Goal: Task Accomplishment & Management: Manage account settings

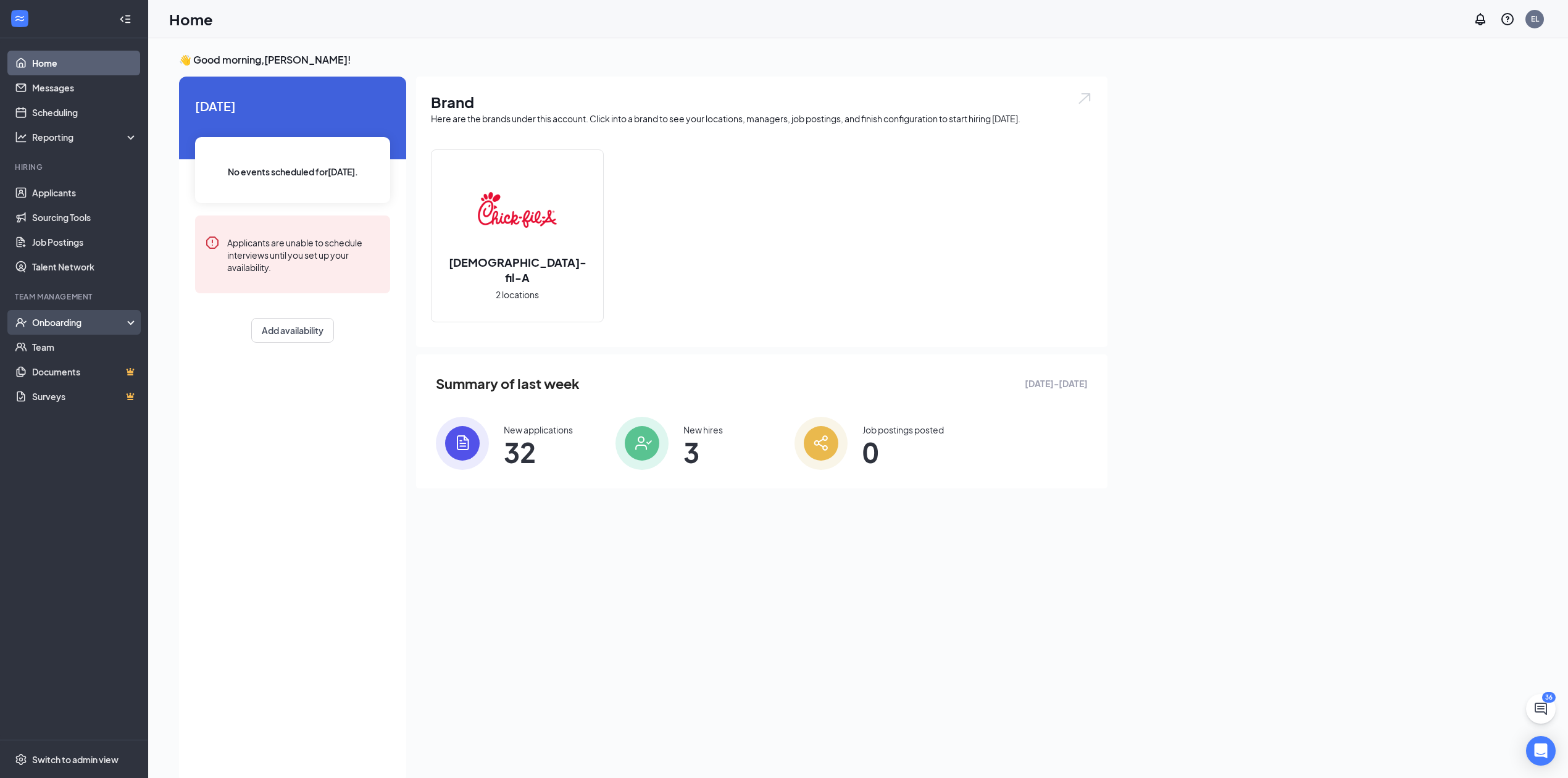
click at [78, 317] on div "Onboarding" at bounding box center [80, 322] width 95 height 12
click at [106, 353] on link "Overview" at bounding box center [85, 347] width 105 height 25
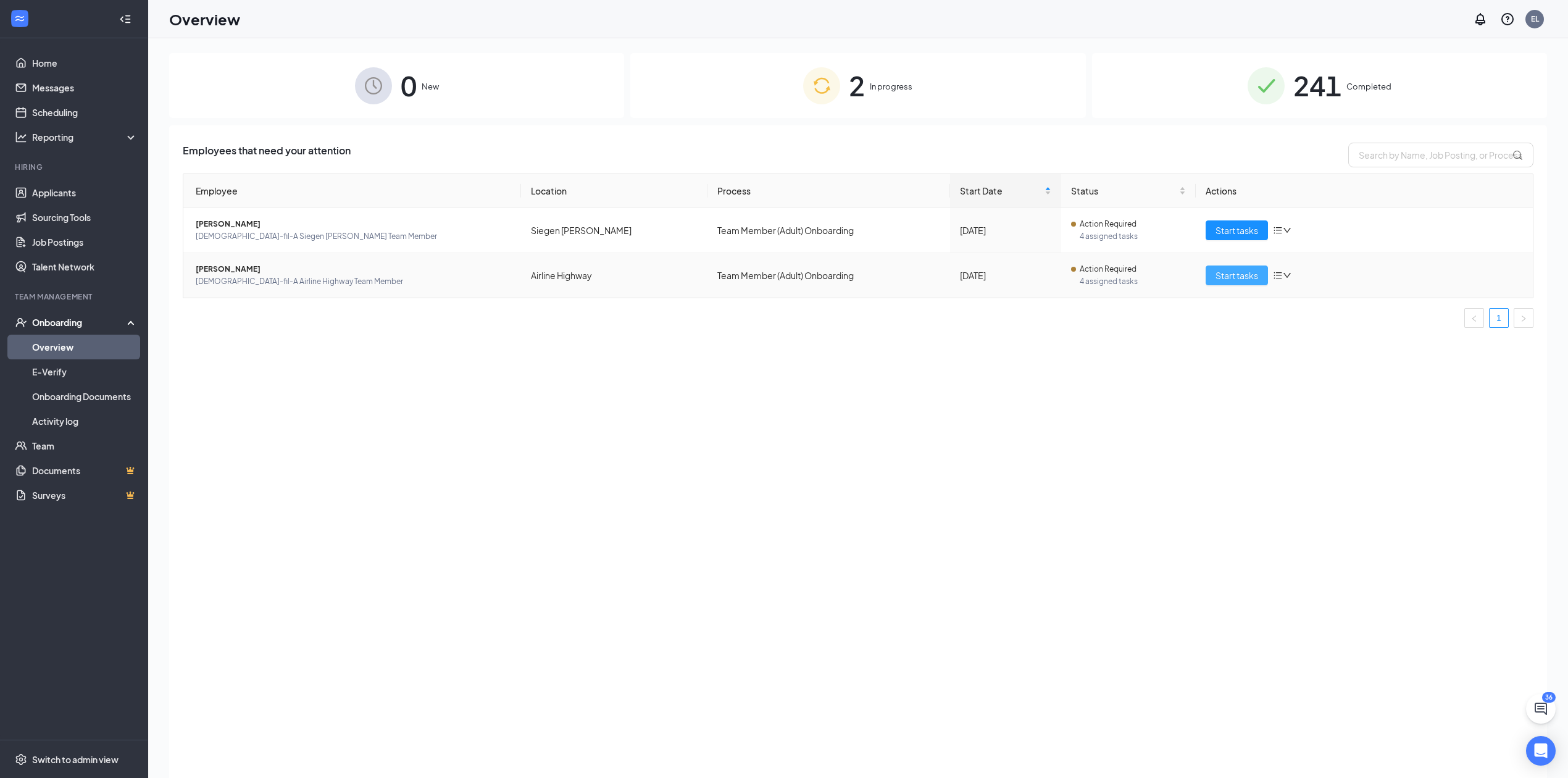
click at [1246, 270] on span "Start tasks" at bounding box center [1237, 276] width 43 height 14
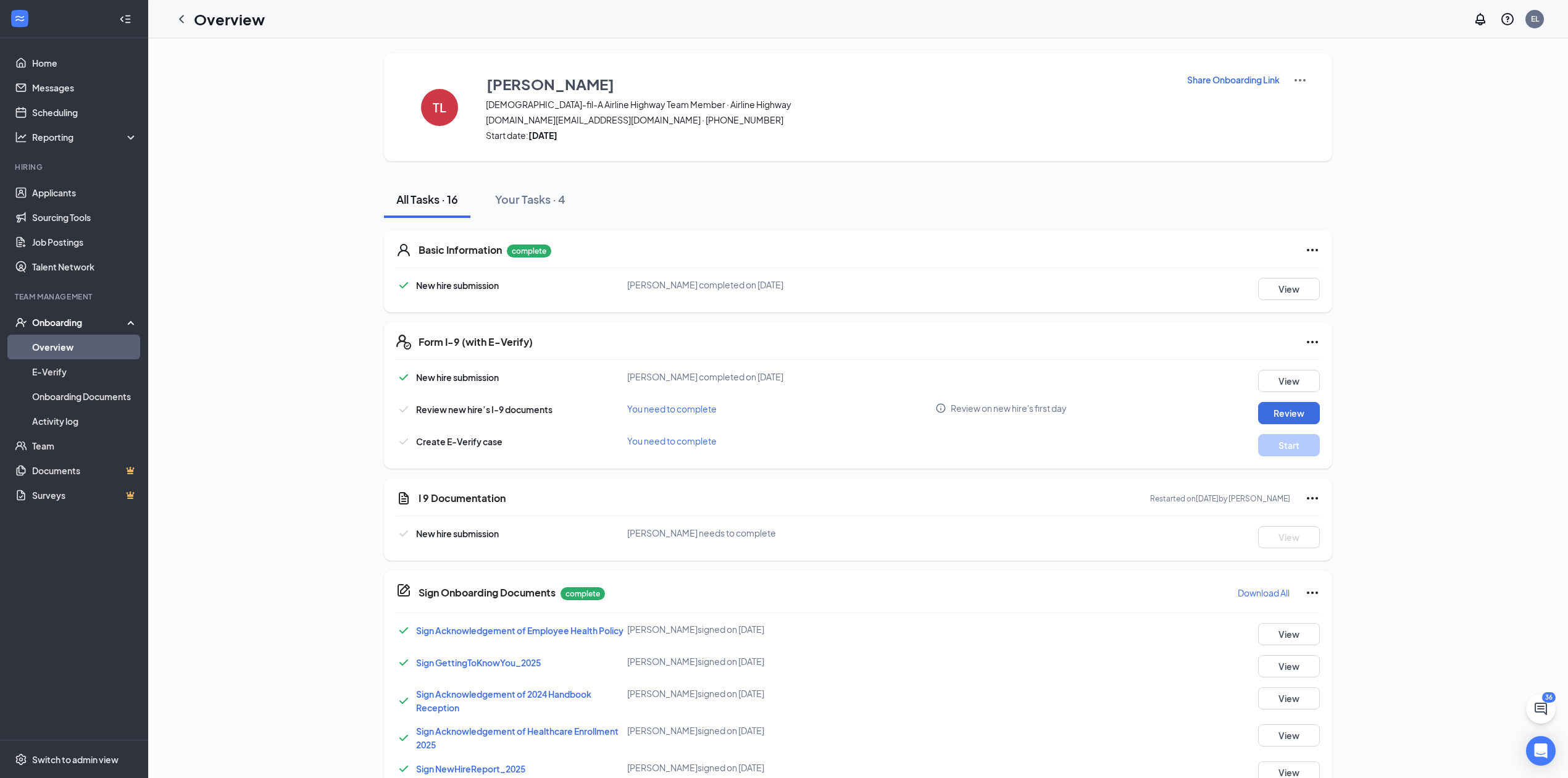
click at [1306, 75] on img at bounding box center [1300, 80] width 15 height 15
click at [1310, 107] on span "View details" at bounding box center [1300, 102] width 48 height 14
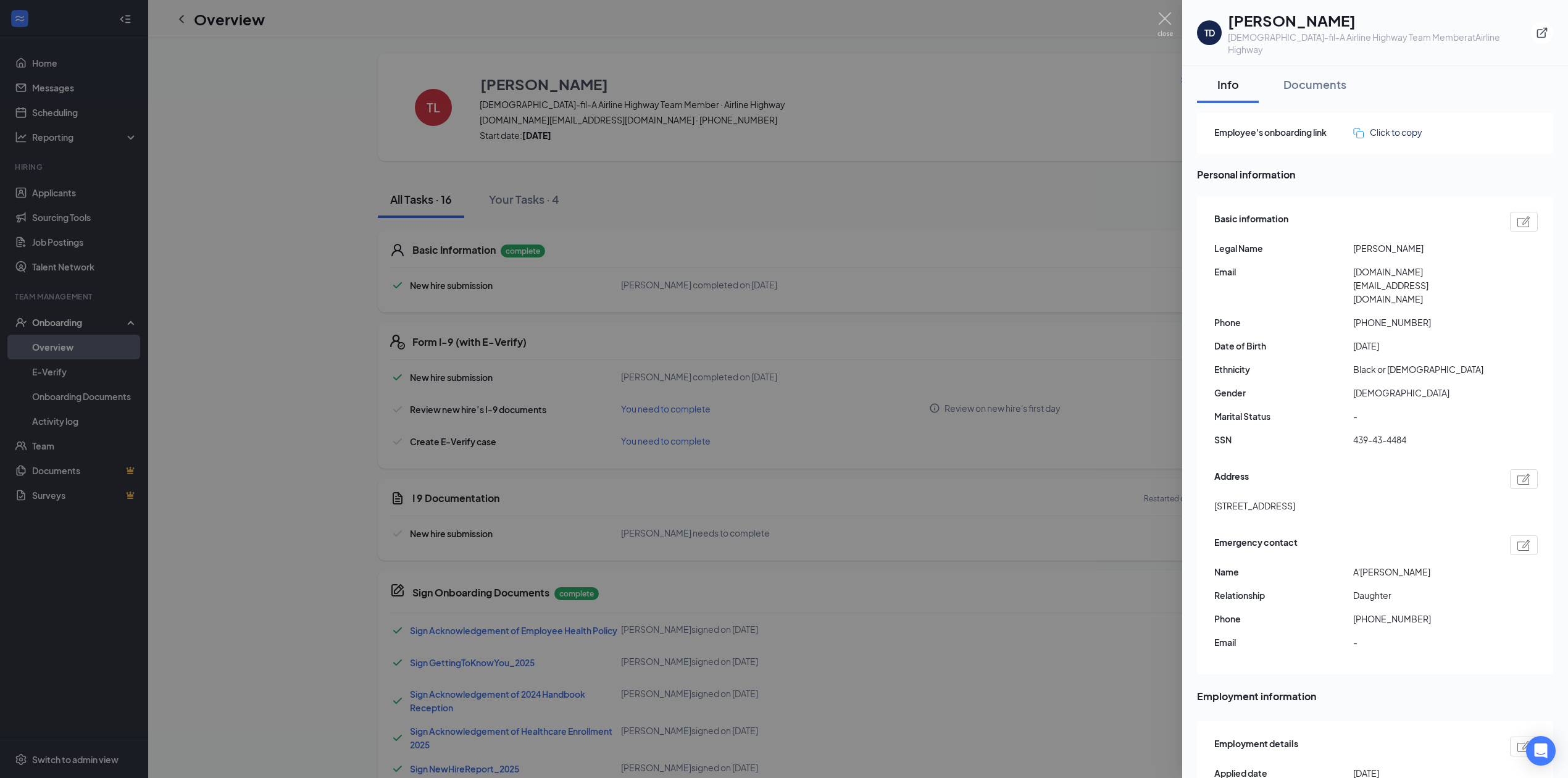
click at [1527, 32] on div "TD Tracy D Landry Chick-fil-A Airline Highway Team Member at Airline Highway" at bounding box center [1375, 33] width 356 height 46
click at [1536, 36] on button "button" at bounding box center [1542, 33] width 22 height 22
click at [805, 351] on div at bounding box center [784, 389] width 1568 height 778
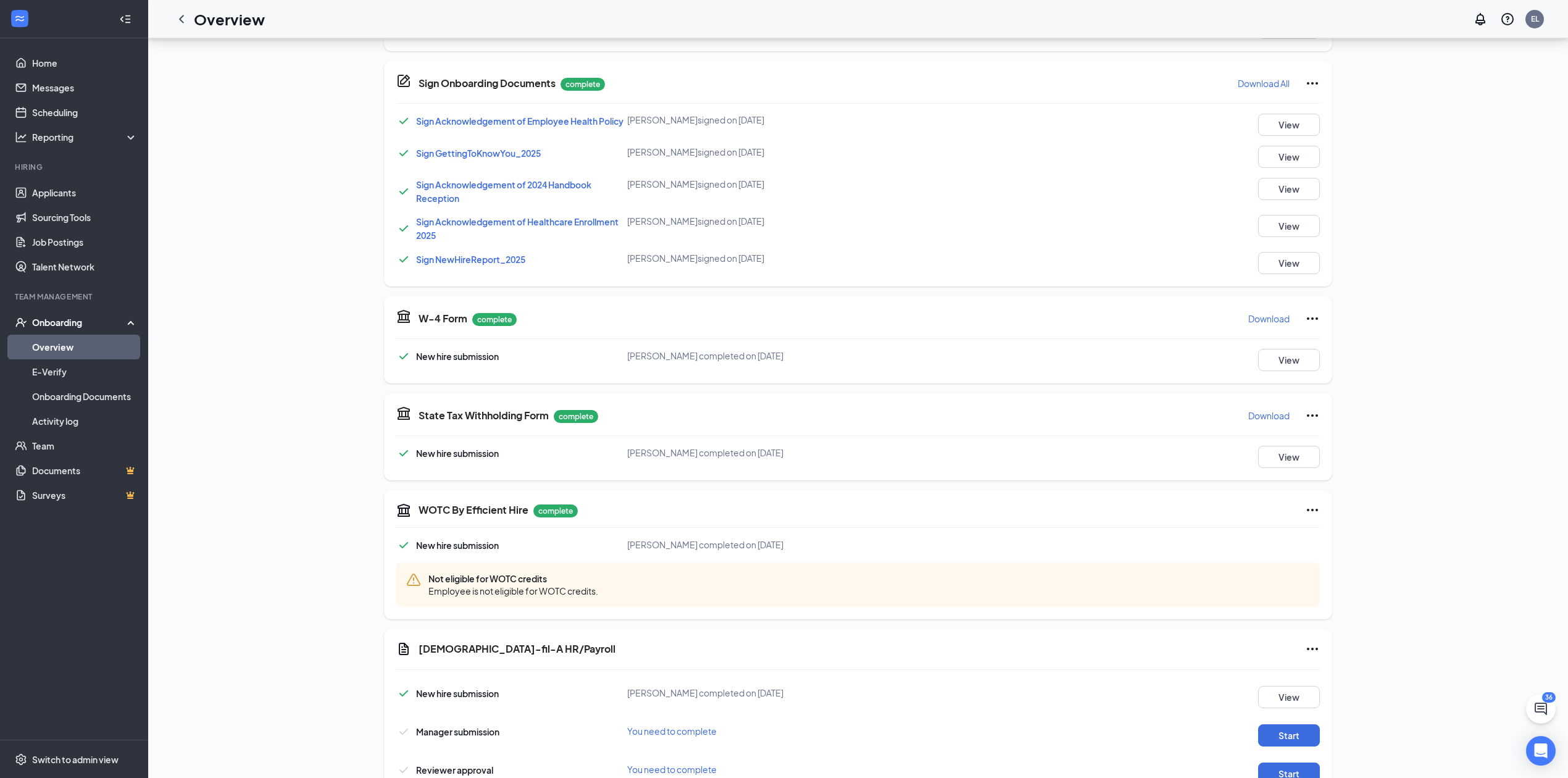
scroll to position [556, 0]
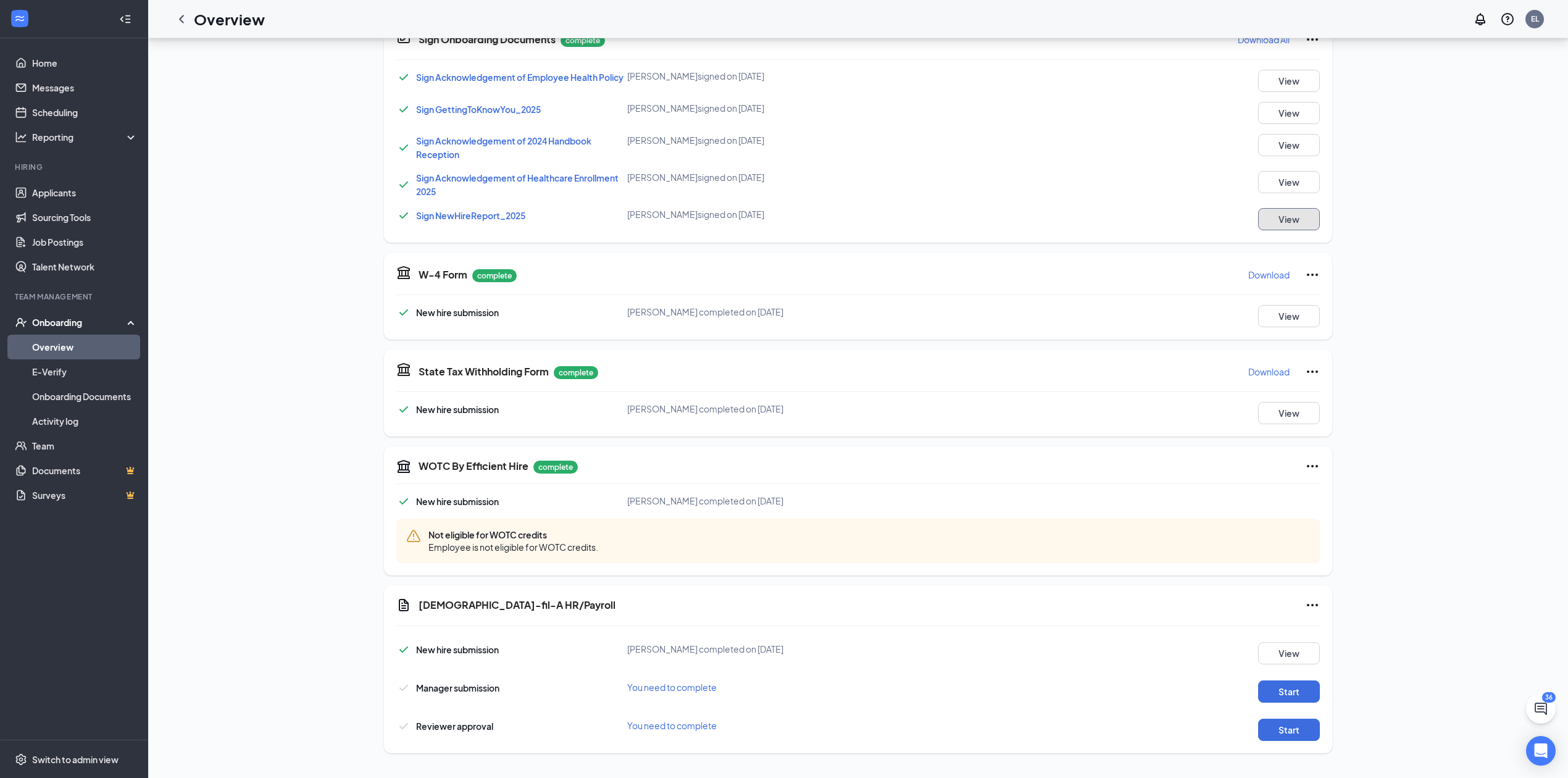
click at [1271, 225] on button "View" at bounding box center [1289, 219] width 62 height 22
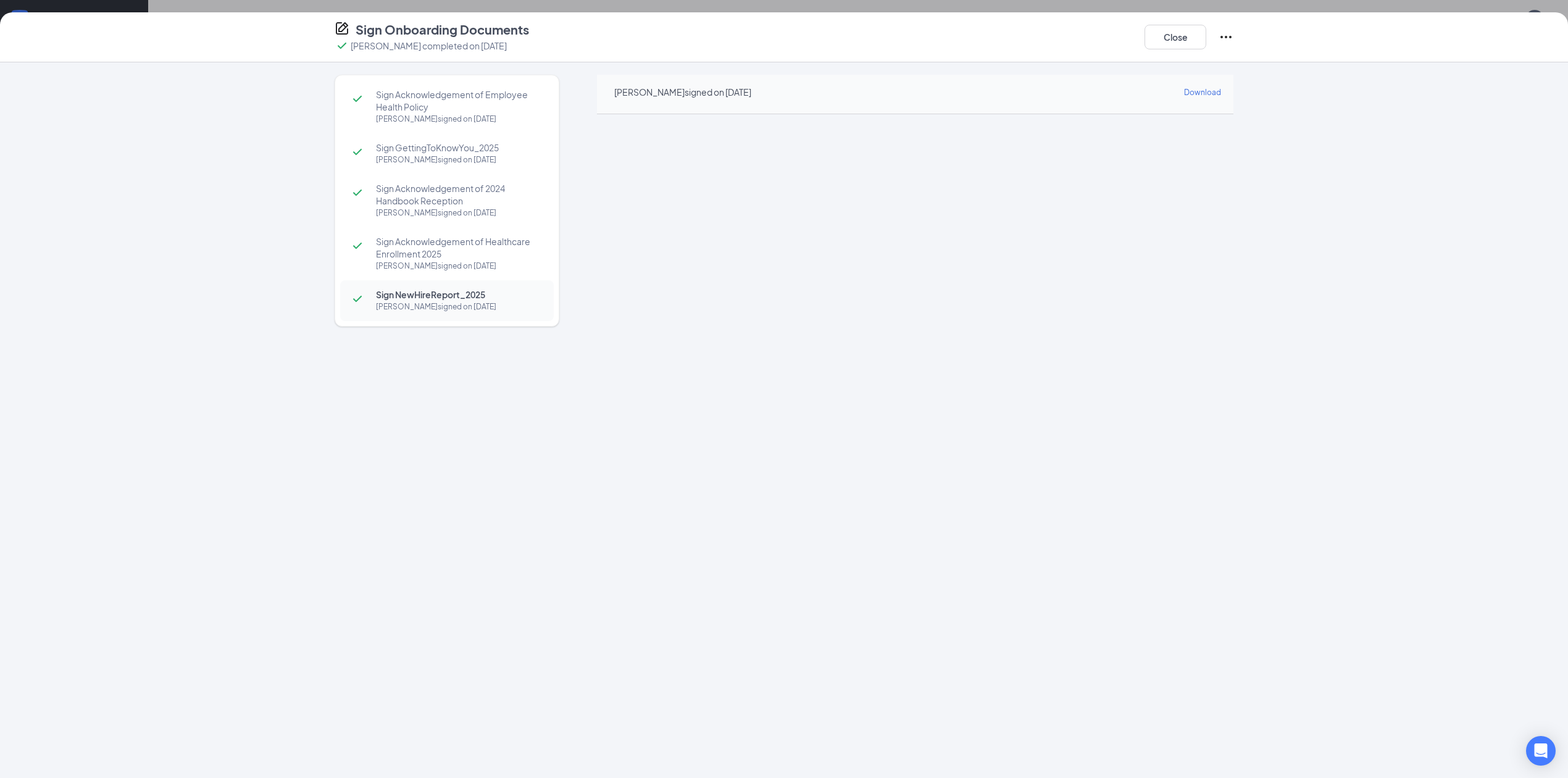
click at [471, 158] on div "Tracy D Landry signed on Sep 15" at bounding box center [458, 160] width 165 height 12
click at [1150, 38] on button "Close" at bounding box center [1175, 37] width 62 height 25
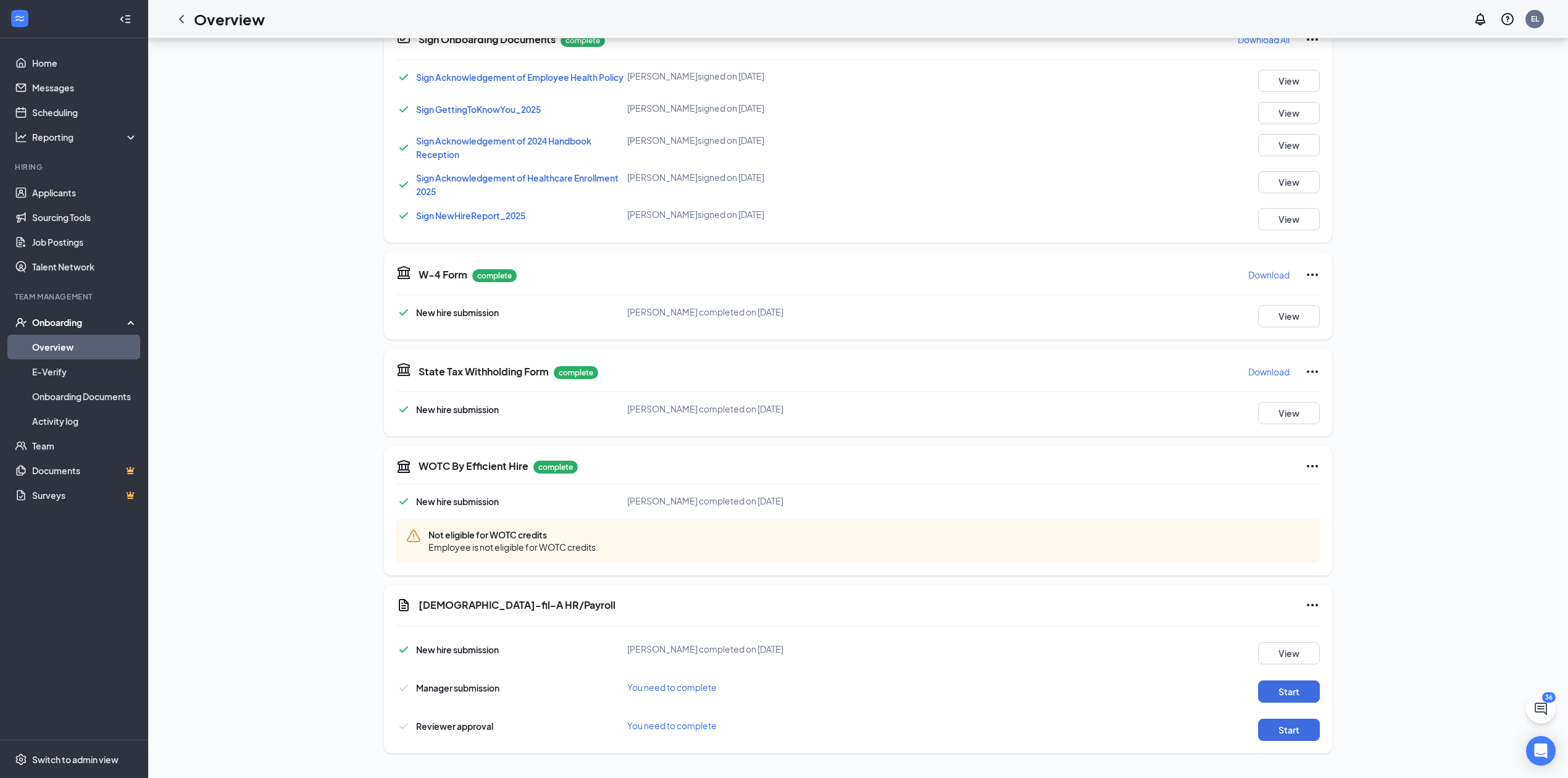
click at [116, 336] on link "Overview" at bounding box center [85, 347] width 105 height 25
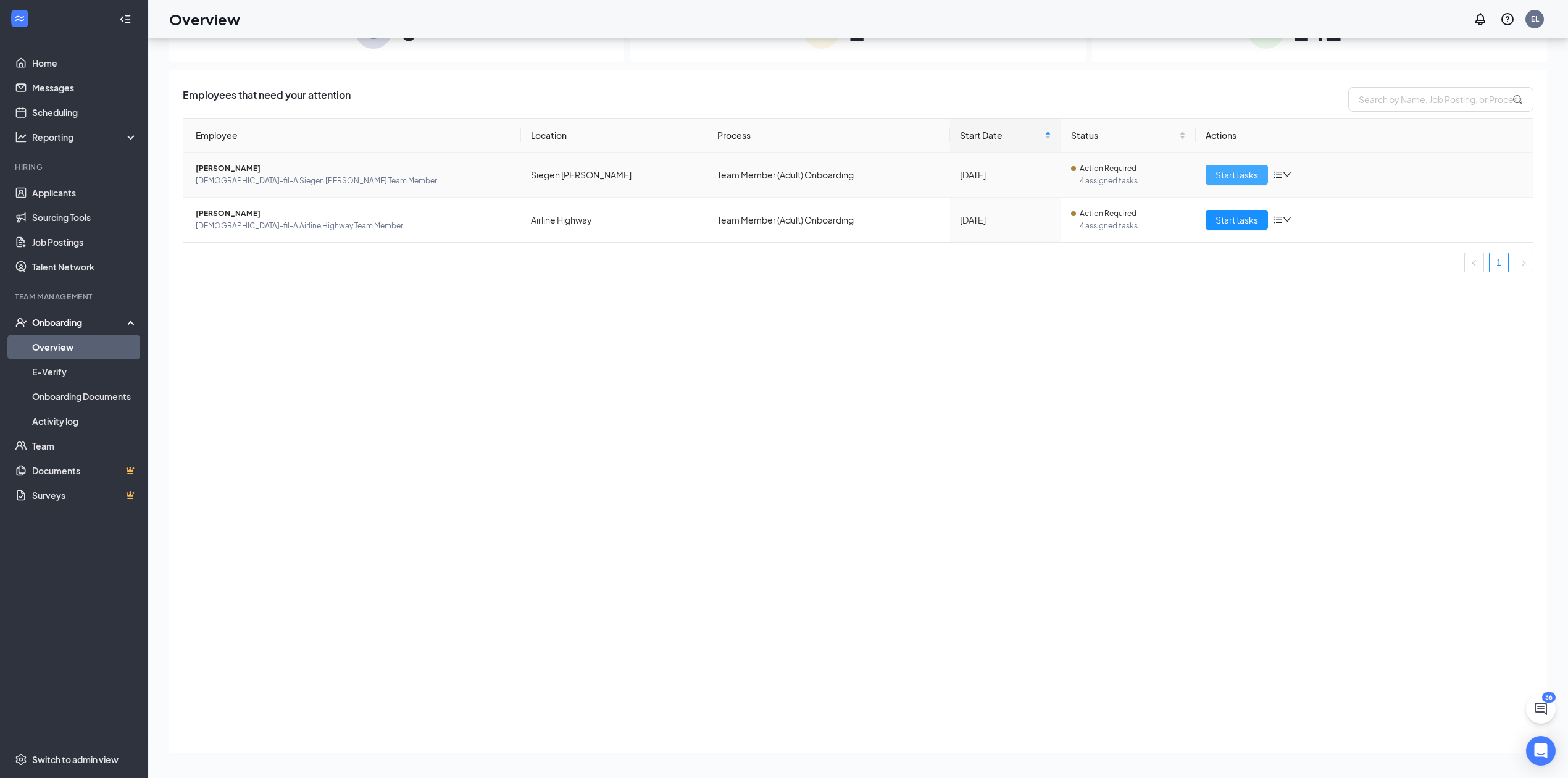
click at [1248, 180] on span "Start tasks" at bounding box center [1237, 175] width 43 height 14
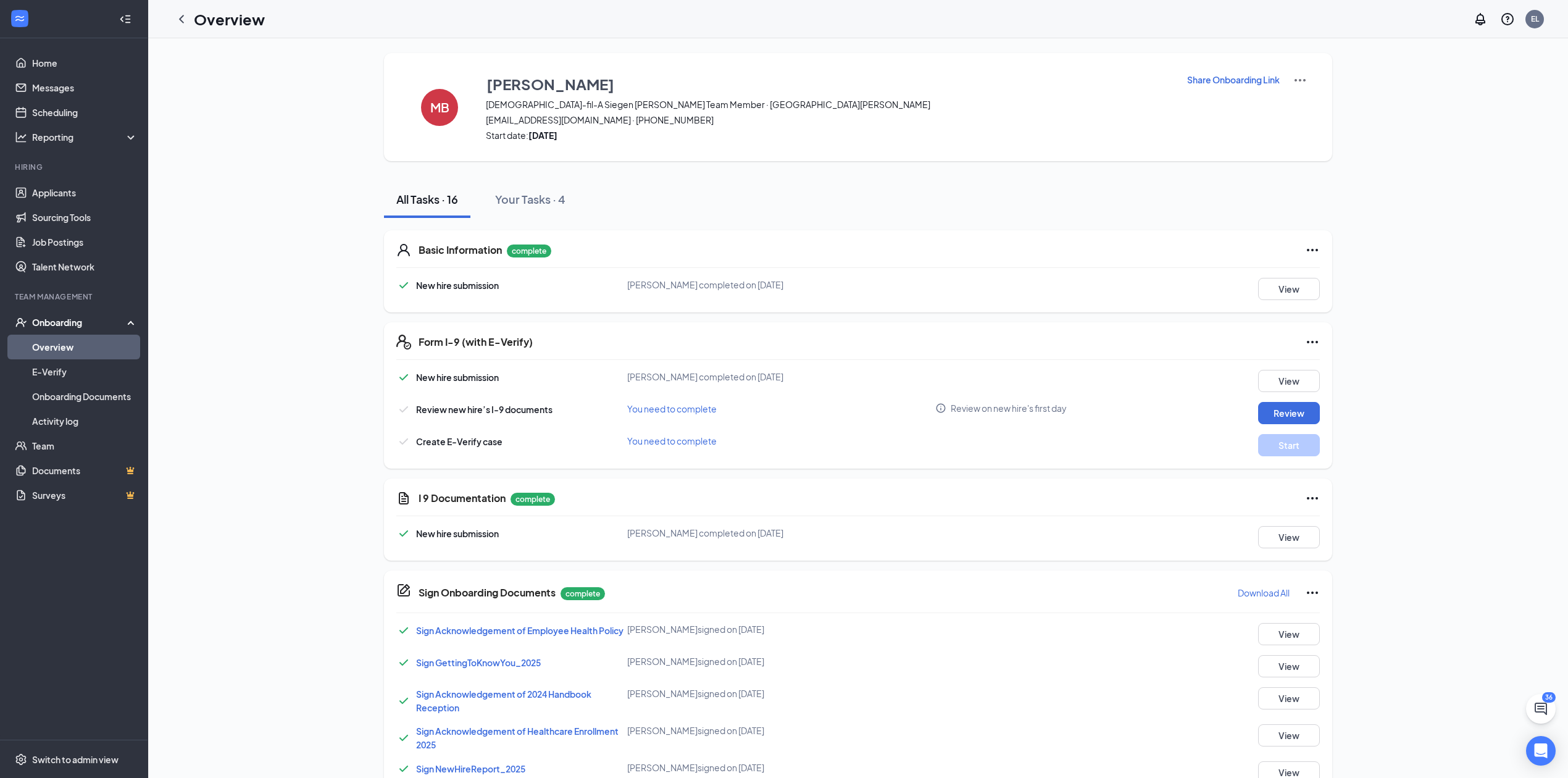
click at [1307, 81] on div "MB Madyson Bell Chick-fil-A Siegen Lane Team Member · Siegen Lane madysonbell2@…" at bounding box center [858, 106] width 949 height 108
click at [1299, 82] on img at bounding box center [1300, 80] width 15 height 15
click at [1341, 159] on div "MB Madyson Bell Chick-fil-A Siegen Lane Team Member · Siegen Lane madysonbell2@…" at bounding box center [858, 684] width 1378 height 1264
click at [1302, 83] on img at bounding box center [1300, 80] width 15 height 15
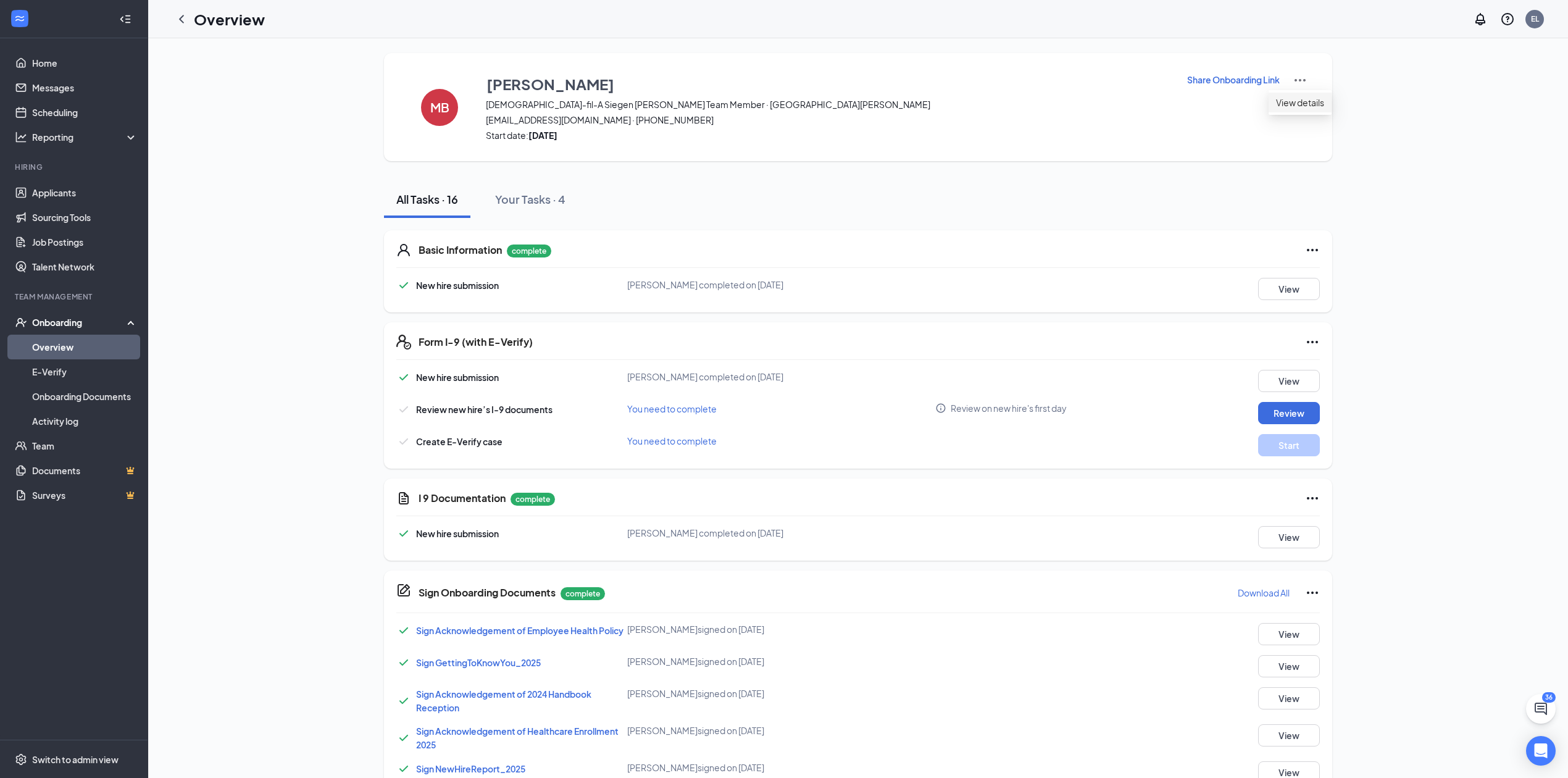
click at [1312, 100] on span "View details" at bounding box center [1300, 102] width 48 height 14
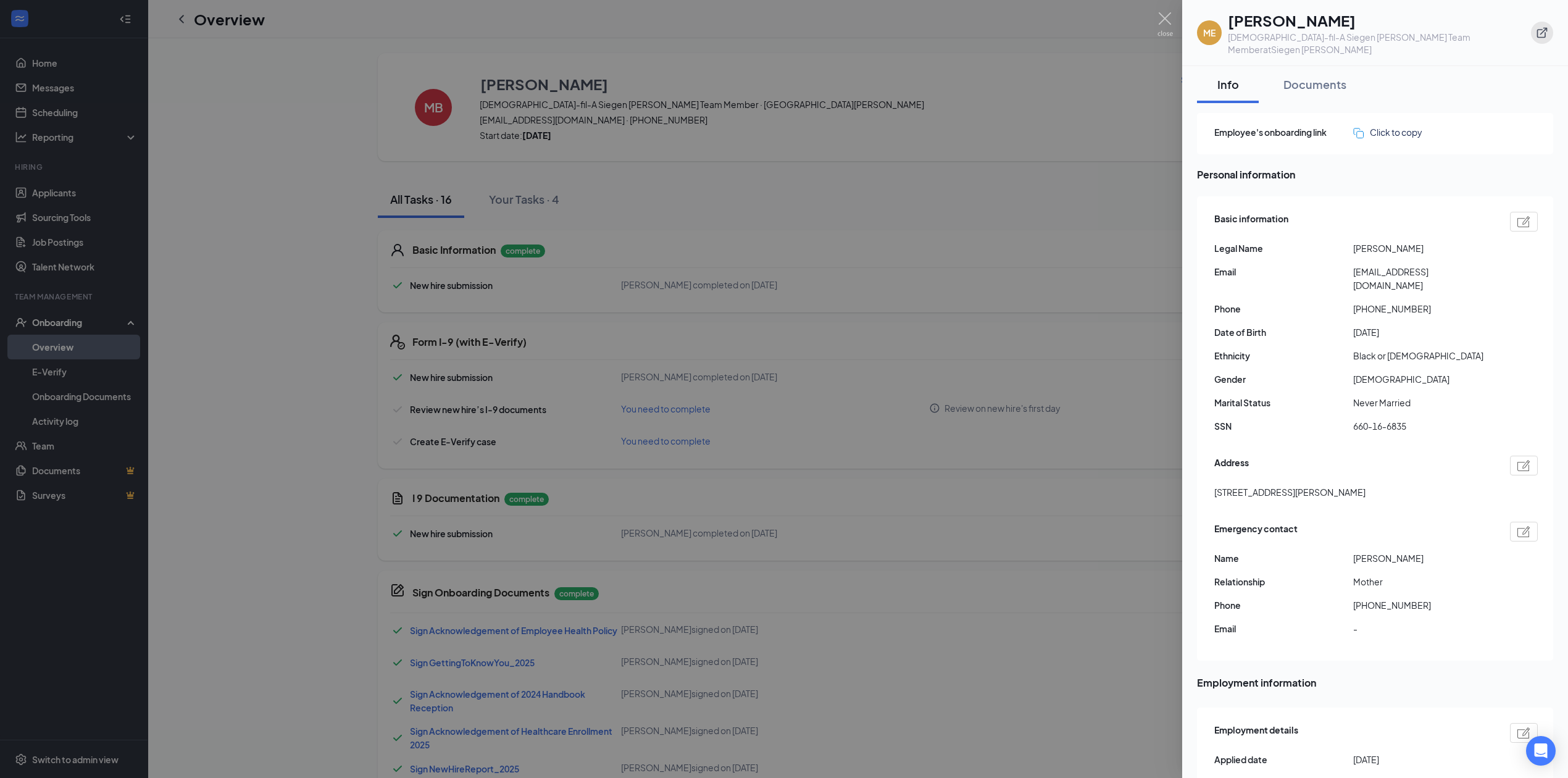
click at [1551, 31] on button "button" at bounding box center [1542, 33] width 22 height 22
click at [732, 237] on div at bounding box center [784, 389] width 1568 height 778
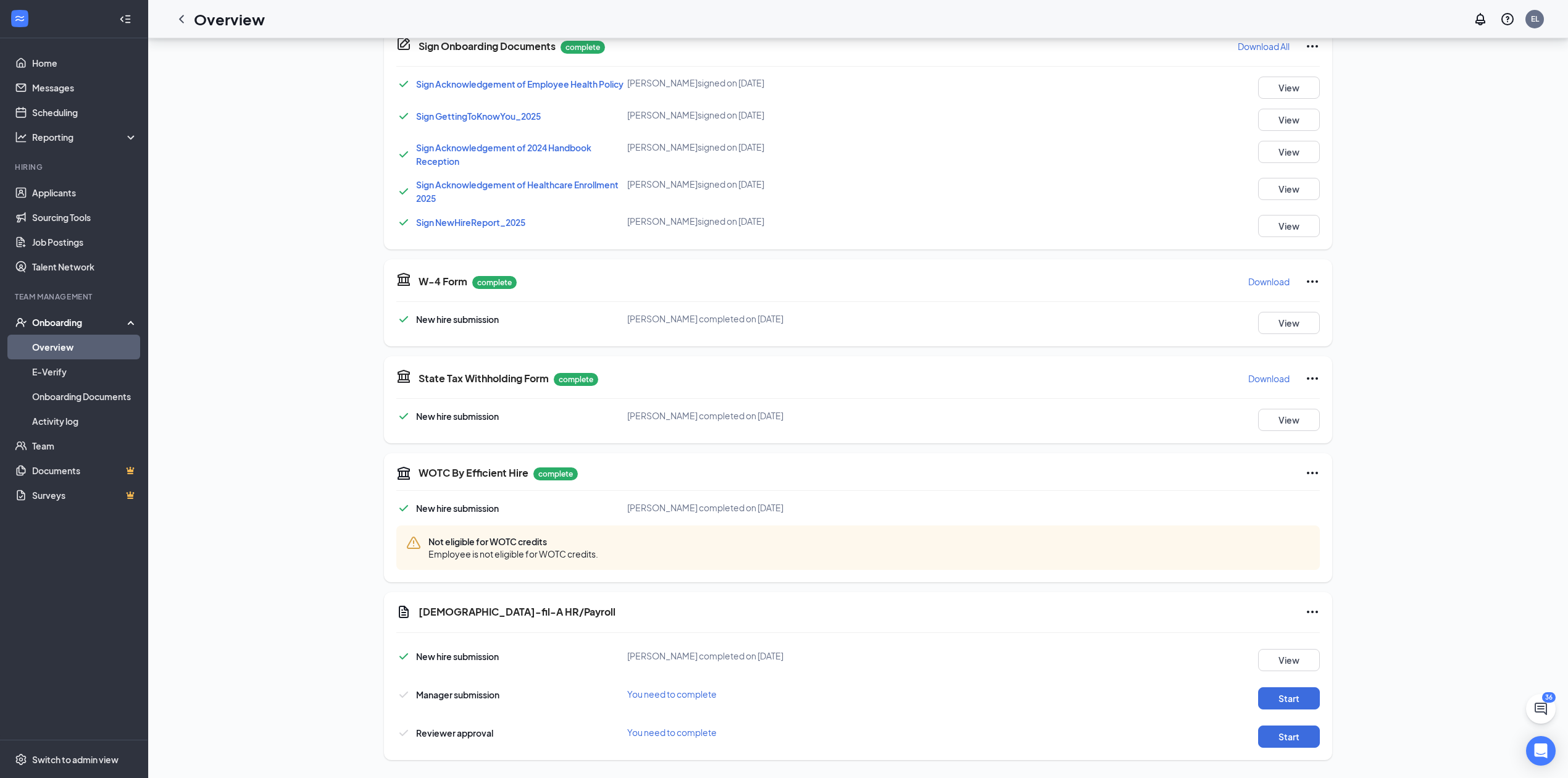
scroll to position [556, 0]
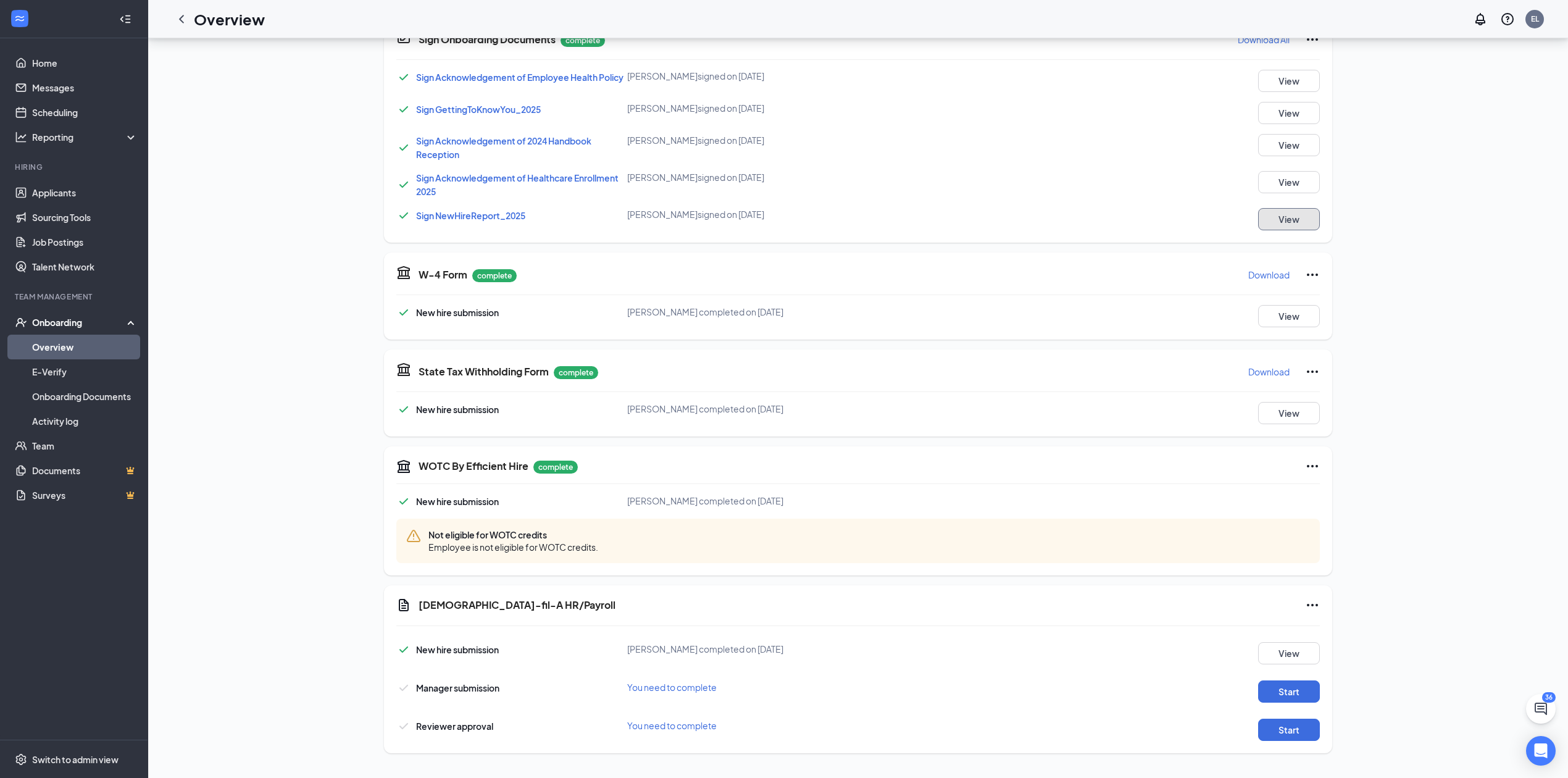
click at [1305, 218] on button "View" at bounding box center [1289, 219] width 62 height 22
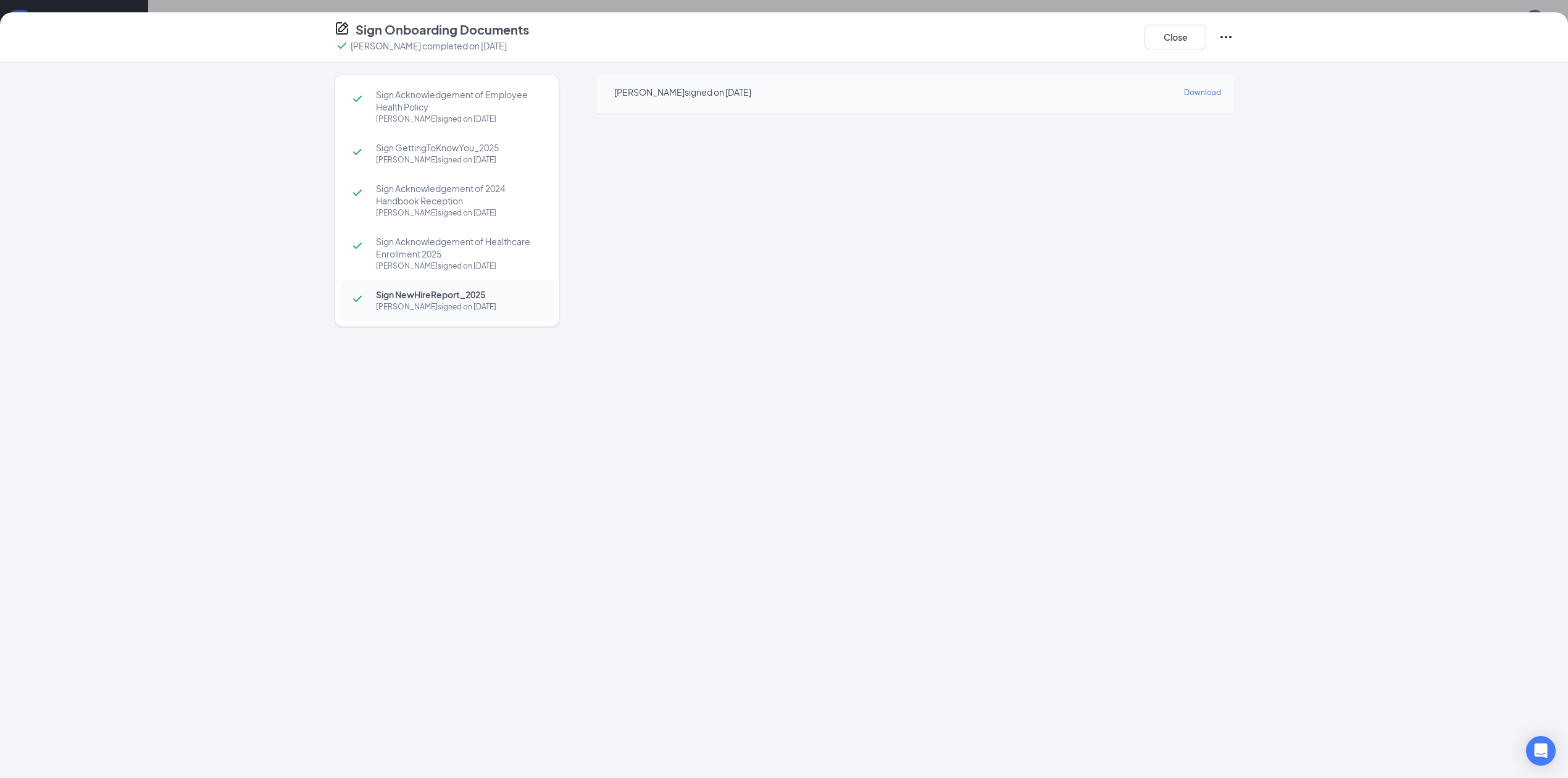
click at [476, 151] on span "Sign GettingToKnowYou_2025" at bounding box center [458, 147] width 165 height 12
click at [1178, 30] on button "Close" at bounding box center [1175, 37] width 62 height 25
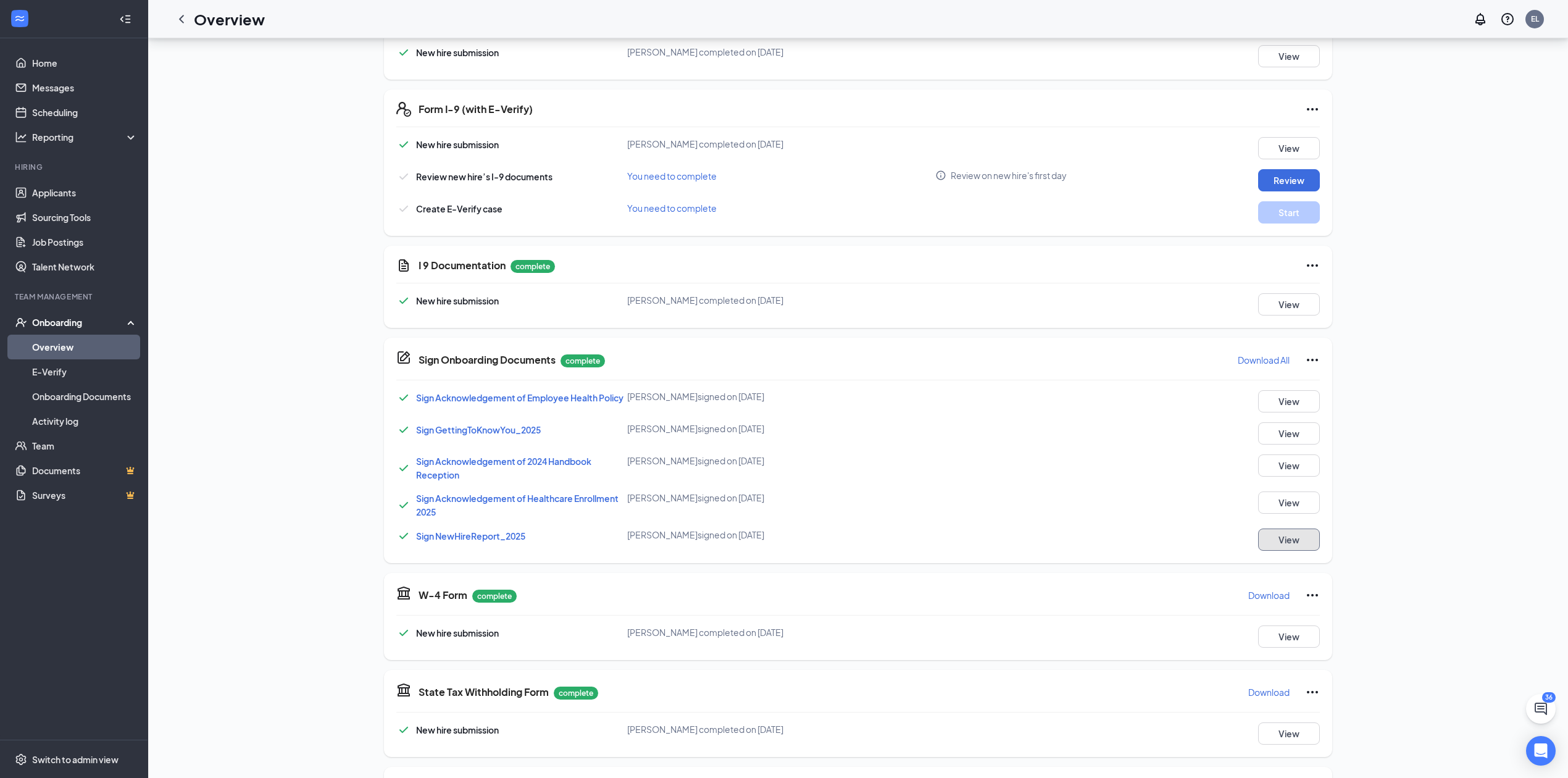
scroll to position [226, 0]
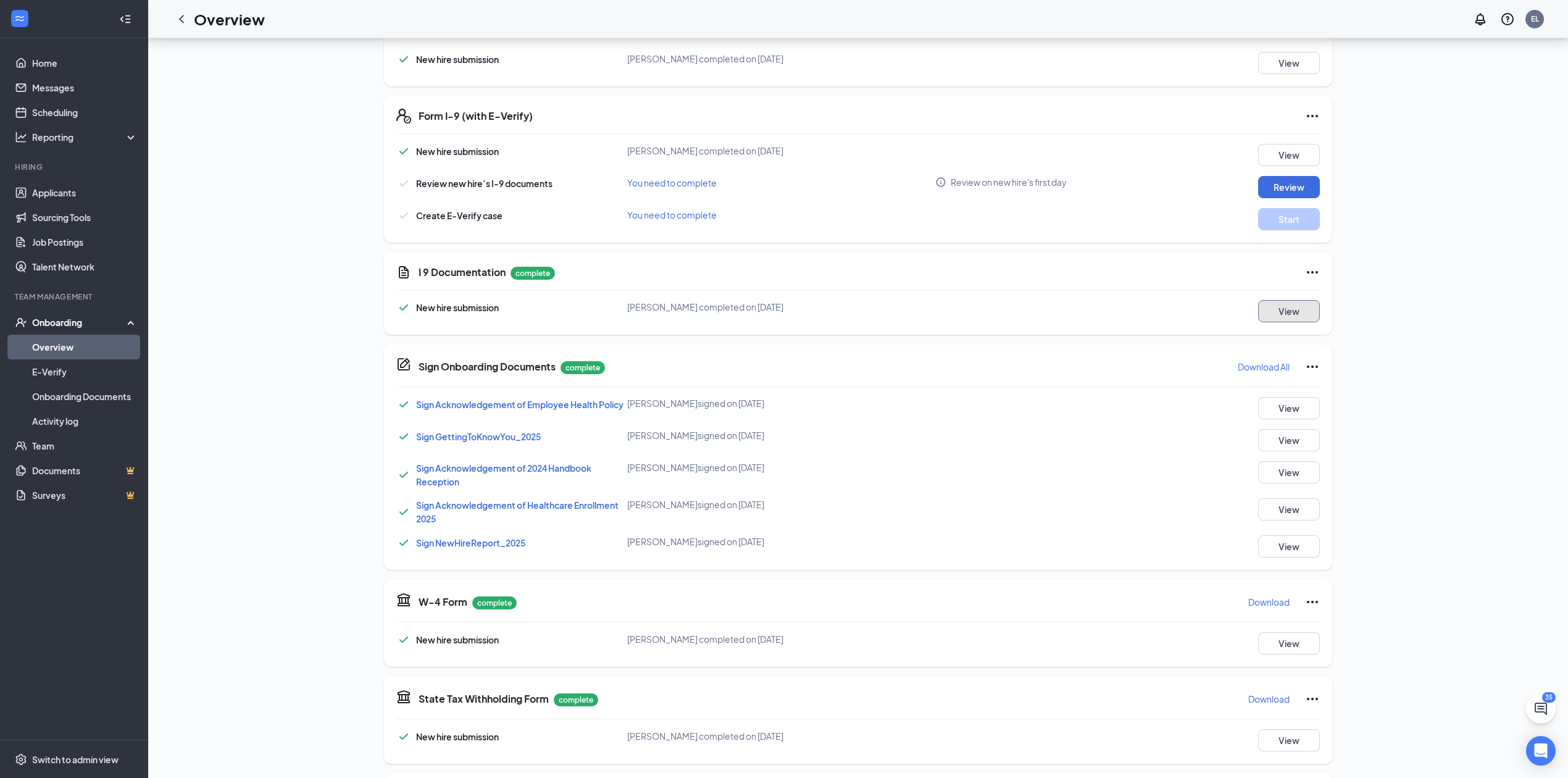
click at [1291, 302] on button "View" at bounding box center [1289, 311] width 62 height 22
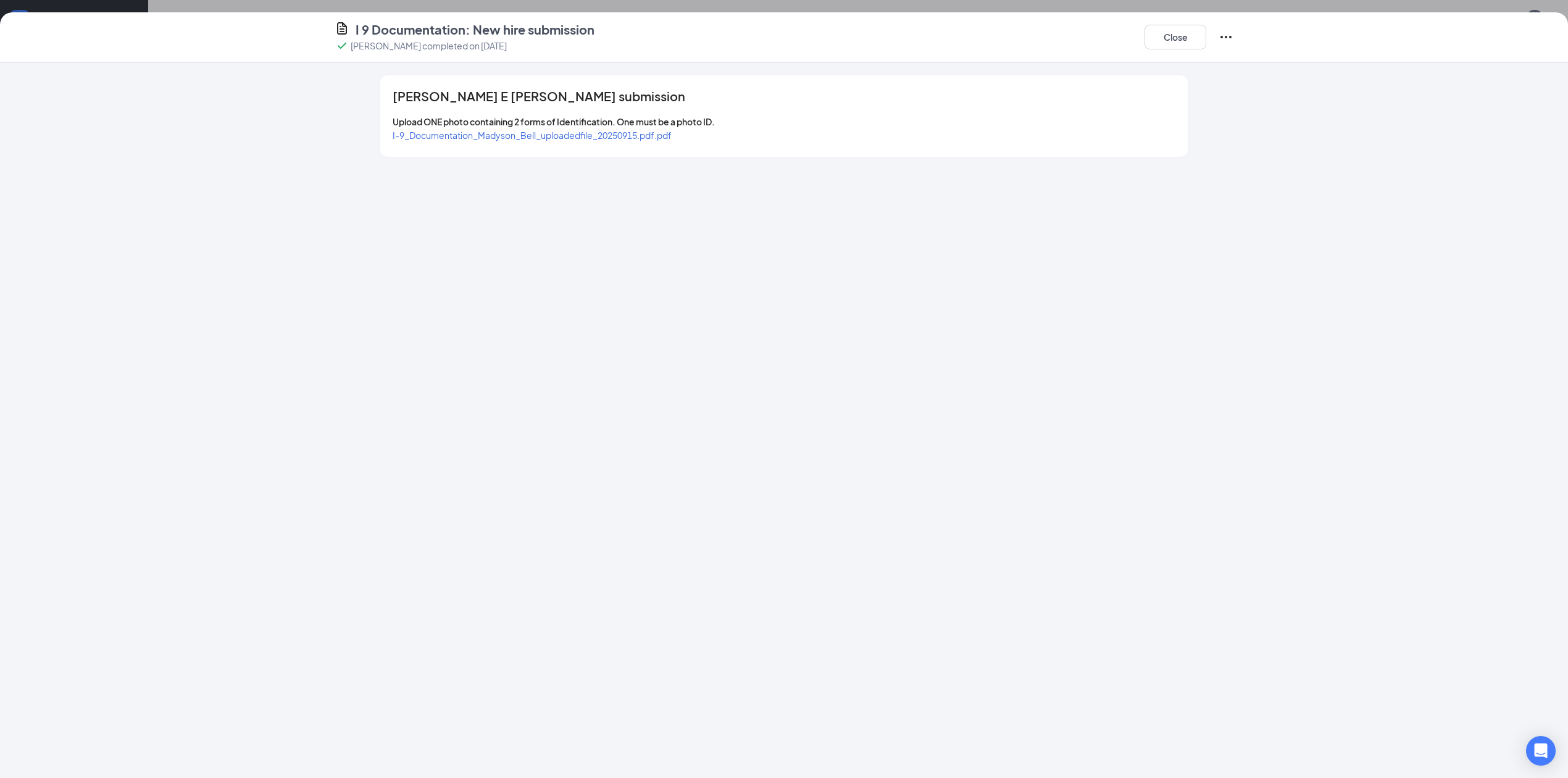
click at [644, 138] on span "I-9_Documentation_Madyson_Bell_uploadedfile_20250915.pdf.pdf" at bounding box center [532, 134] width 279 height 11
click at [1169, 34] on button "Close" at bounding box center [1175, 37] width 62 height 25
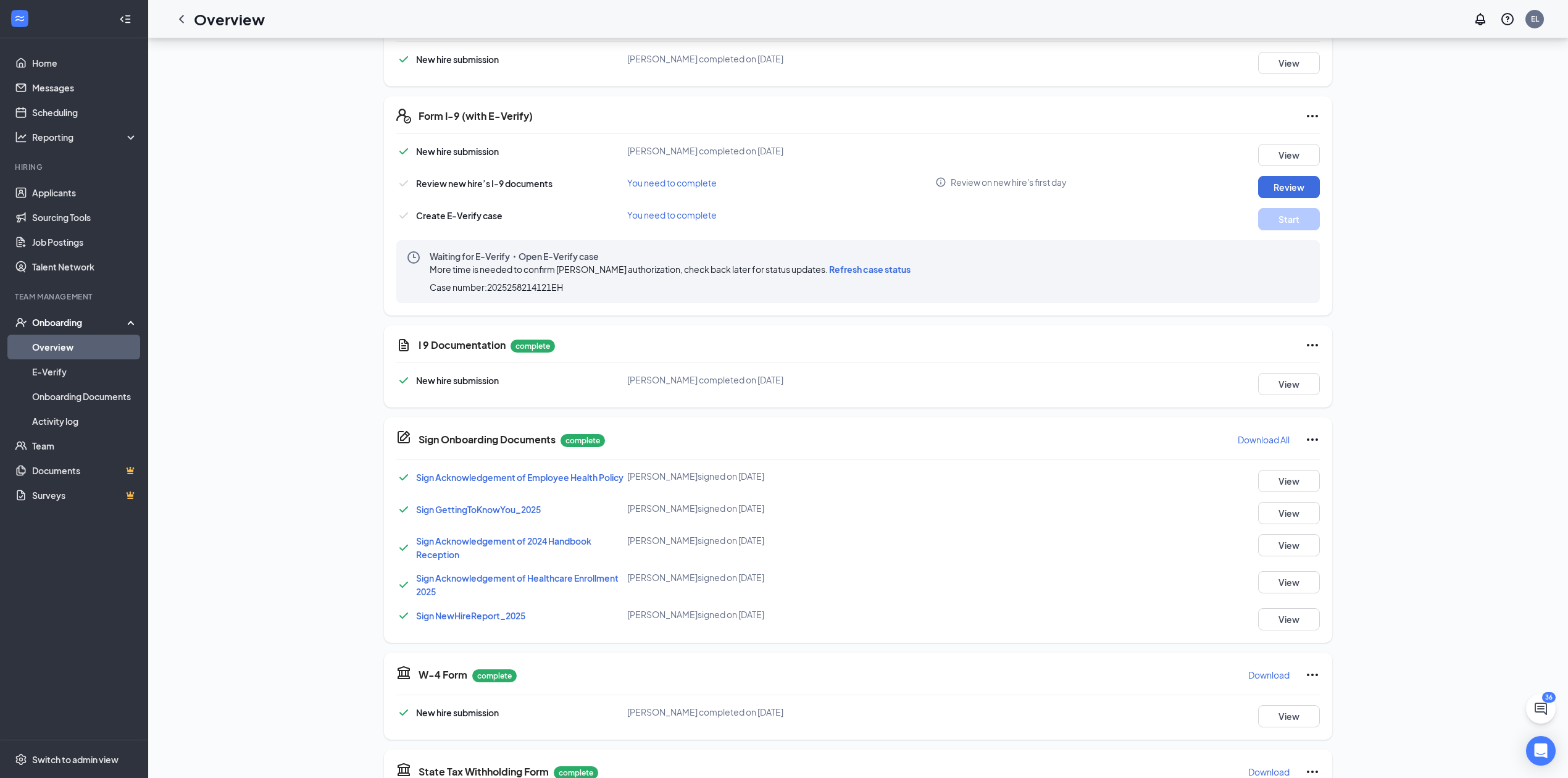
click at [101, 348] on link "Overview" at bounding box center [85, 347] width 105 height 25
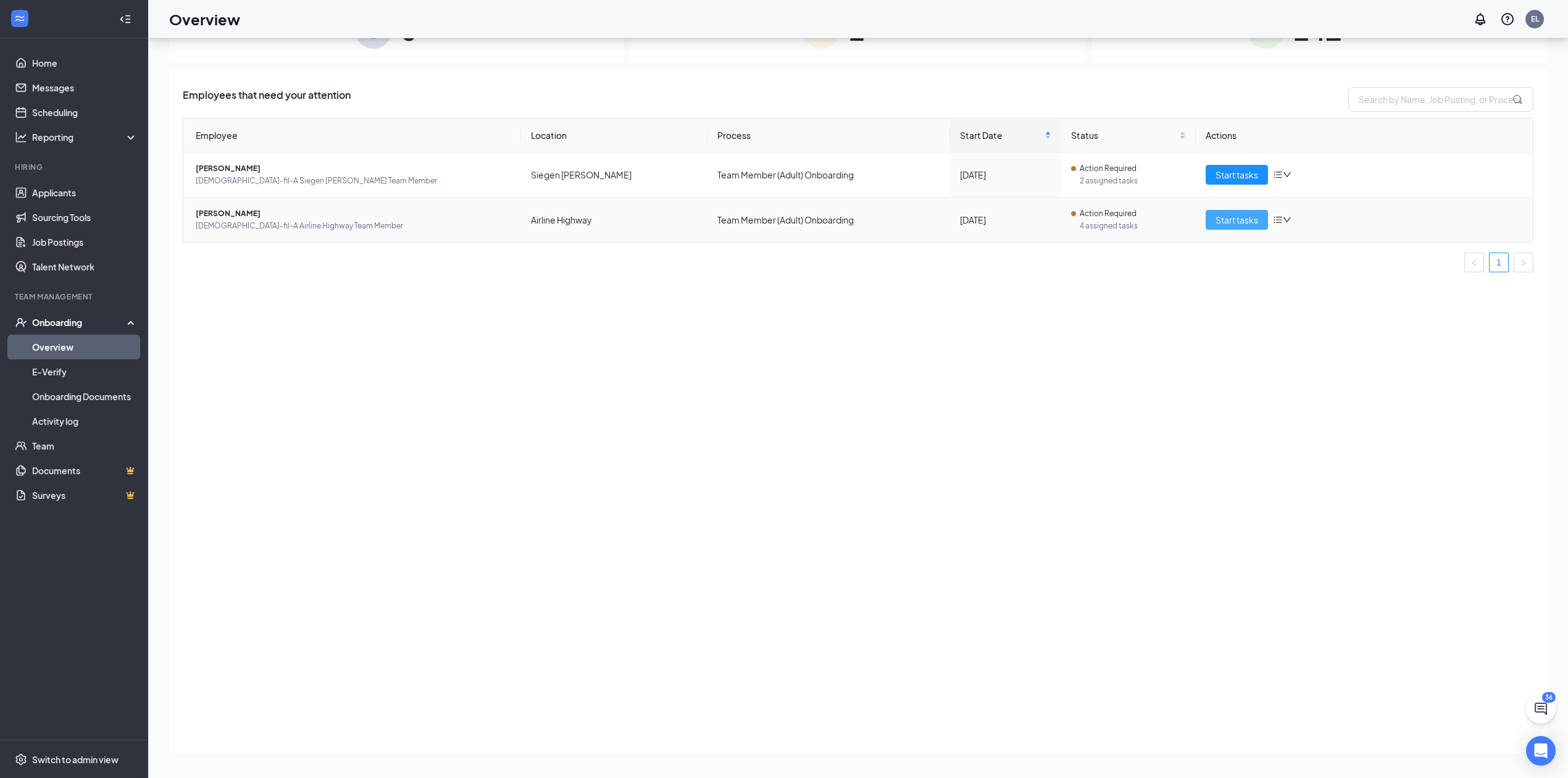
click at [1227, 228] on button "Start tasks" at bounding box center [1237, 220] width 63 height 20
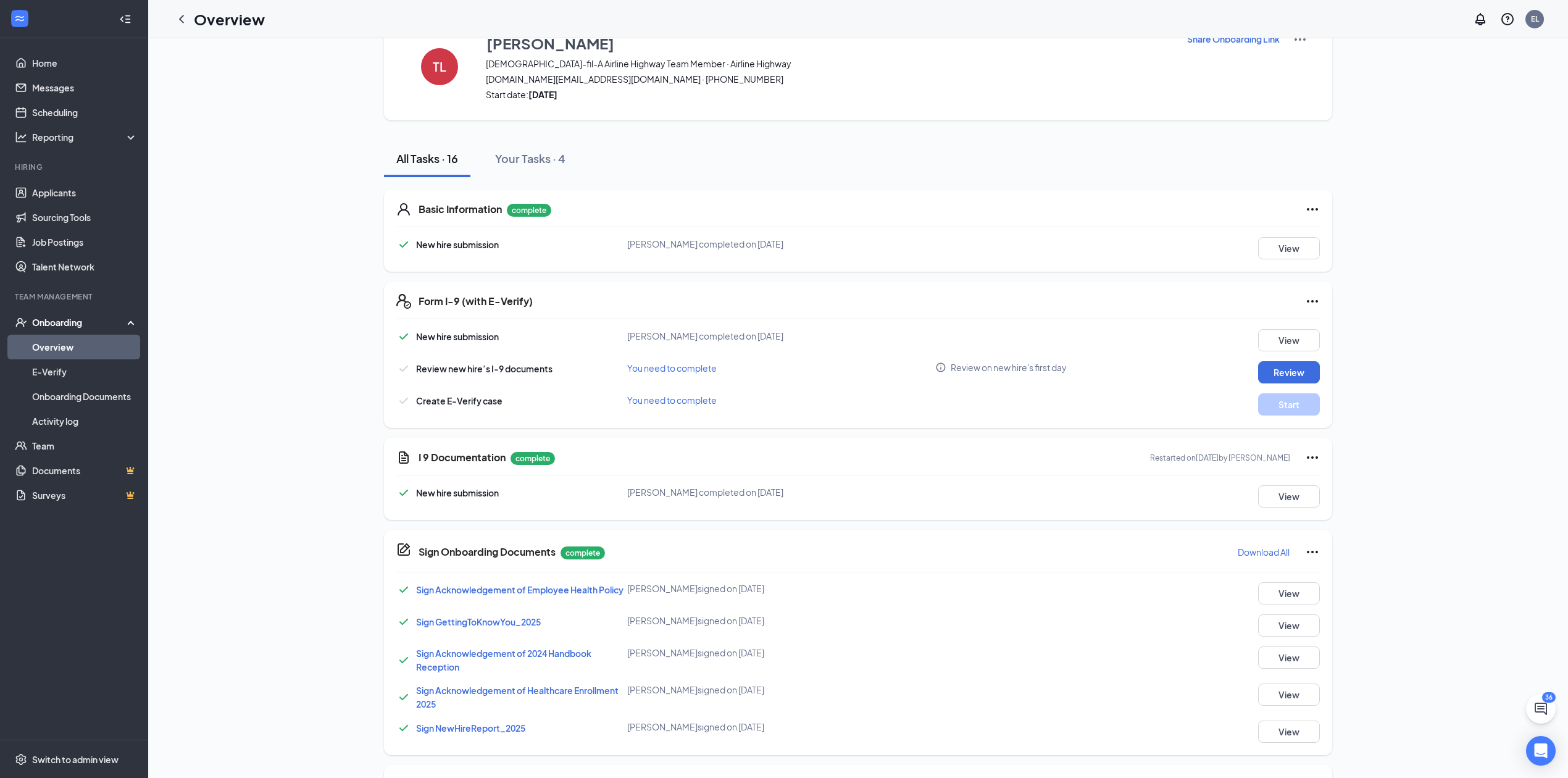
scroll to position [83, 0]
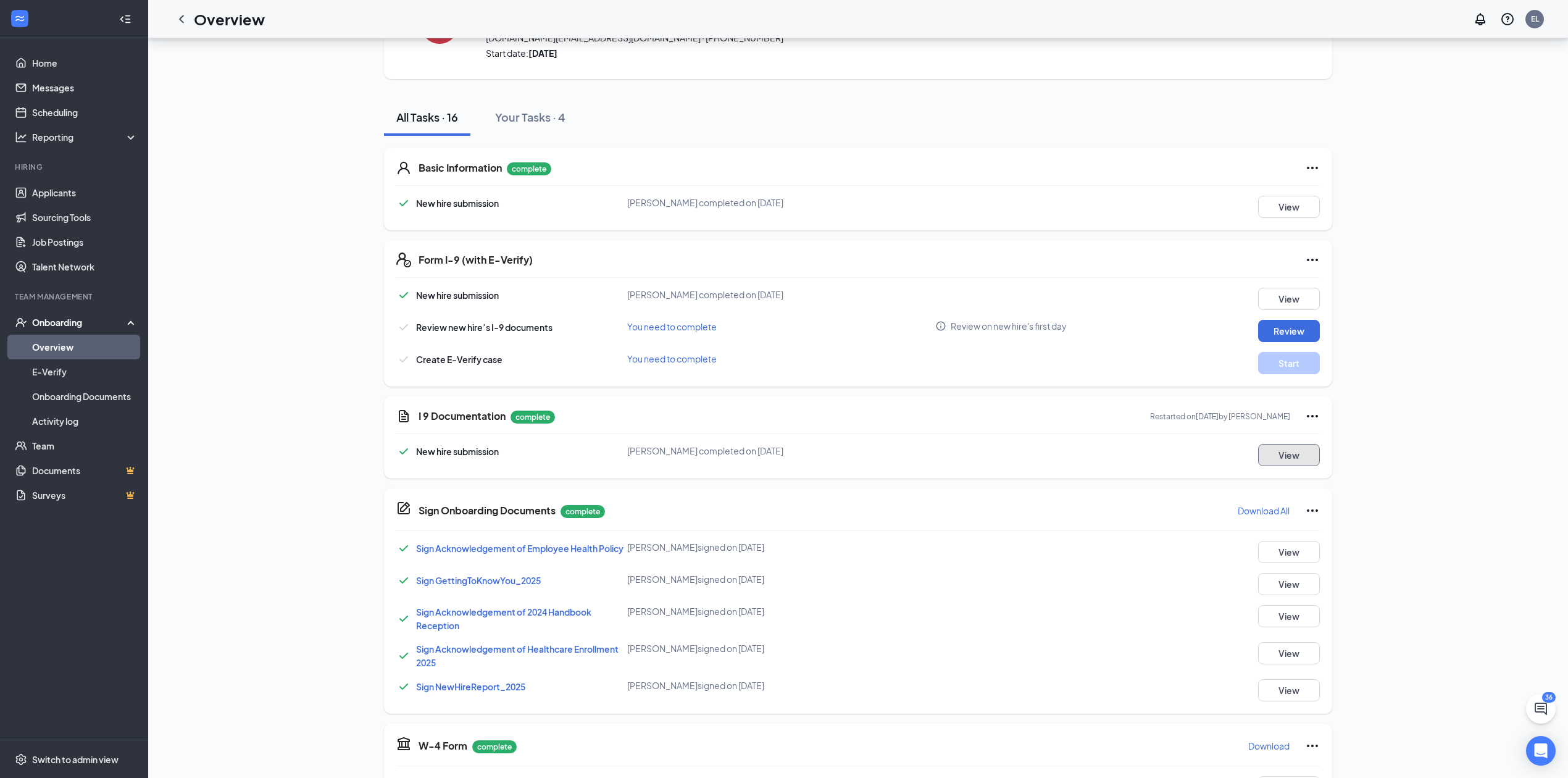
click at [1291, 461] on button "View" at bounding box center [1289, 455] width 62 height 22
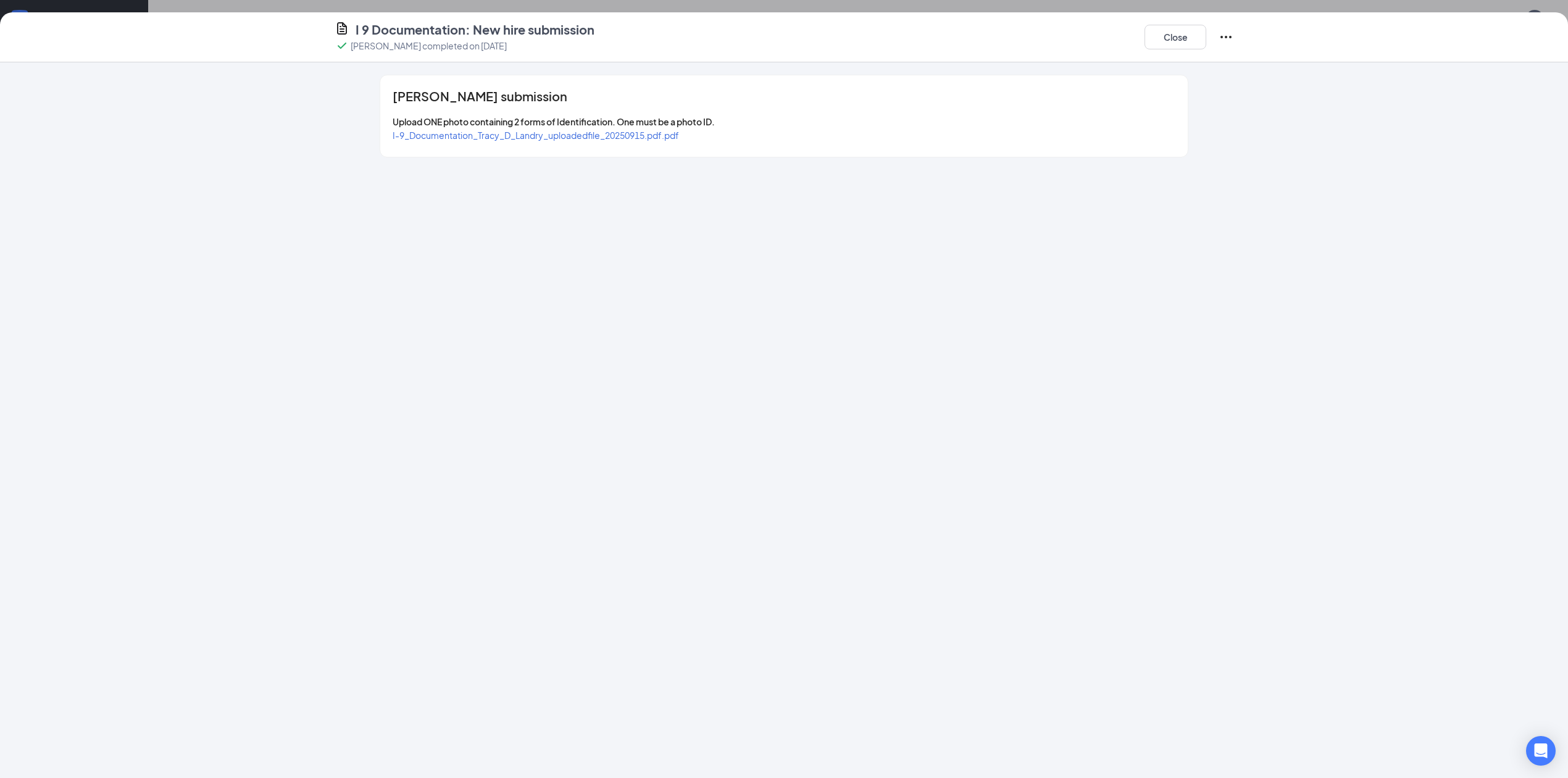
click at [667, 136] on span "I-9_Documentation_Tracy_D_Landry_uploadedfile_20250915.pdf.pdf" at bounding box center [536, 134] width 286 height 11
click at [1196, 28] on button "Close" at bounding box center [1175, 37] width 62 height 25
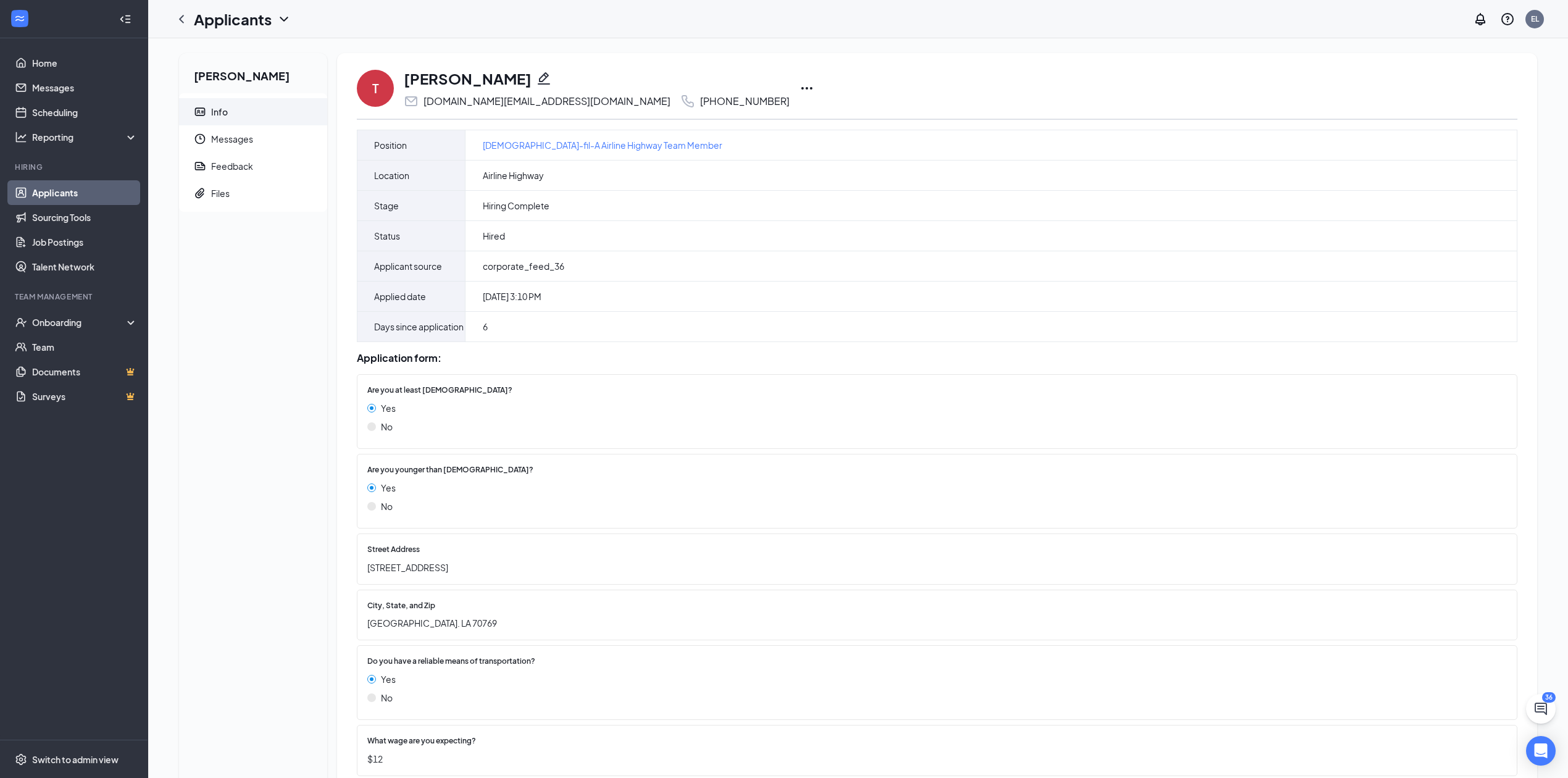
click at [799, 87] on icon "Ellipses" at bounding box center [806, 88] width 15 height 15
click at [723, 273] on p "Print applicant" at bounding box center [724, 266] width 111 height 14
click at [719, 88] on icon "Ellipses" at bounding box center [726, 88] width 15 height 15
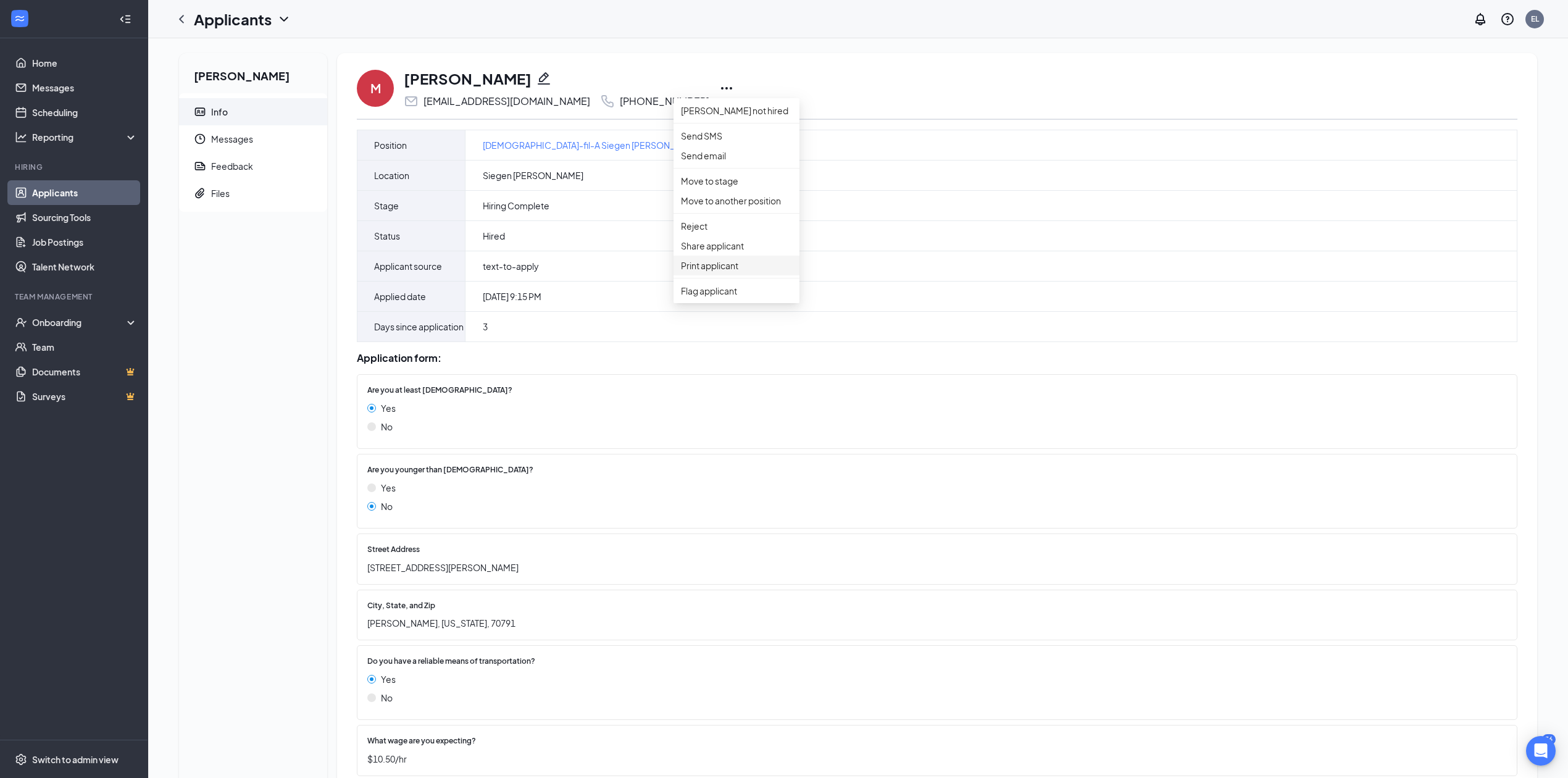
click at [732, 273] on p "Print applicant" at bounding box center [737, 266] width 111 height 14
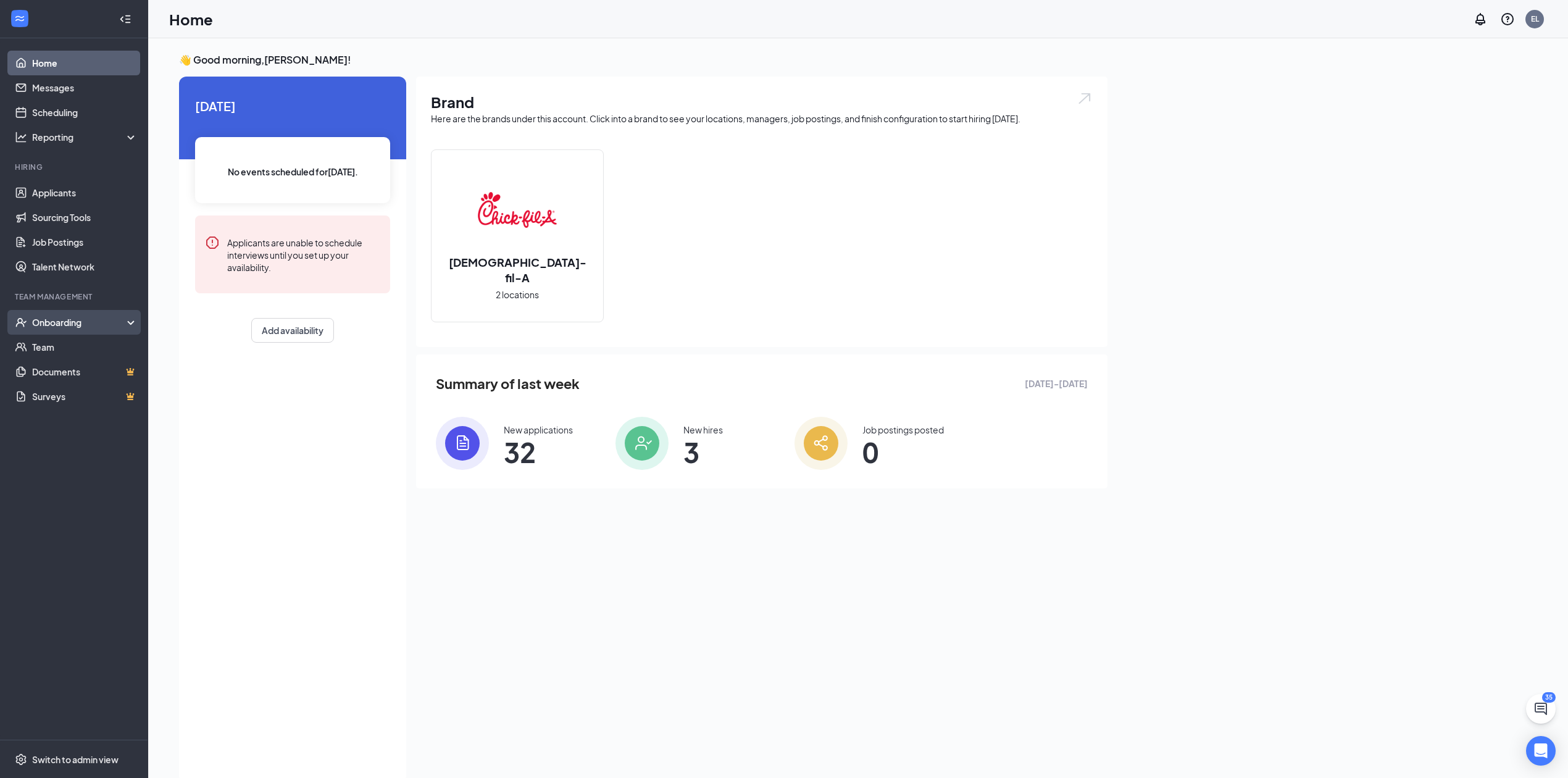
click at [111, 322] on div "Onboarding" at bounding box center [80, 322] width 95 height 12
click at [112, 354] on link "Overview" at bounding box center [85, 347] width 105 height 25
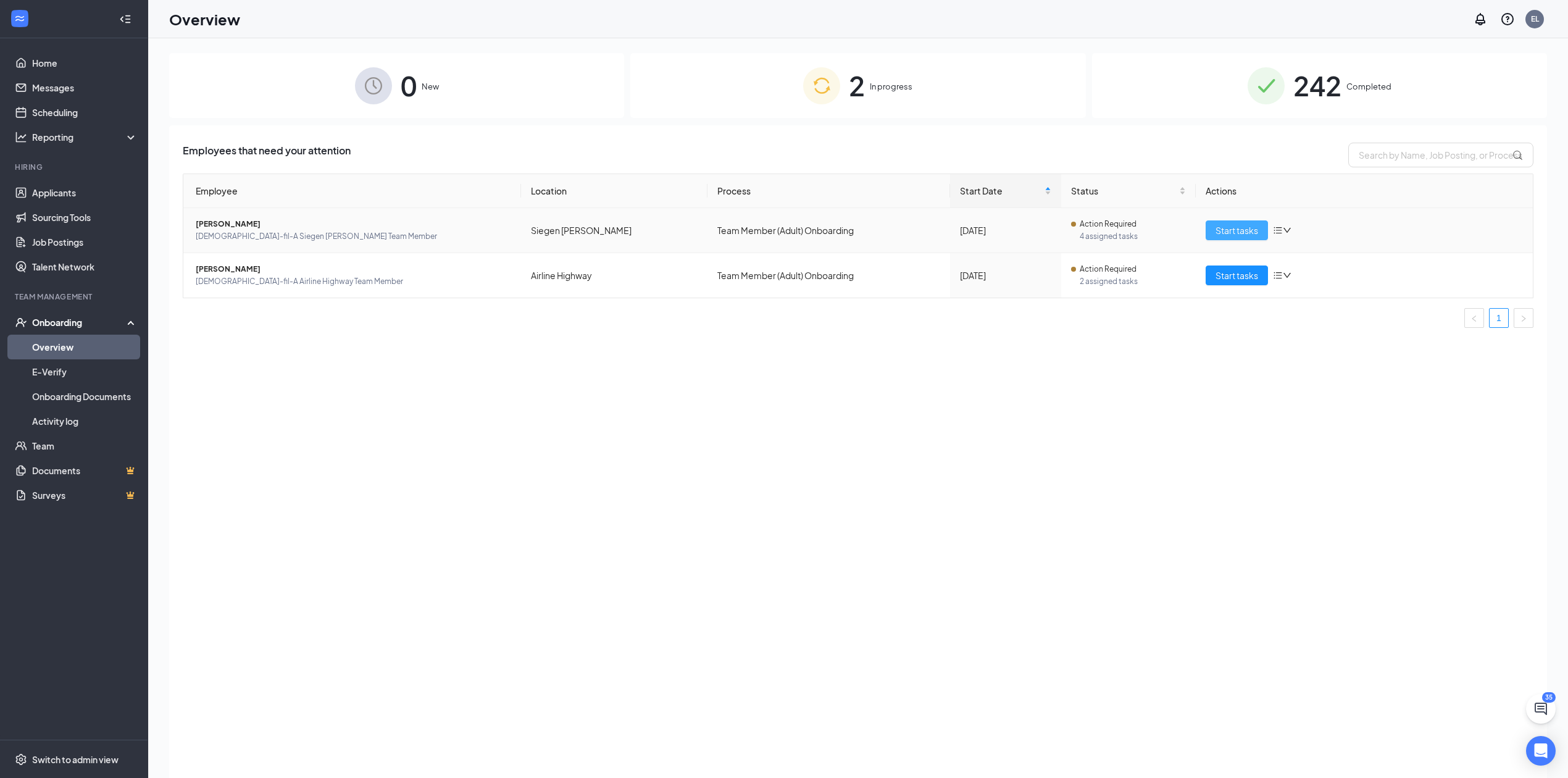
click at [1248, 239] on button "Start tasks" at bounding box center [1237, 231] width 63 height 20
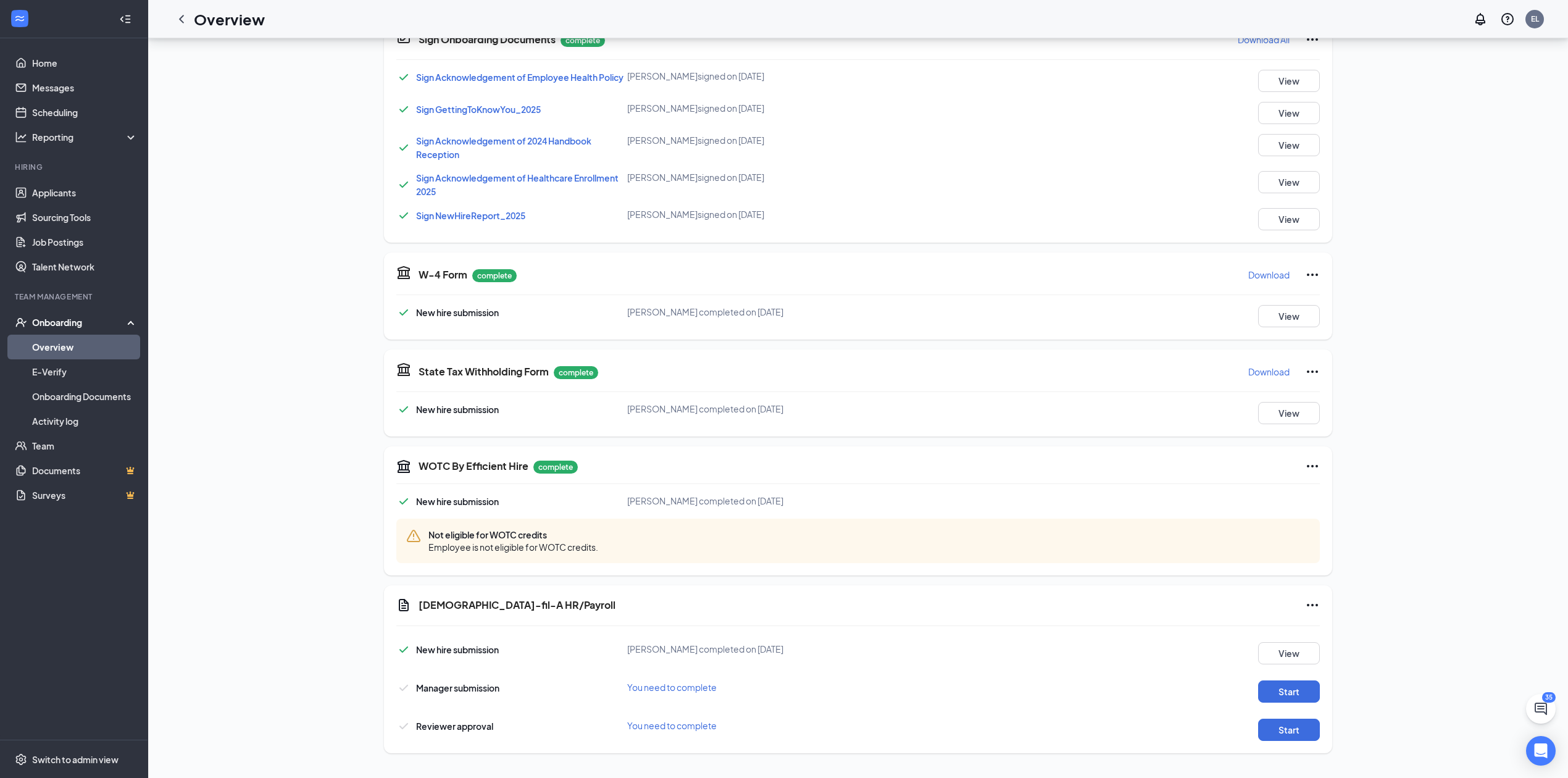
scroll to position [556, 0]
click at [1295, 221] on button "View" at bounding box center [1289, 219] width 62 height 22
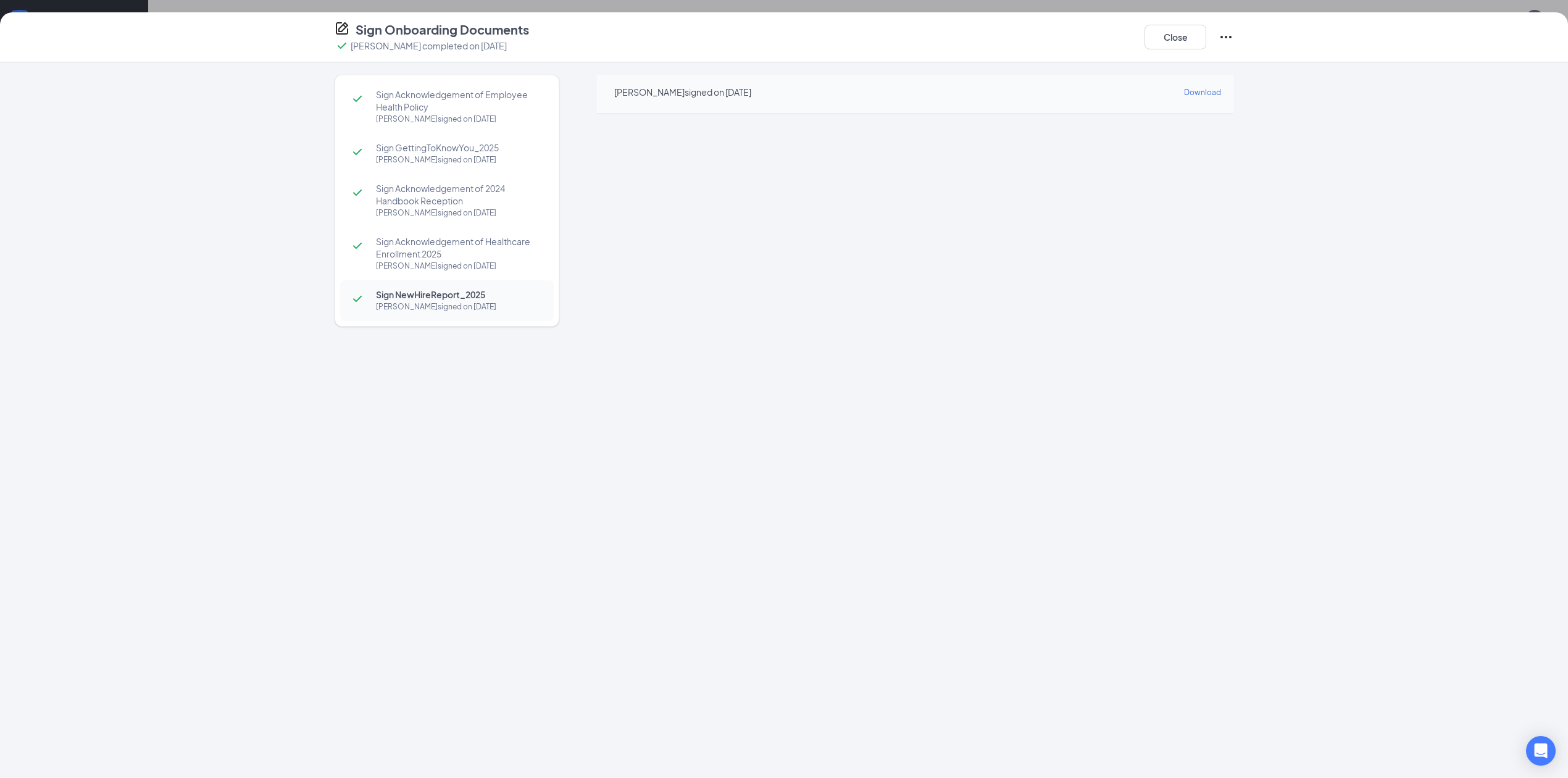
click at [464, 166] on div "Dailyn S Smith signed on Sep 15" at bounding box center [458, 160] width 165 height 12
click at [1188, 35] on button "Close" at bounding box center [1175, 37] width 62 height 25
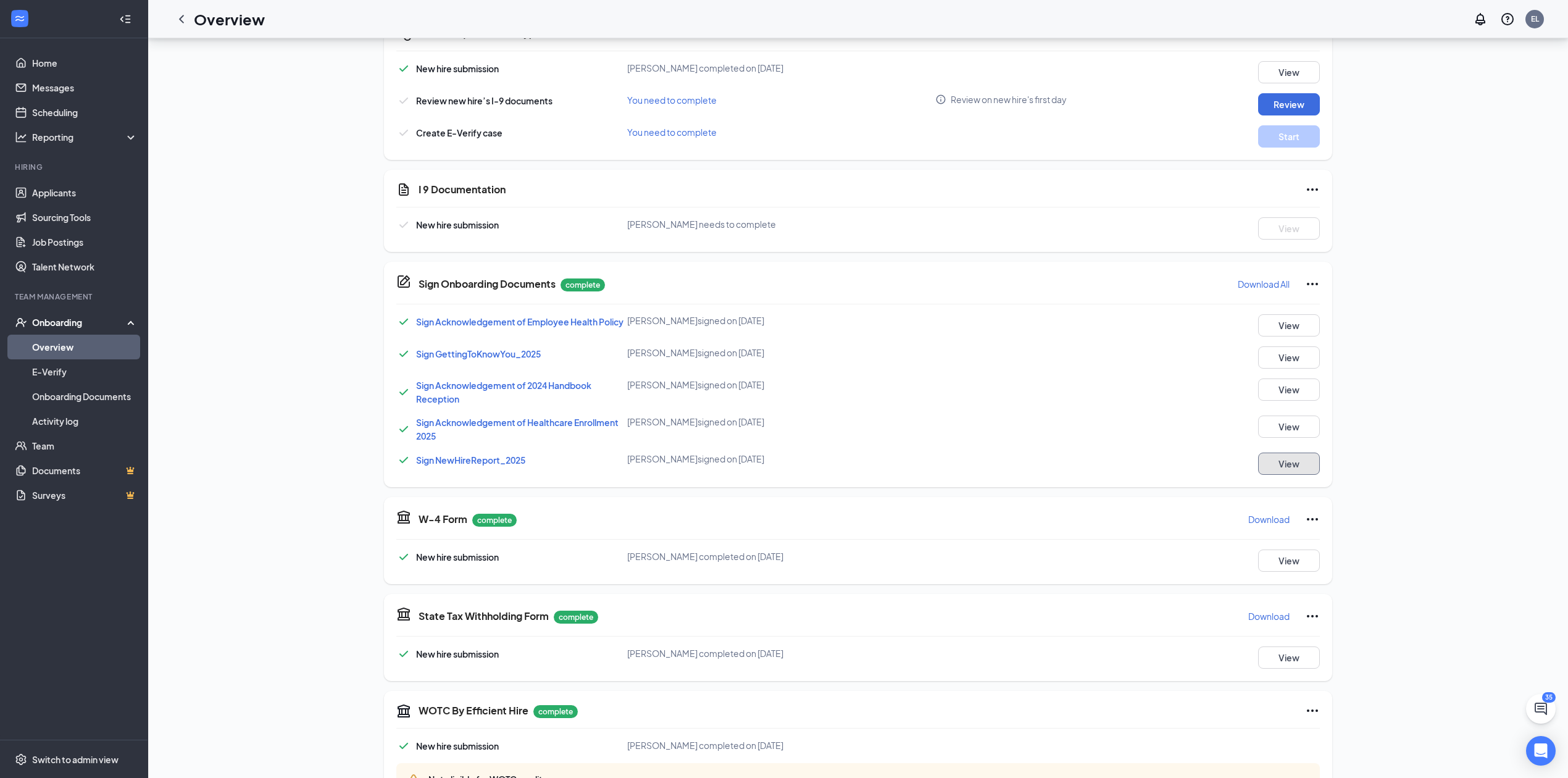
scroll to position [0, 0]
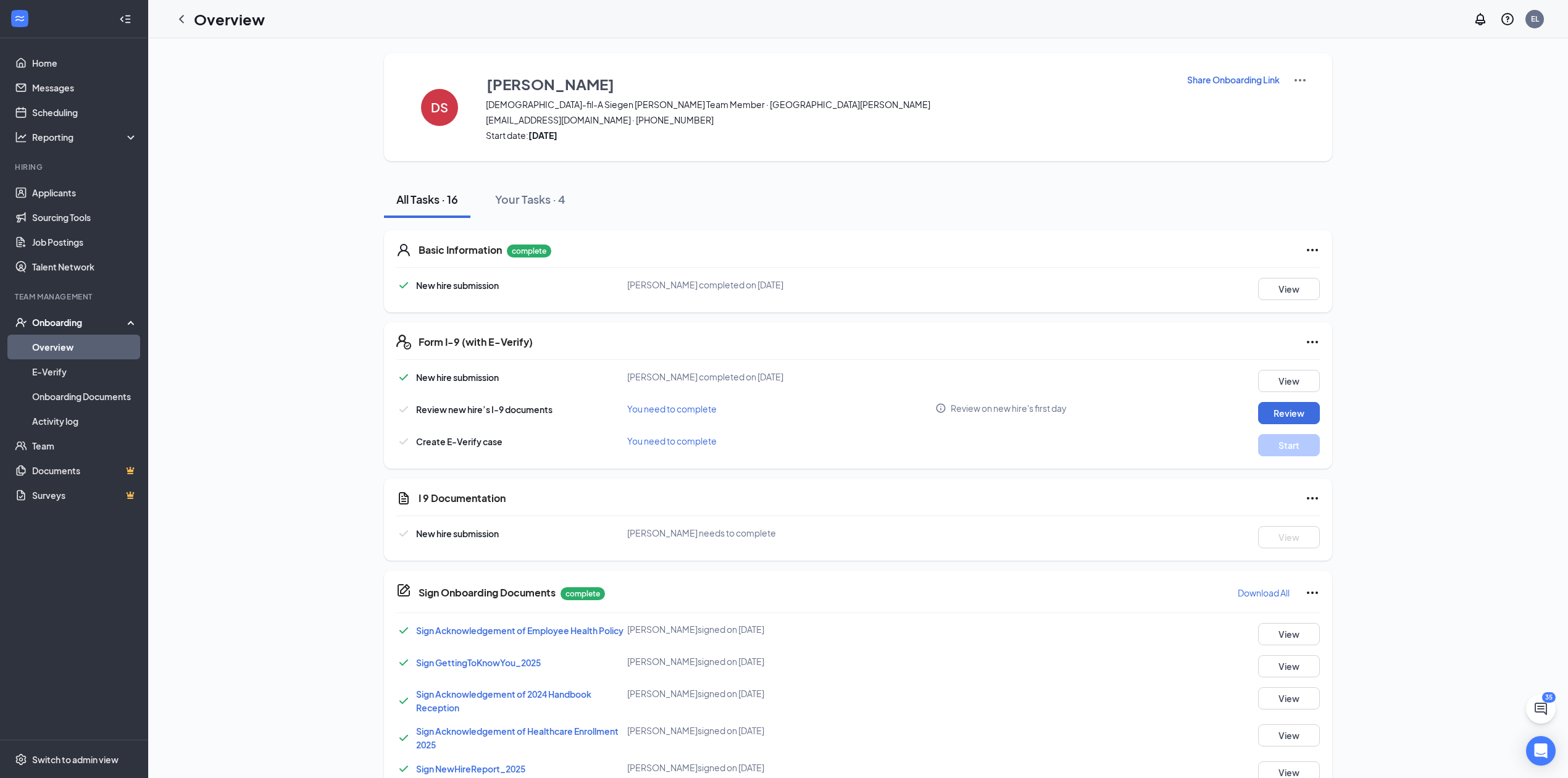
click at [1296, 87] on img at bounding box center [1300, 80] width 15 height 15
click at [1301, 97] on span "View details" at bounding box center [1300, 102] width 48 height 14
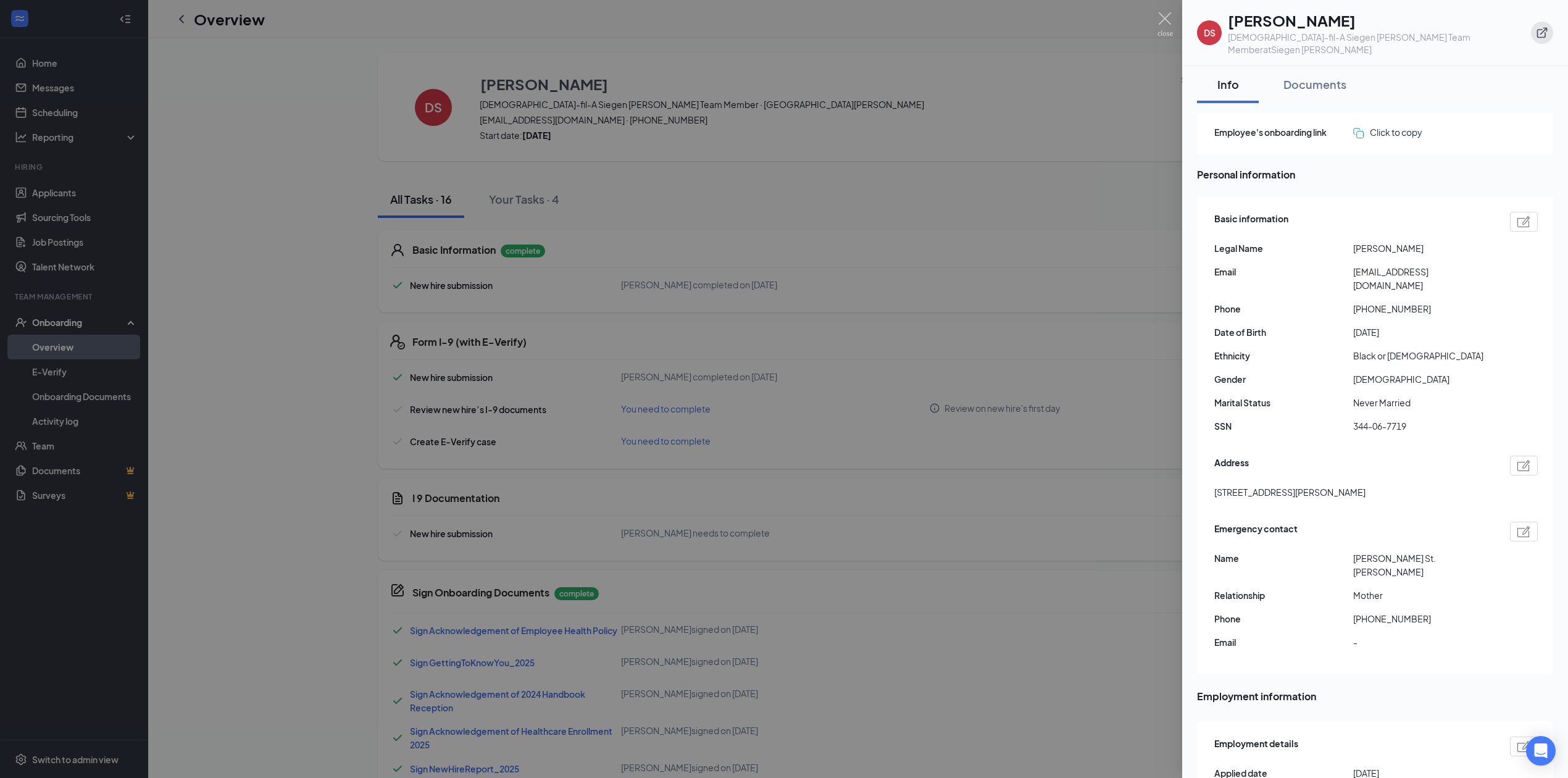
click at [1551, 29] on button "button" at bounding box center [1542, 33] width 22 height 22
click at [870, 196] on div at bounding box center [784, 389] width 1568 height 778
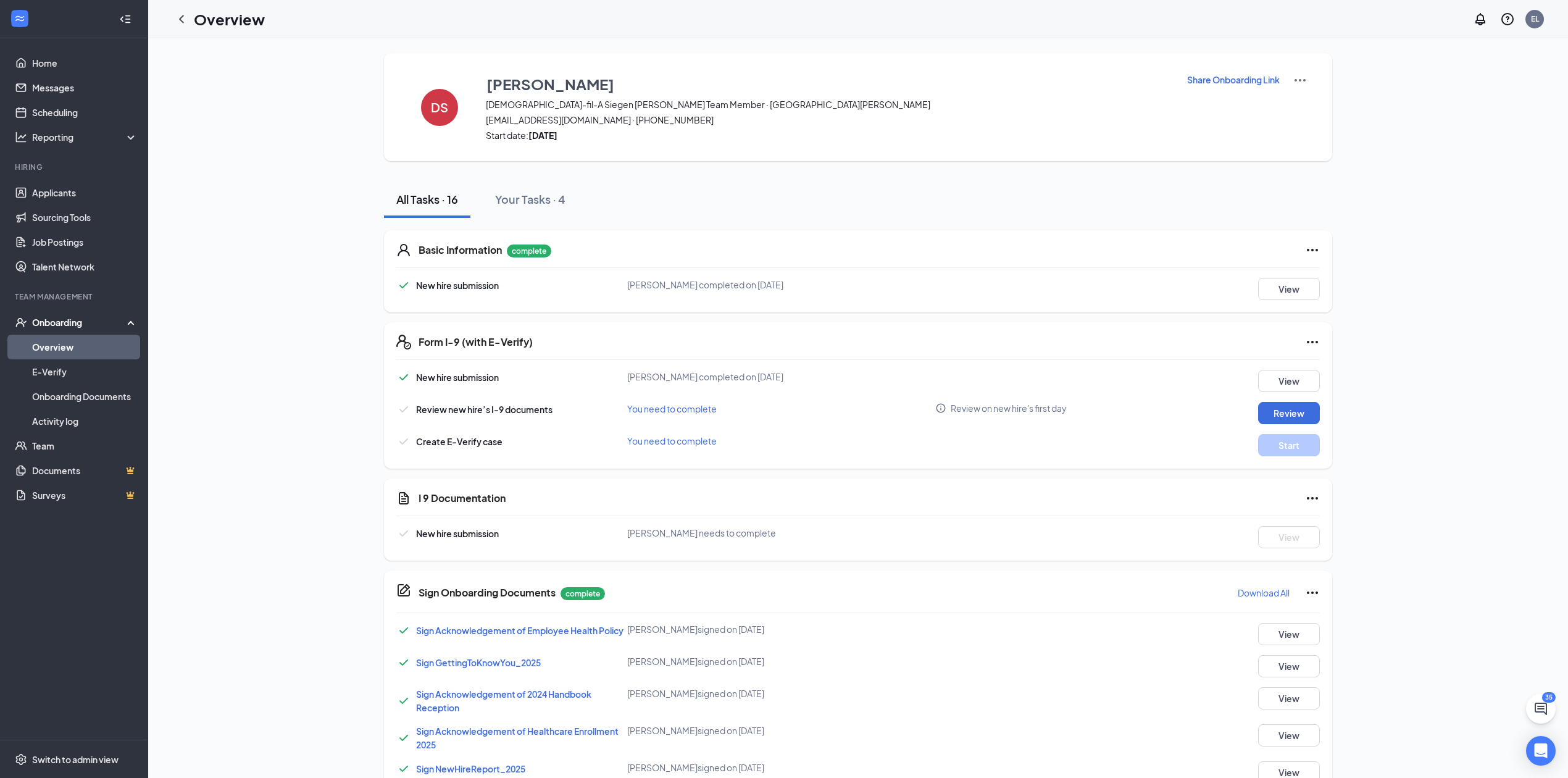
click at [70, 339] on link "Overview" at bounding box center [85, 347] width 105 height 25
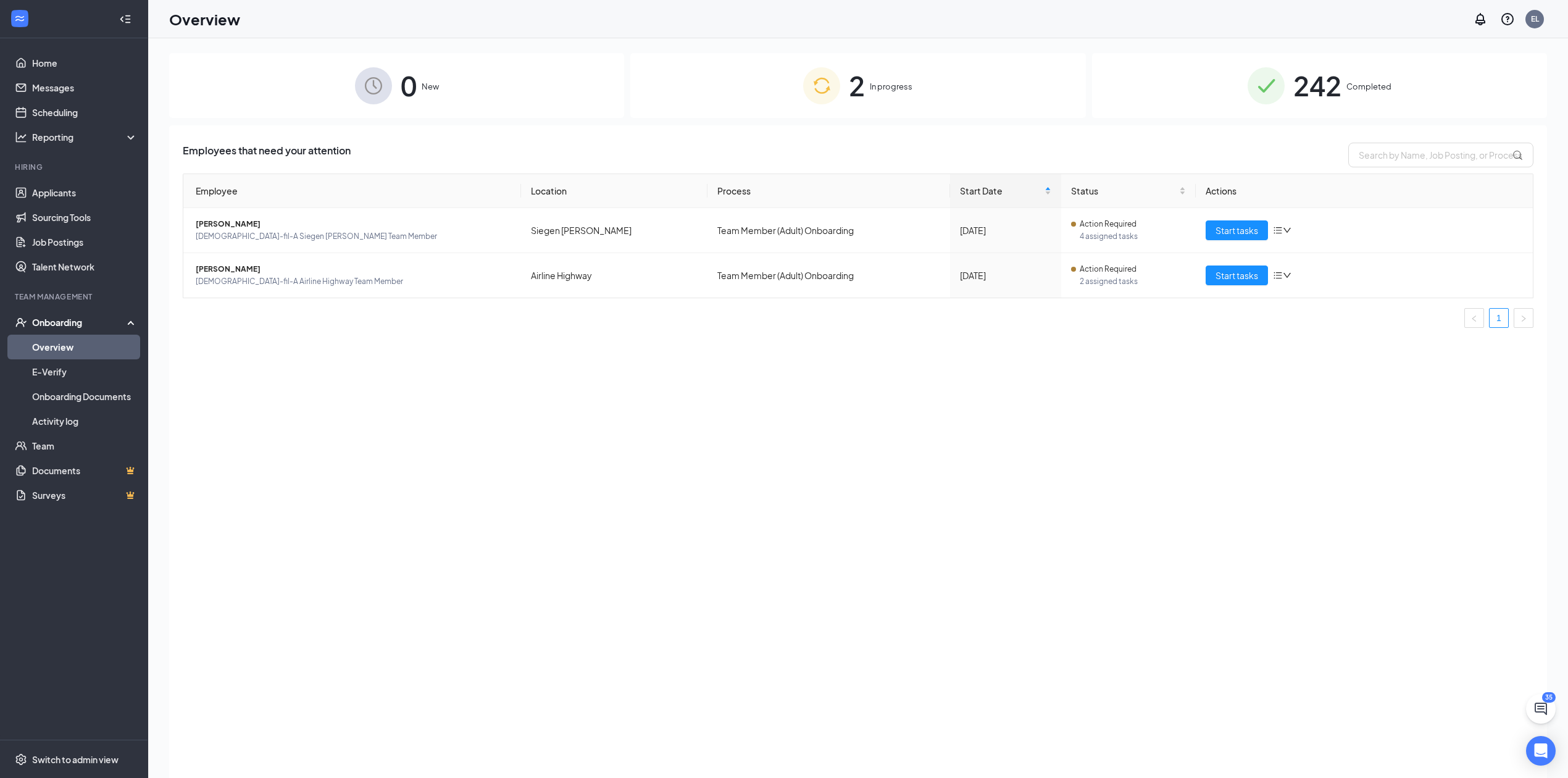
click at [1314, 81] on span "242" at bounding box center [1317, 86] width 48 height 43
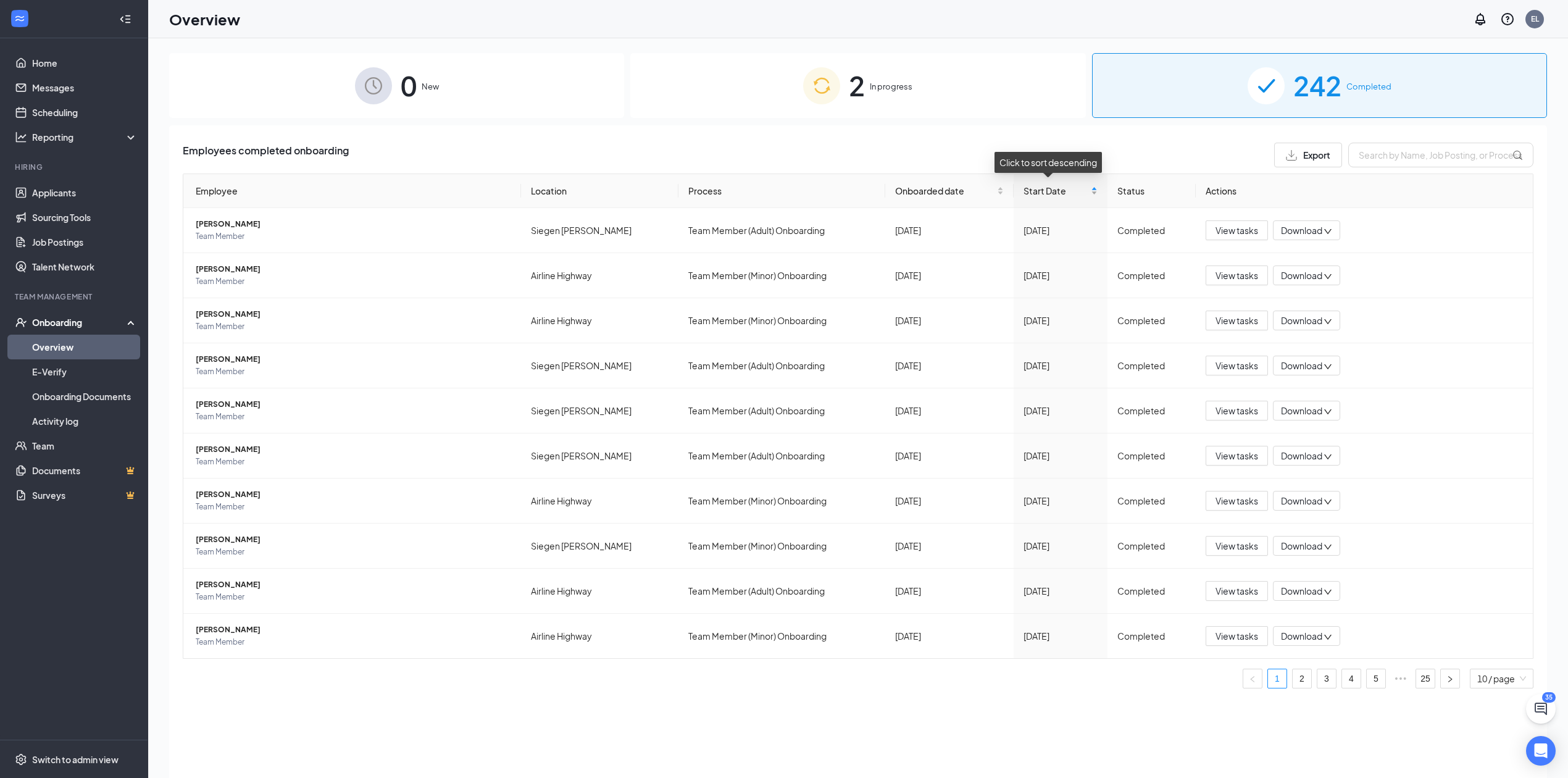
click at [1048, 193] on span "Start Date" at bounding box center [1056, 191] width 65 height 14
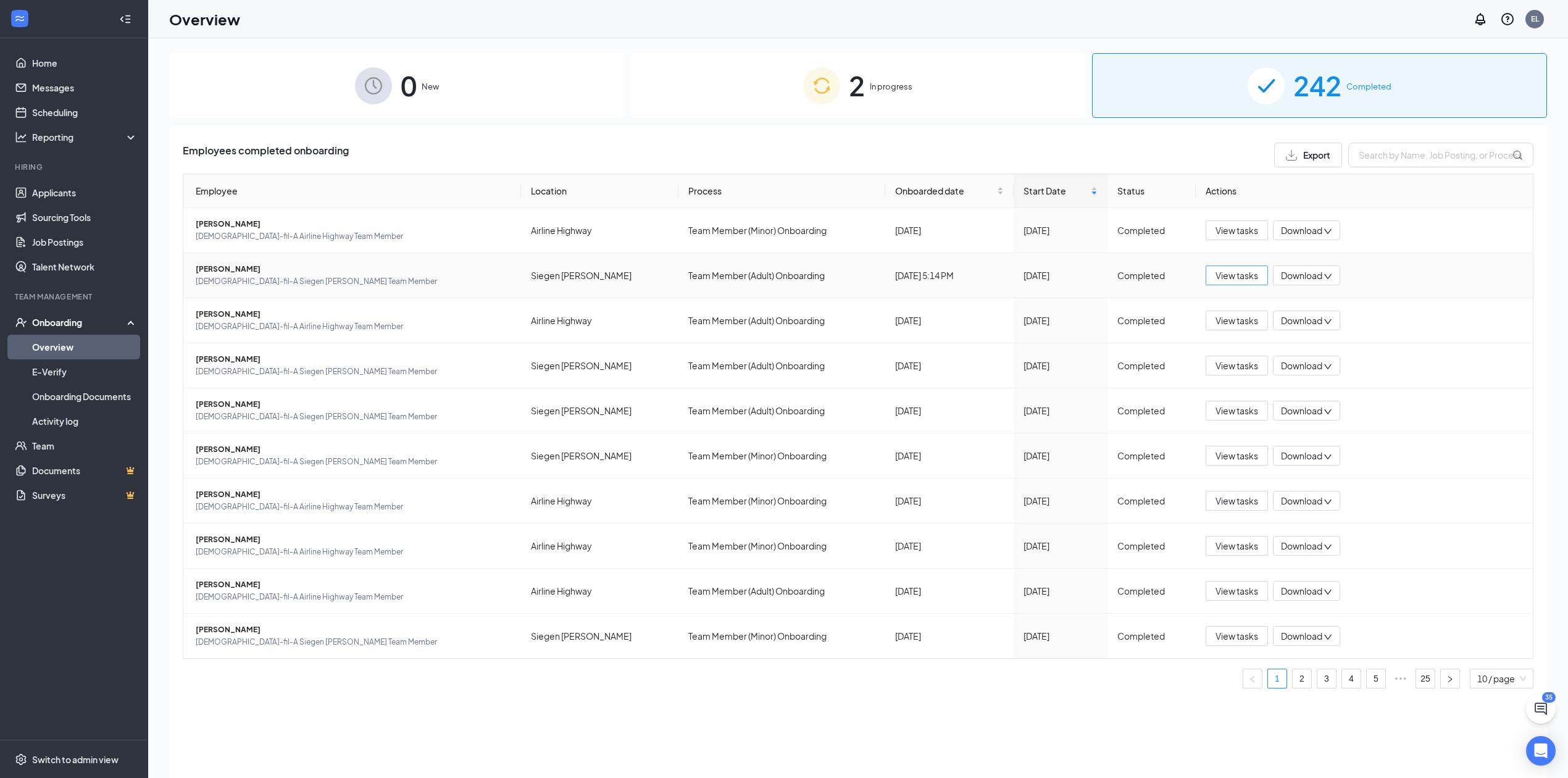
click at [1234, 272] on span "View tasks" at bounding box center [1237, 276] width 43 height 14
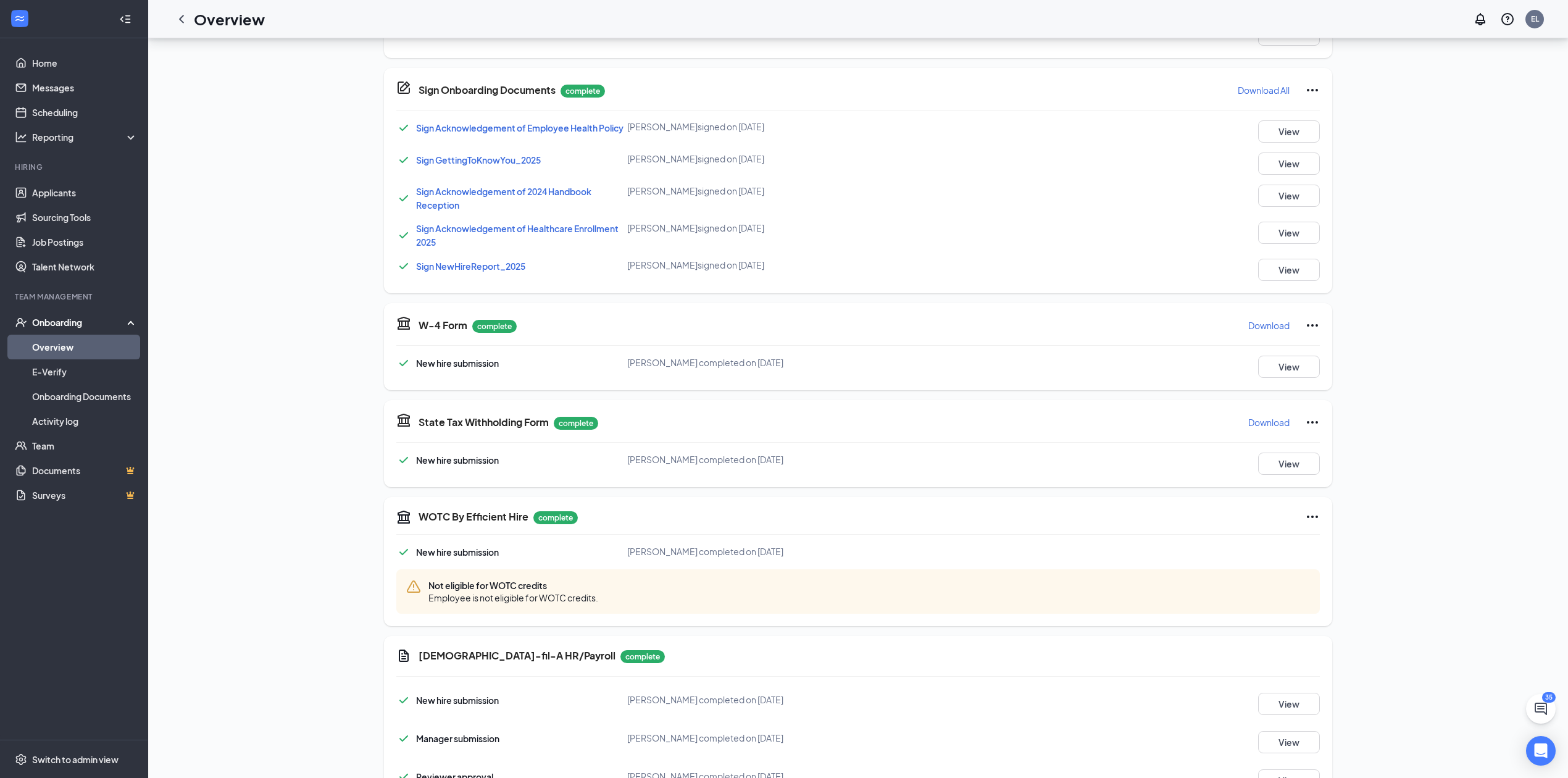
scroll to position [634, 0]
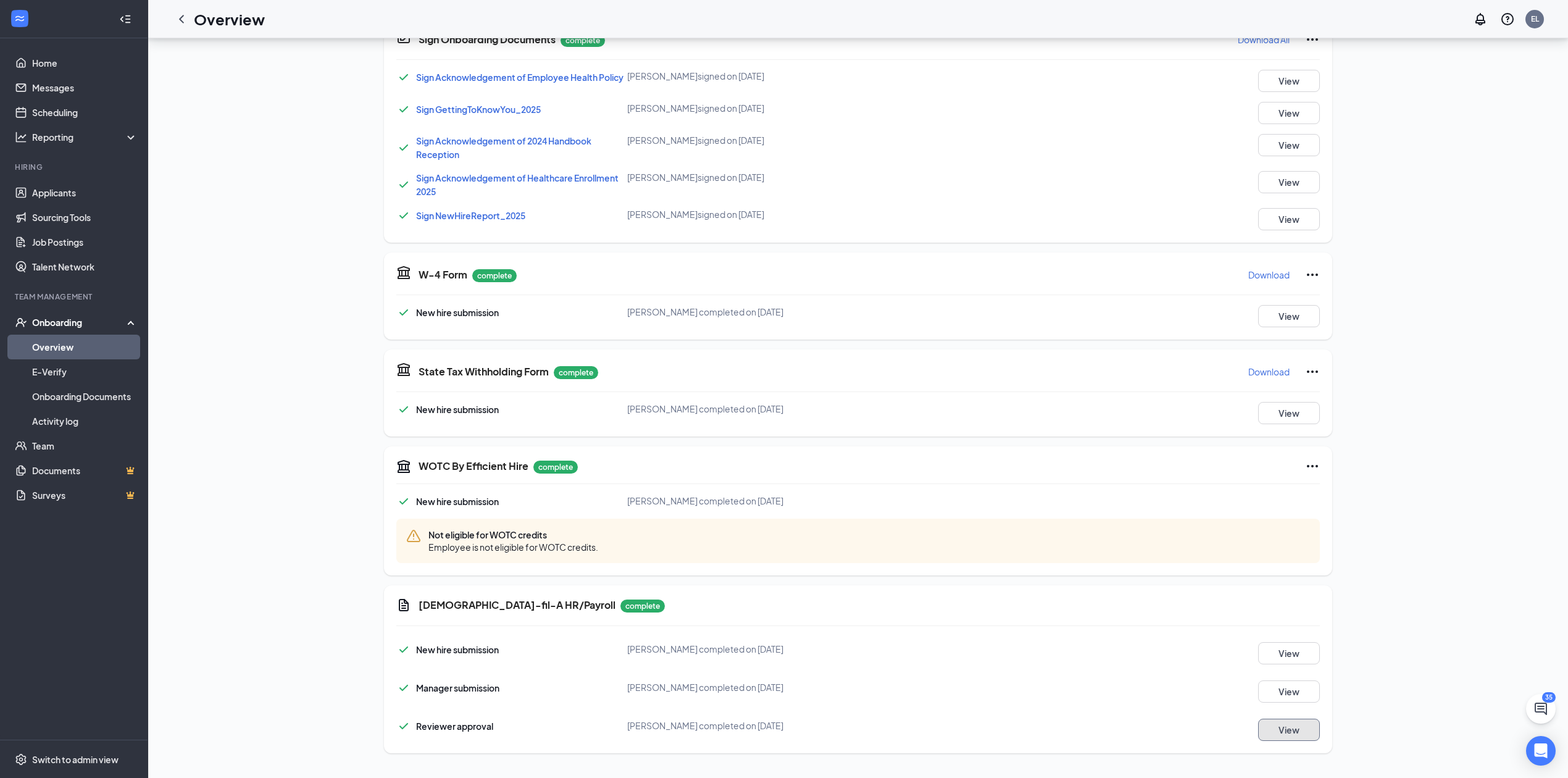
click at [1308, 735] on button "View" at bounding box center [1289, 730] width 62 height 22
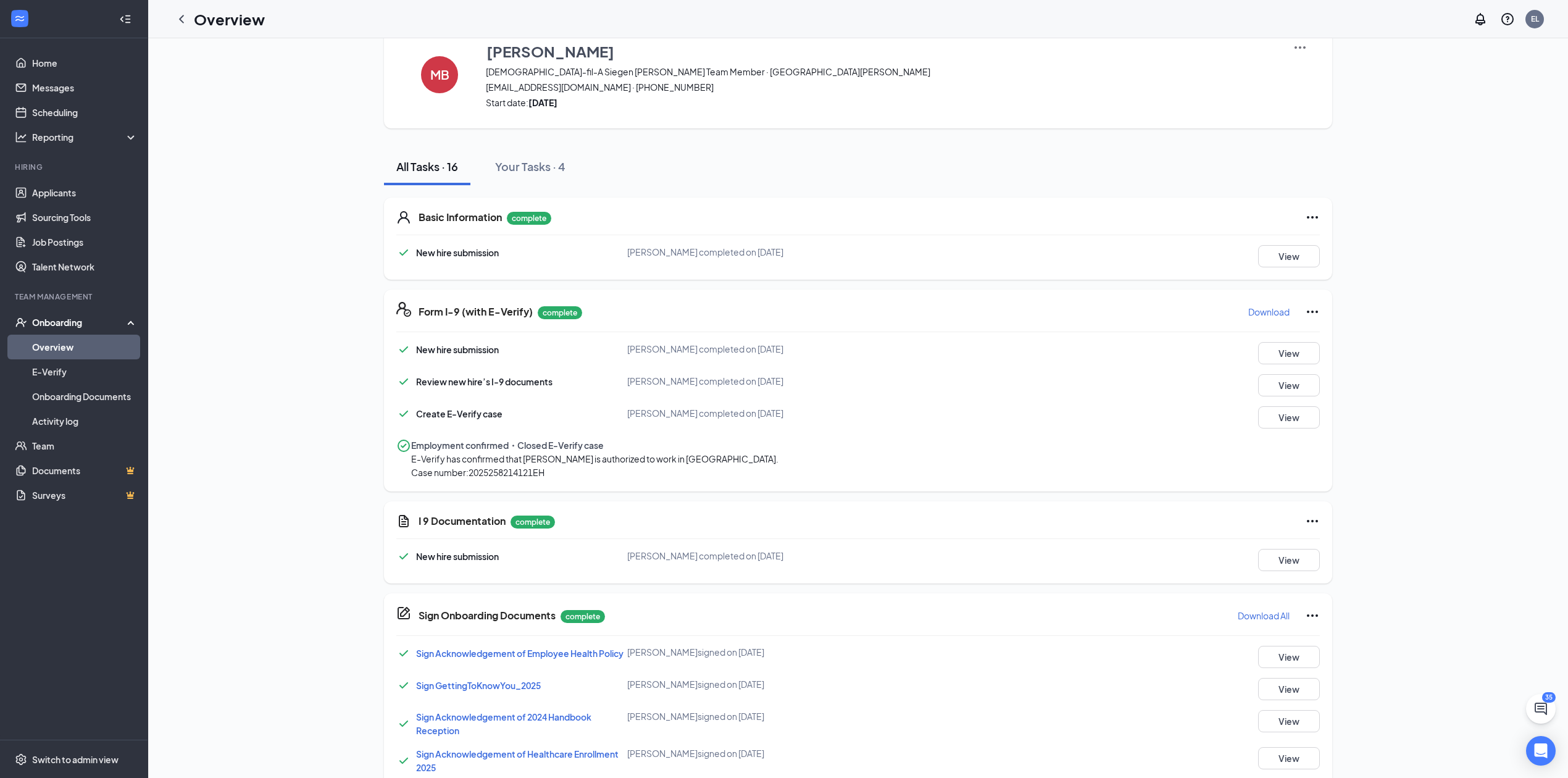
scroll to position [0, 0]
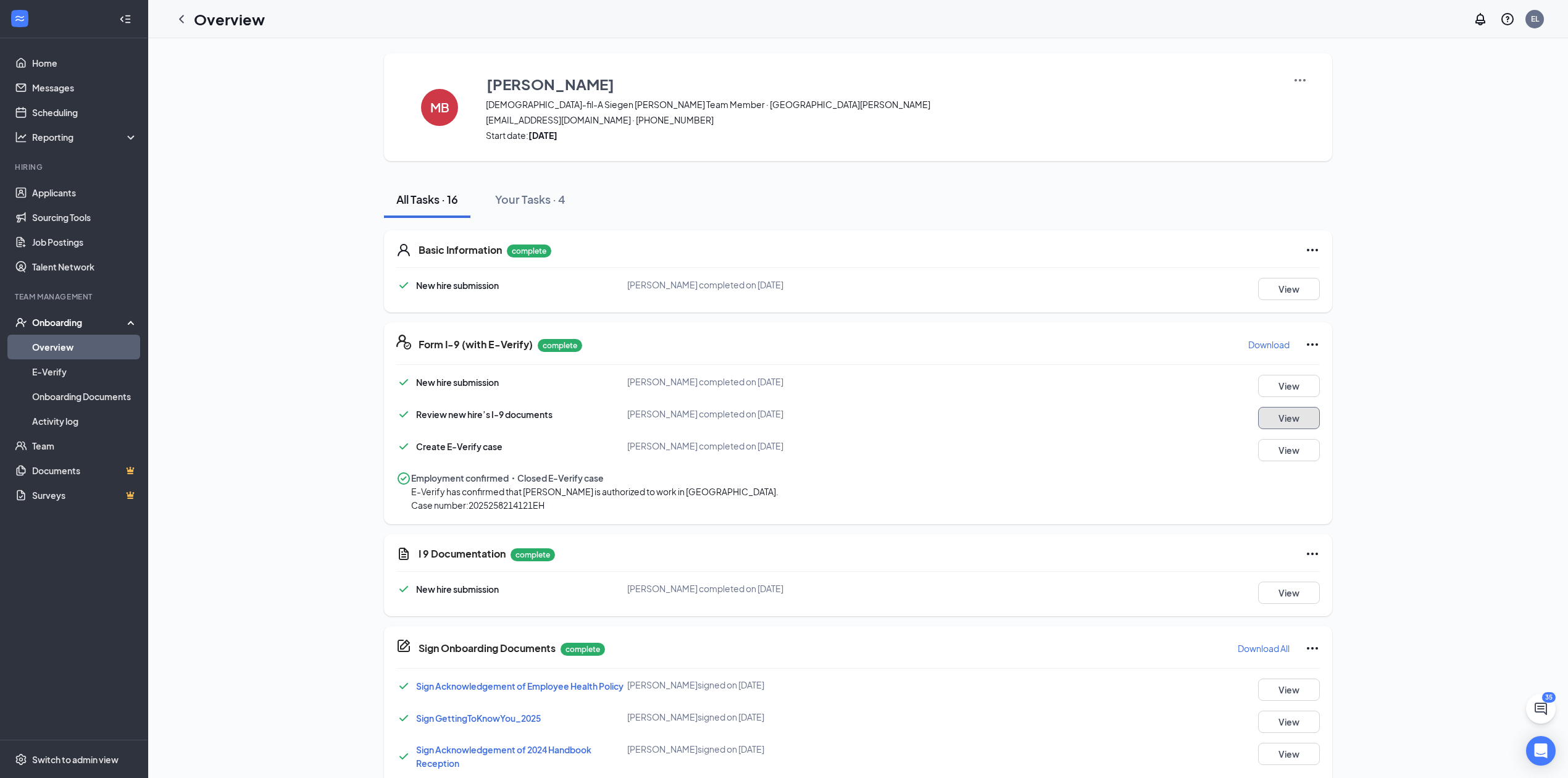
click at [1290, 409] on button "View" at bounding box center [1289, 418] width 62 height 22
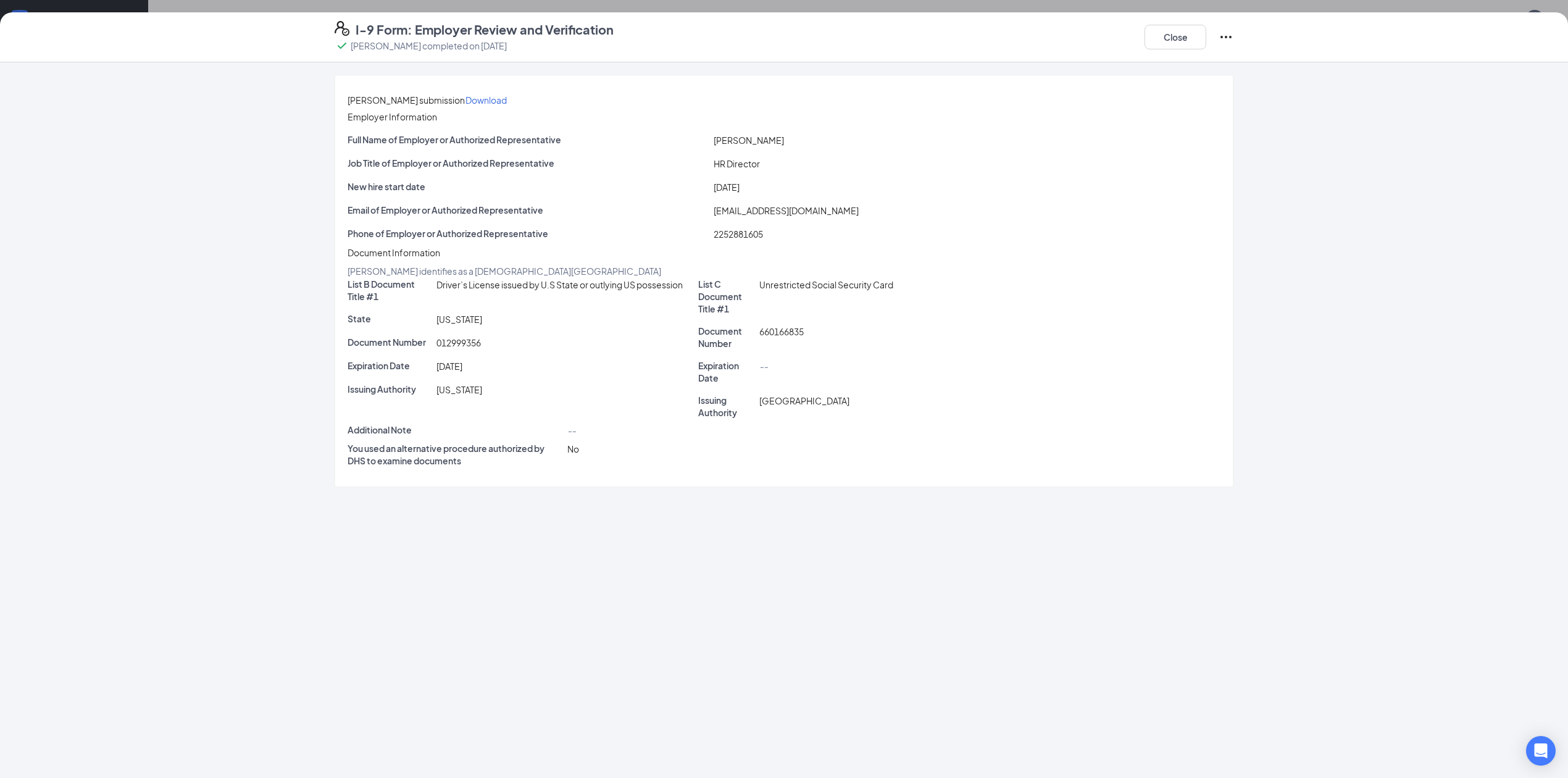
click at [507, 102] on p "Download" at bounding box center [486, 99] width 42 height 12
click at [1186, 28] on button "Close" at bounding box center [1175, 37] width 62 height 25
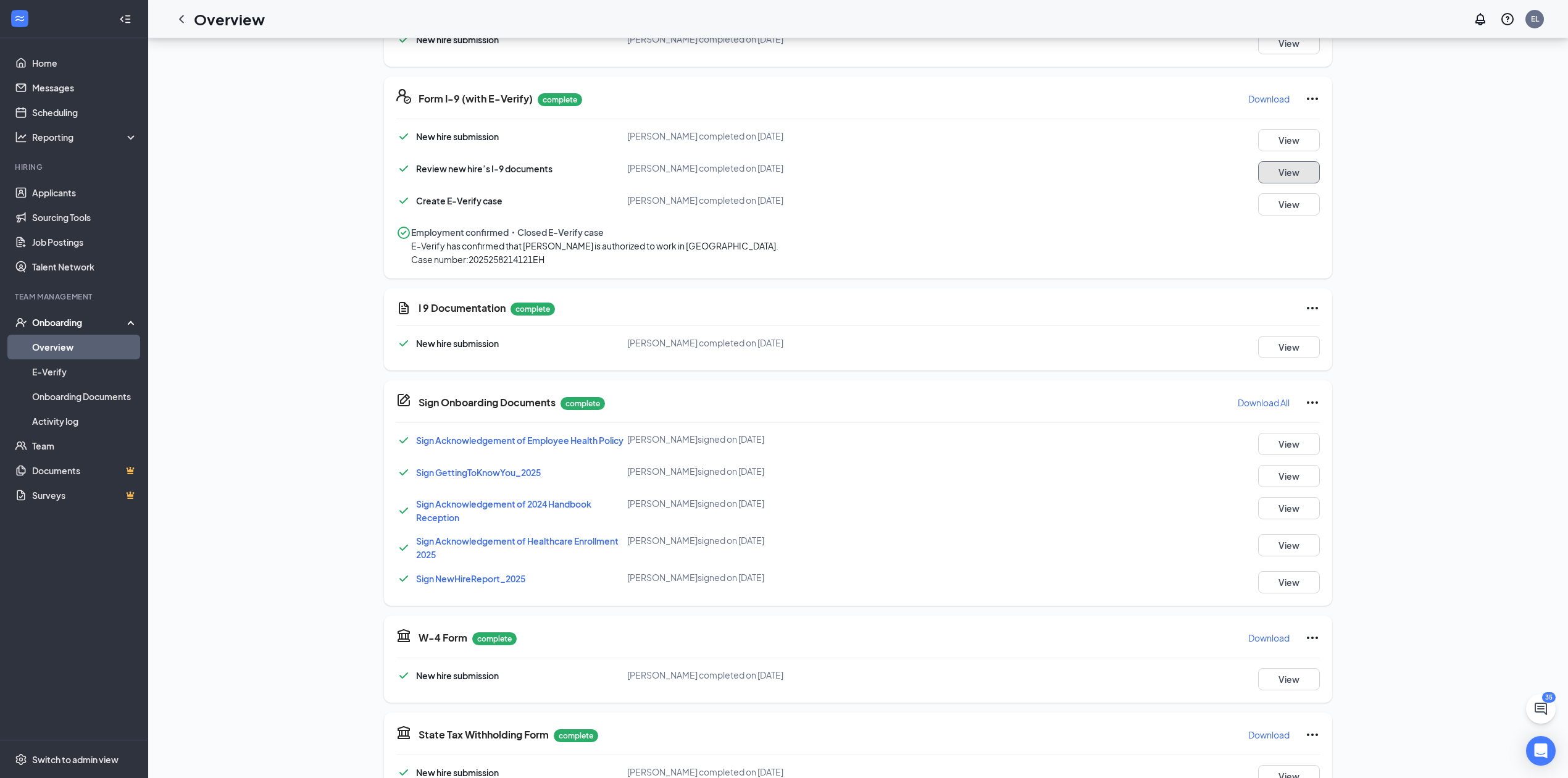
scroll to position [247, 0]
click at [1303, 210] on button "View" at bounding box center [1289, 203] width 62 height 22
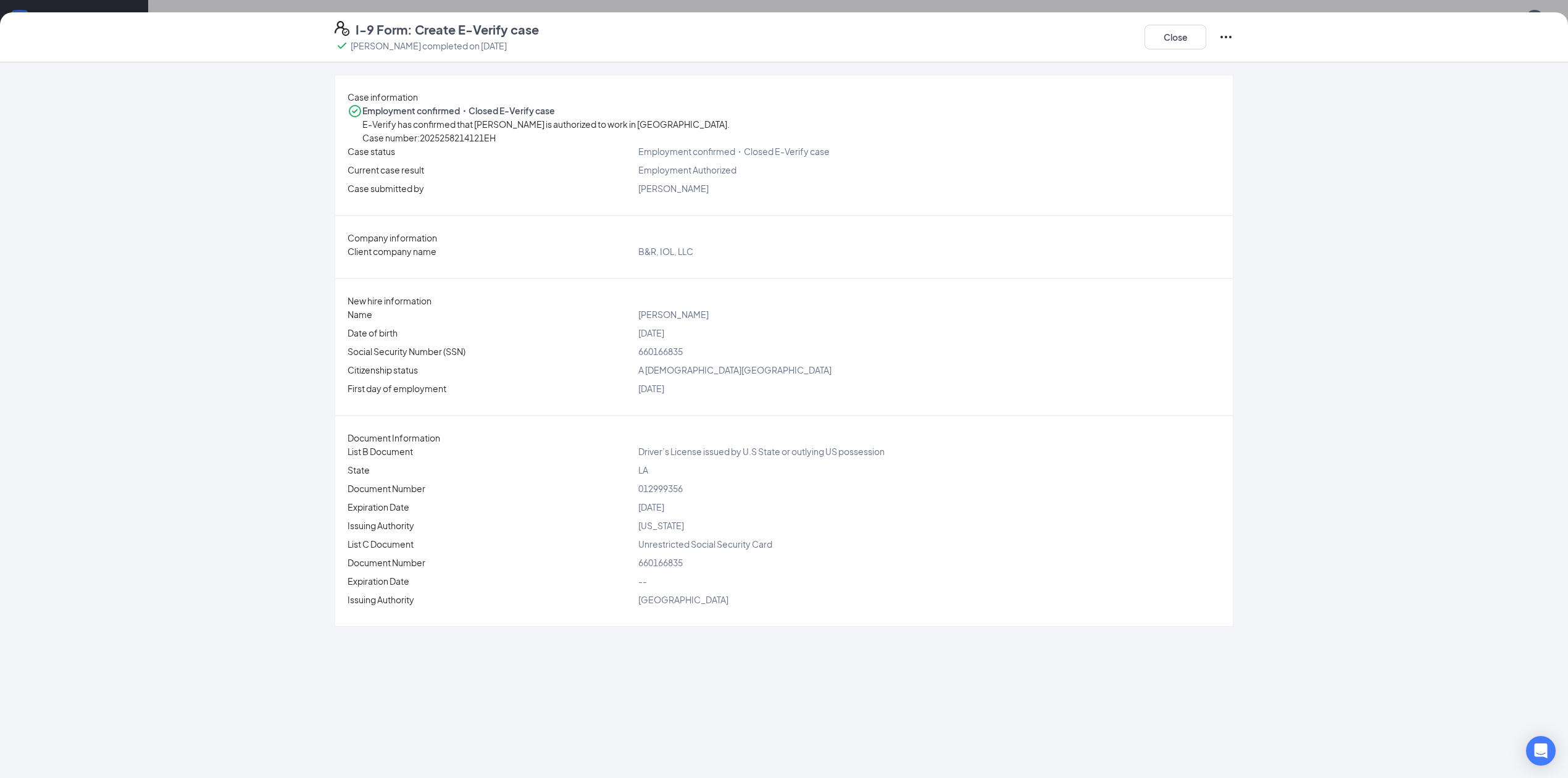
scroll to position [463, 0]
click at [1327, 288] on div "Case information Employment confirmed・Closed E-Verify case E-Verify has confirm…" at bounding box center [784, 421] width 1568 height 716
click at [892, 245] on div "Company information" at bounding box center [784, 238] width 873 height 14
click at [1171, 36] on button "Close" at bounding box center [1175, 37] width 62 height 25
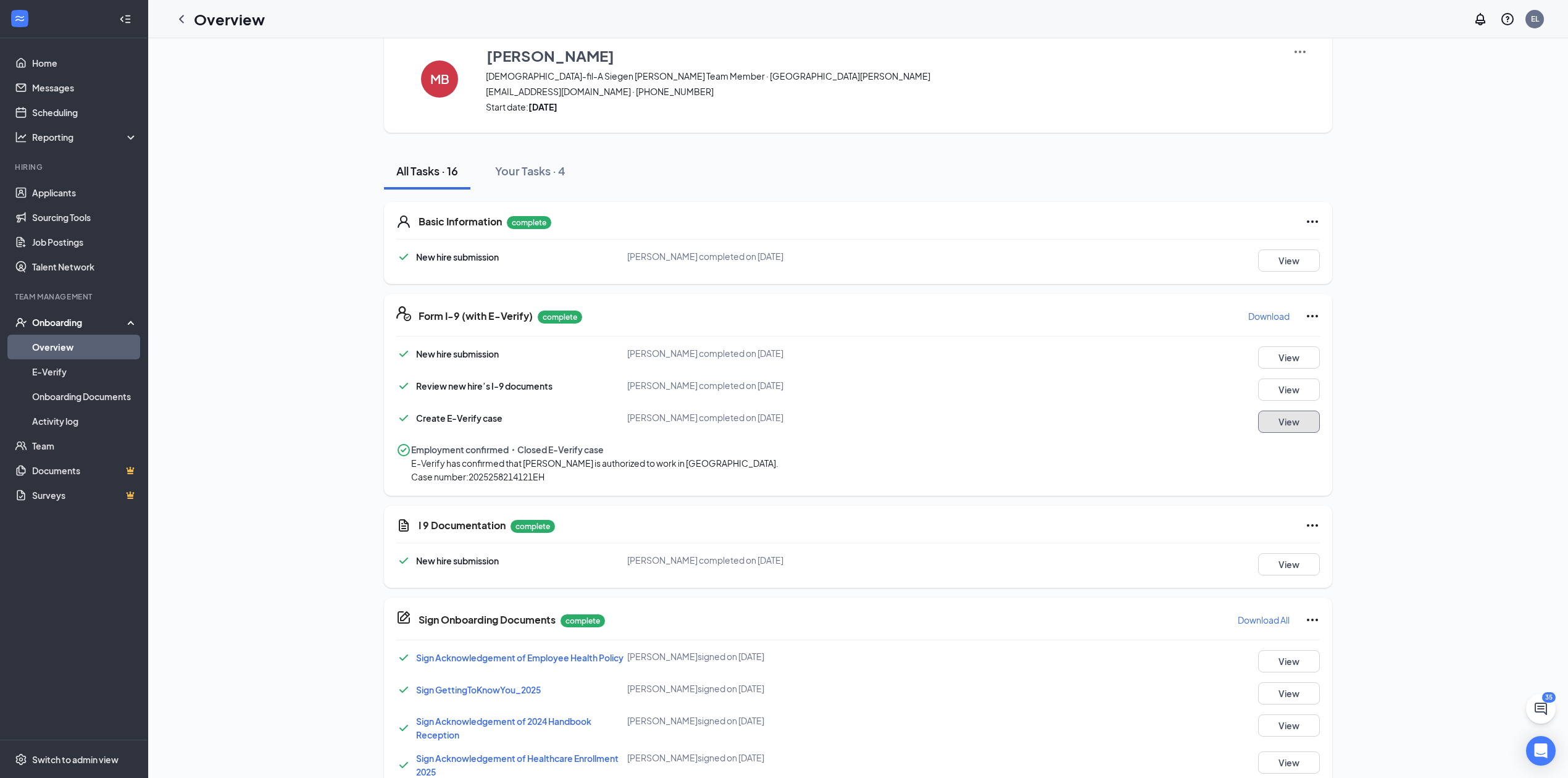
scroll to position [0, 0]
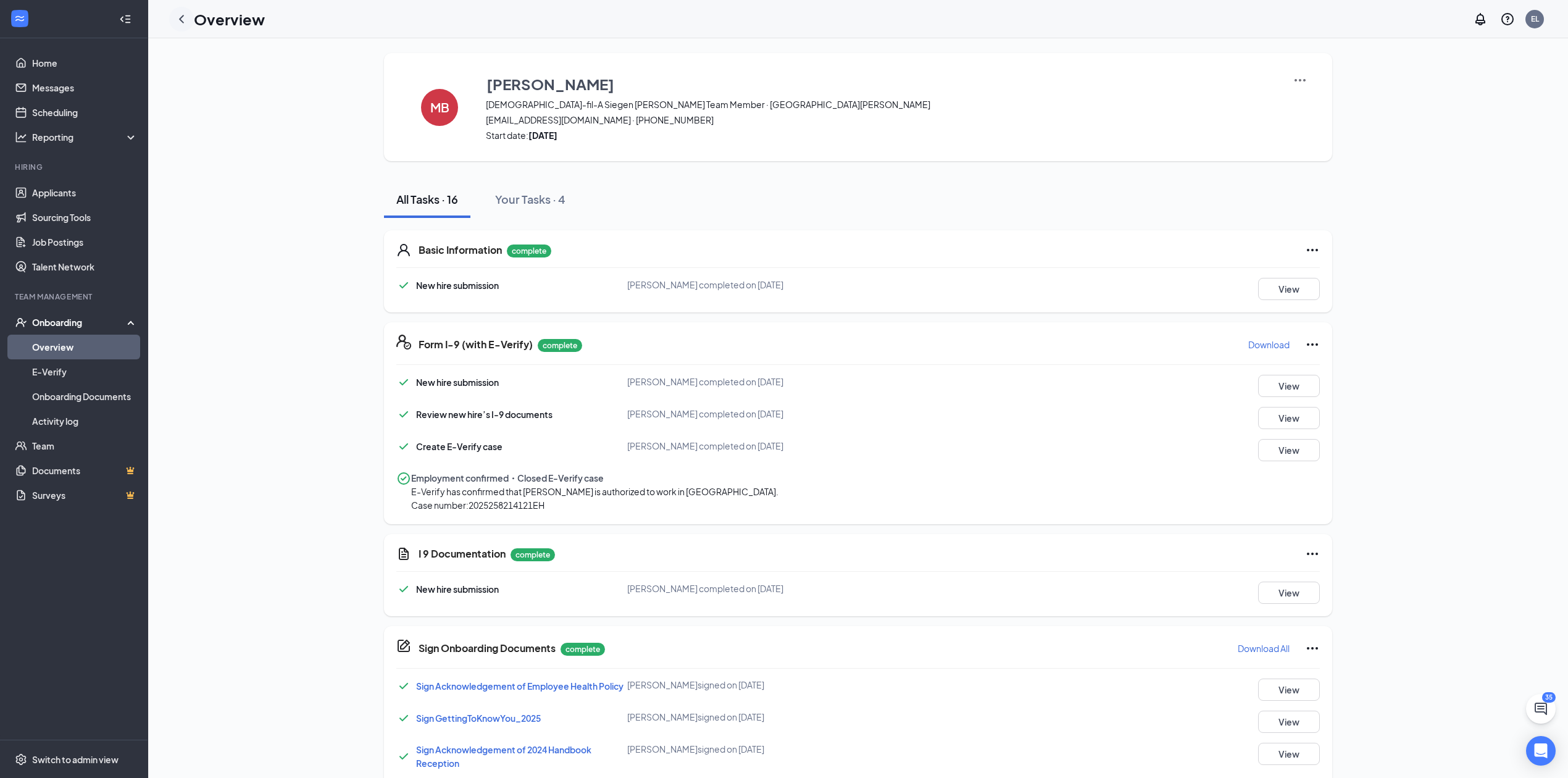
click at [180, 18] on icon "ChevronLeft" at bounding box center [181, 19] width 5 height 8
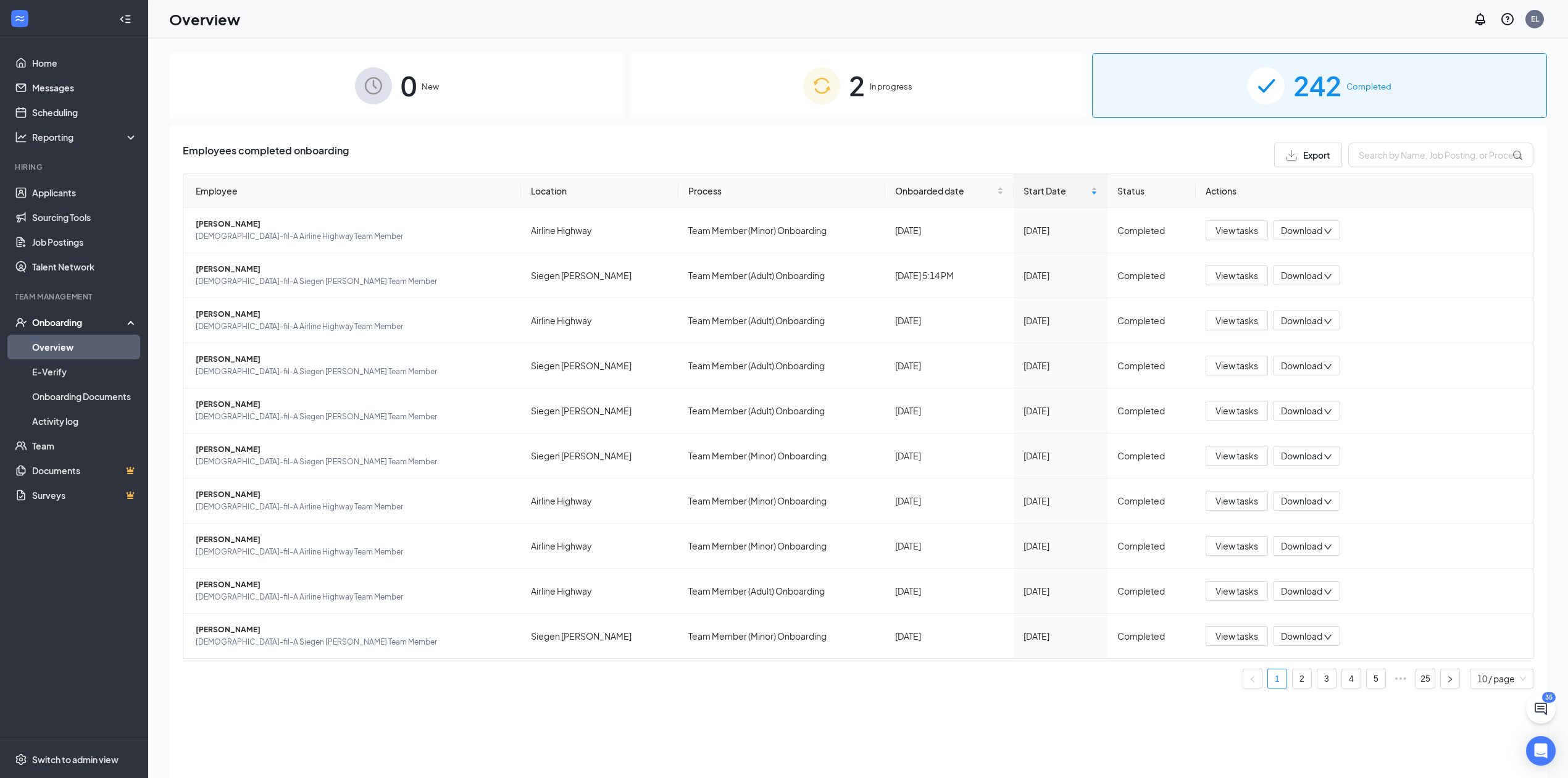
click at [900, 84] on span "In progress" at bounding box center [891, 87] width 43 height 12
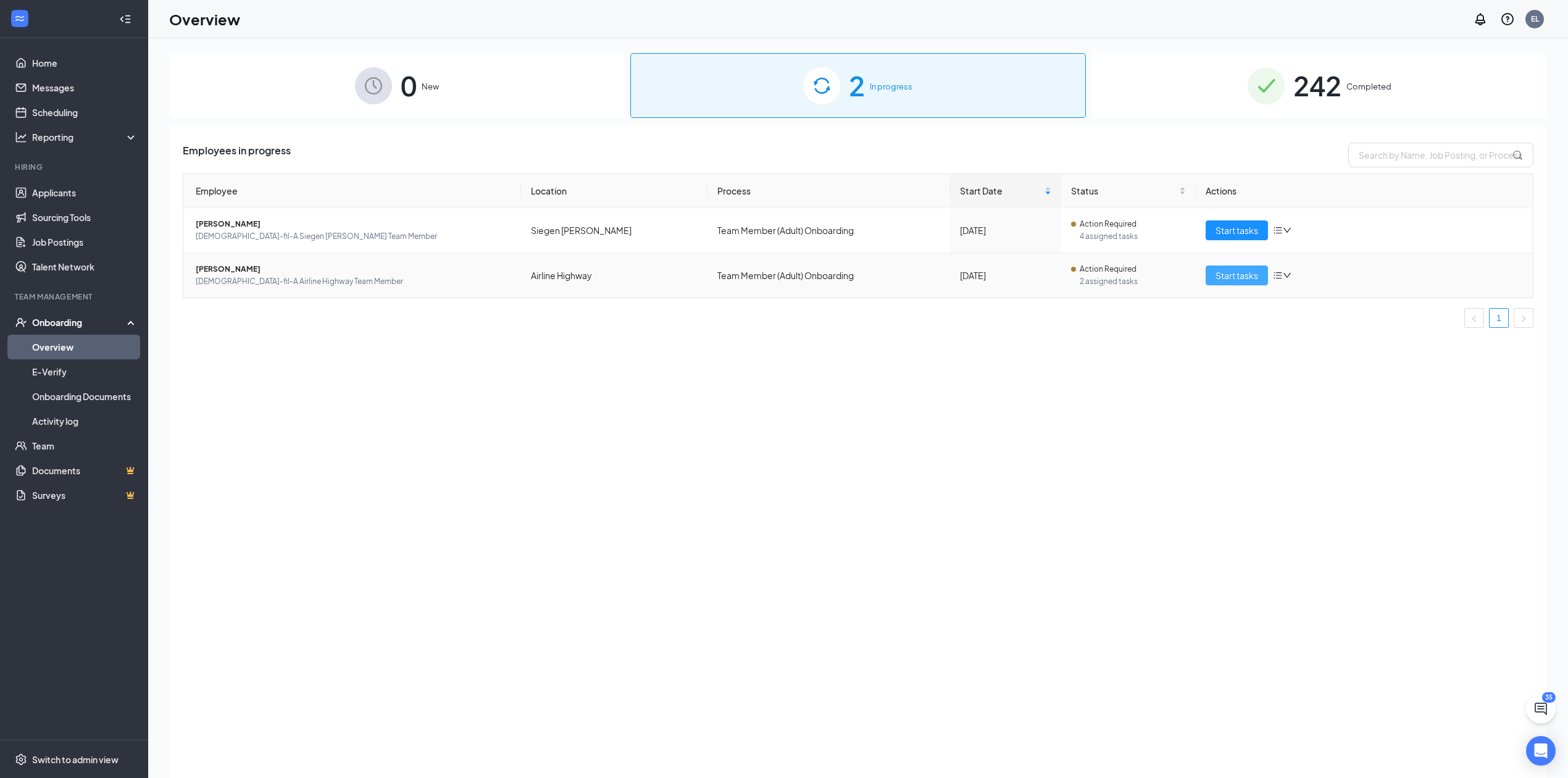
click at [1216, 268] on button "Start tasks" at bounding box center [1237, 276] width 63 height 20
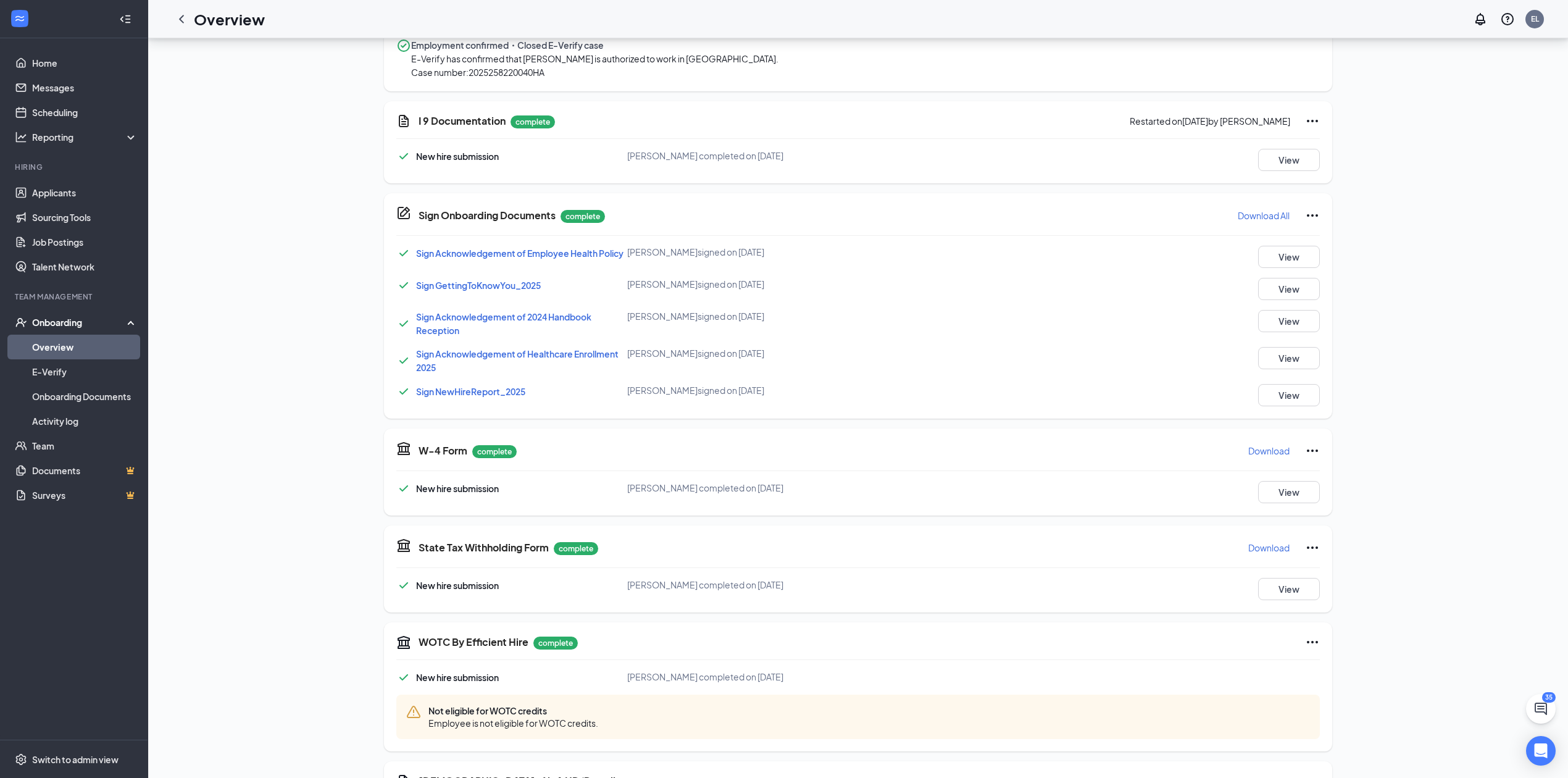
scroll to position [58, 0]
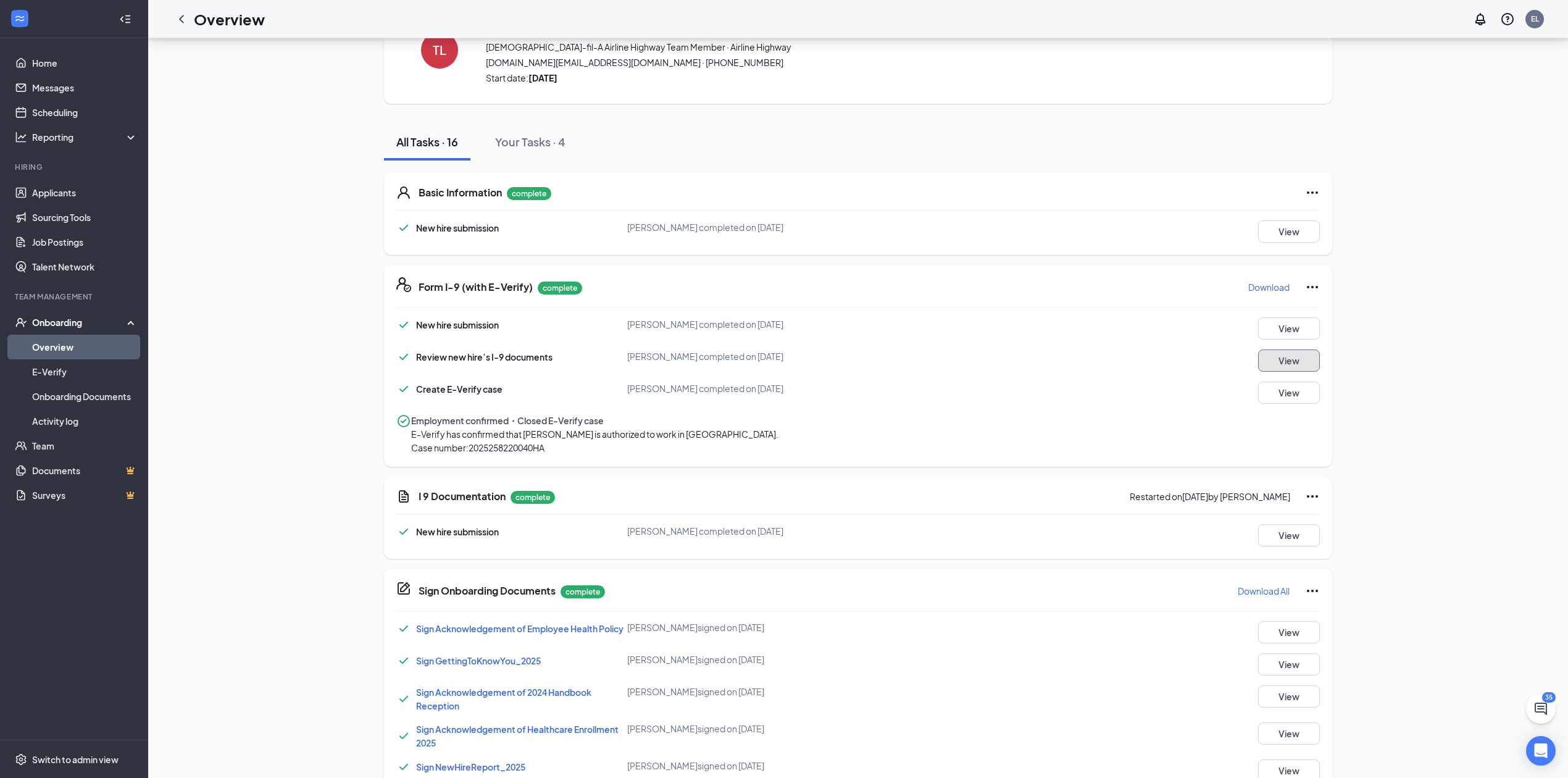
click at [1293, 357] on button "View" at bounding box center [1289, 360] width 62 height 22
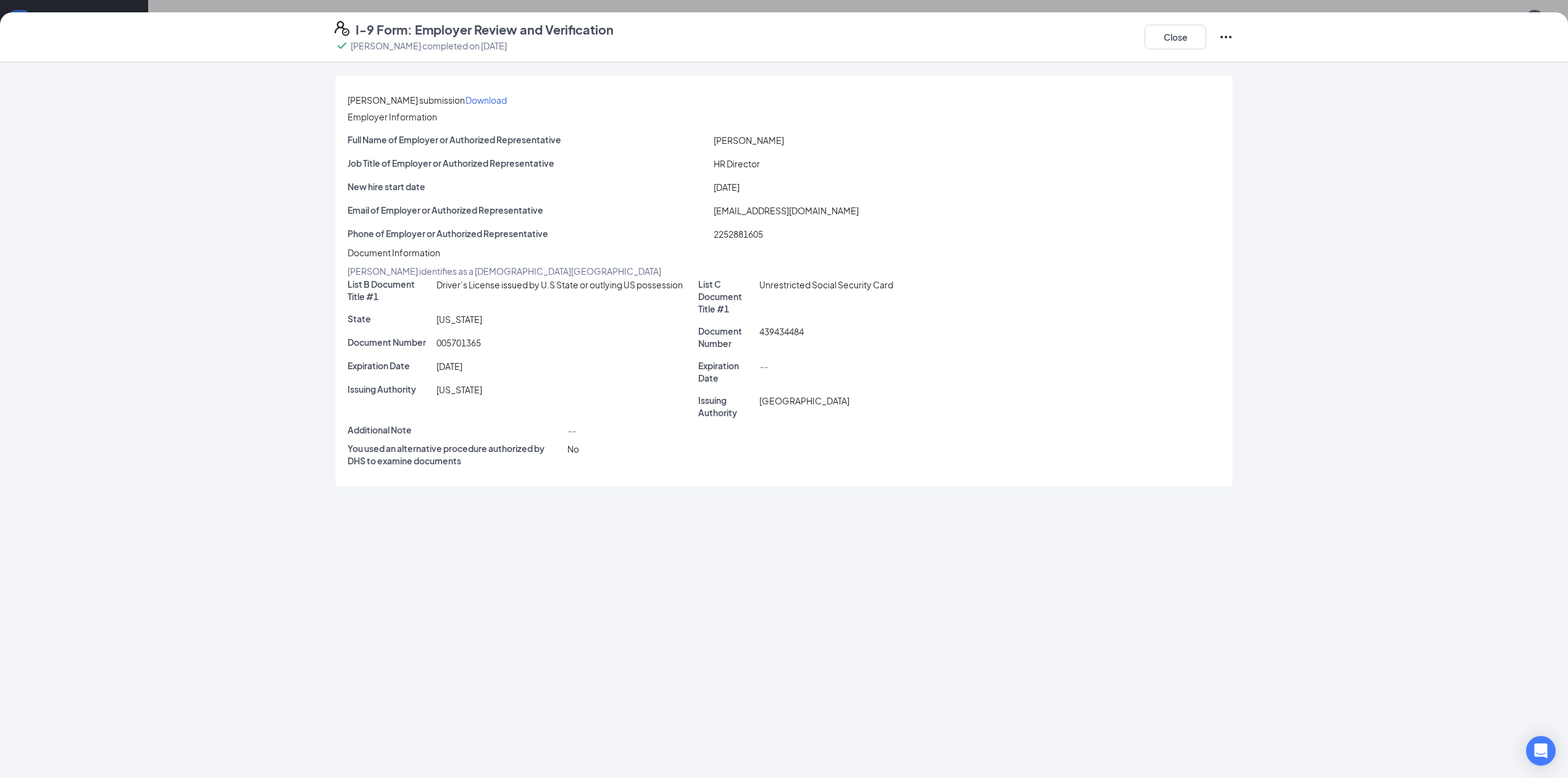
click at [507, 108] on button "Download" at bounding box center [486, 100] width 43 height 20
click at [1181, 50] on div "Close" at bounding box center [1188, 37] width 88 height 32
click at [1181, 36] on button "Close" at bounding box center [1175, 37] width 62 height 25
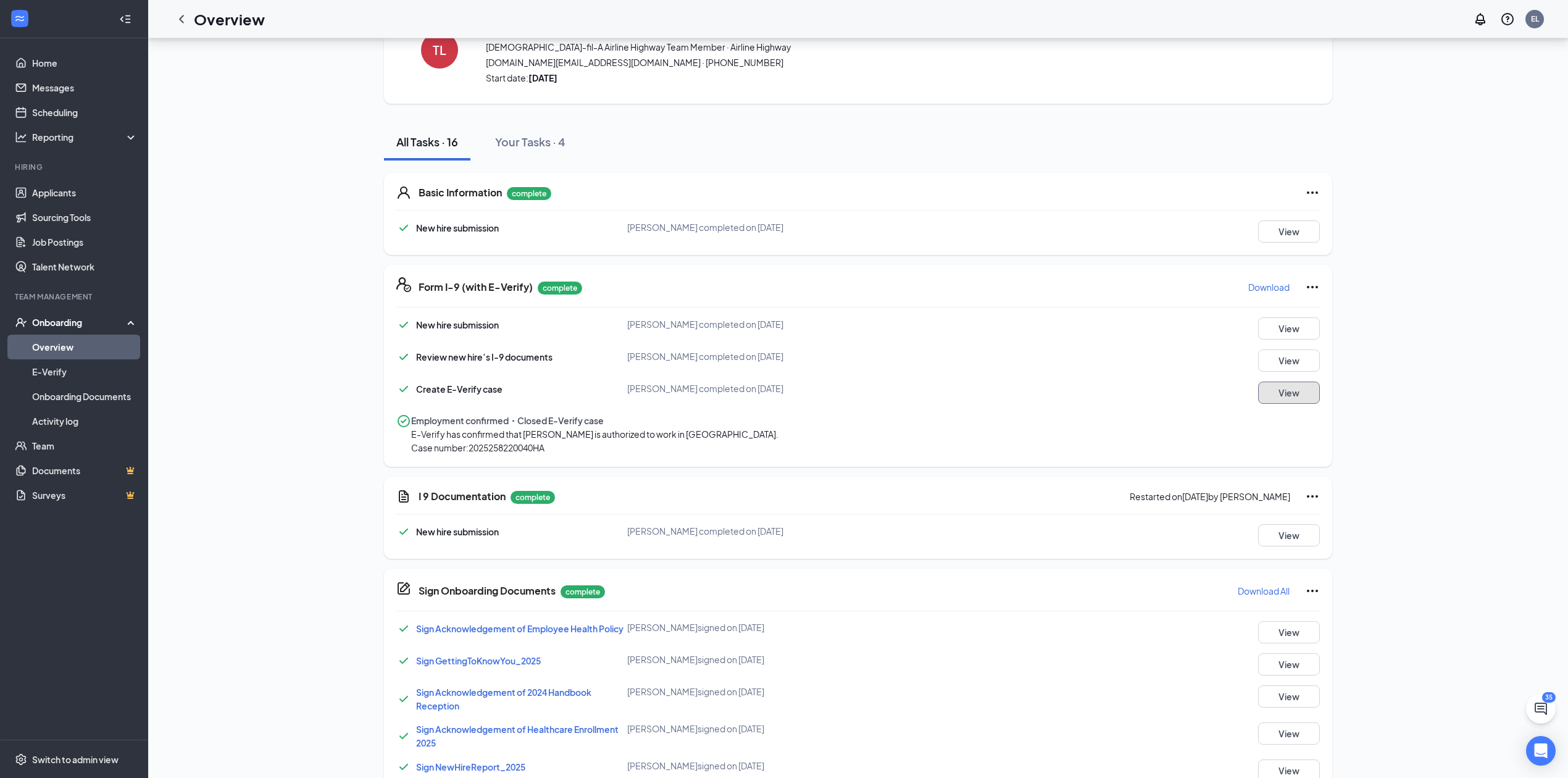
click at [1298, 384] on button "View" at bounding box center [1289, 393] width 62 height 22
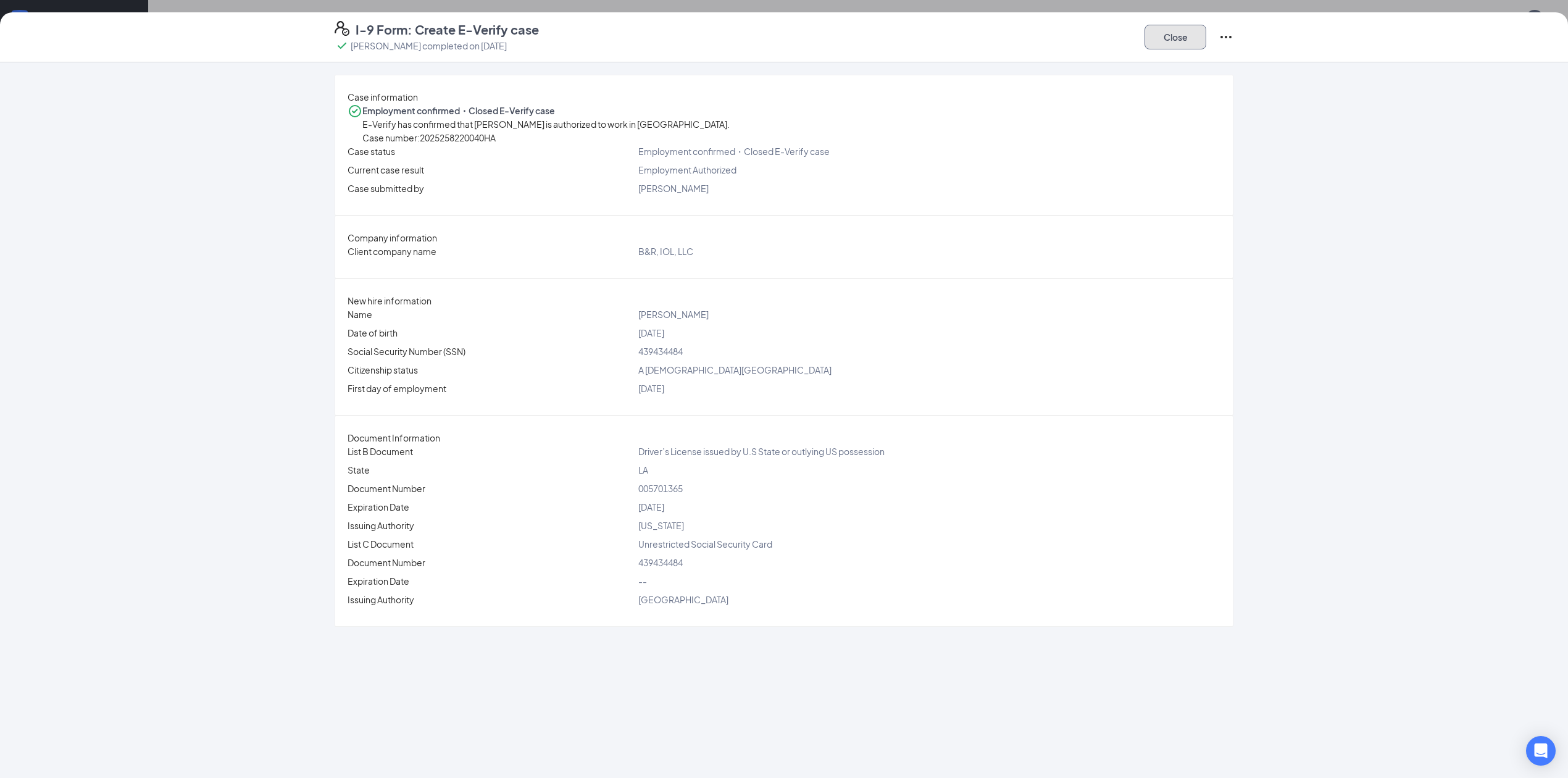
click at [1154, 32] on button "Close" at bounding box center [1175, 37] width 62 height 25
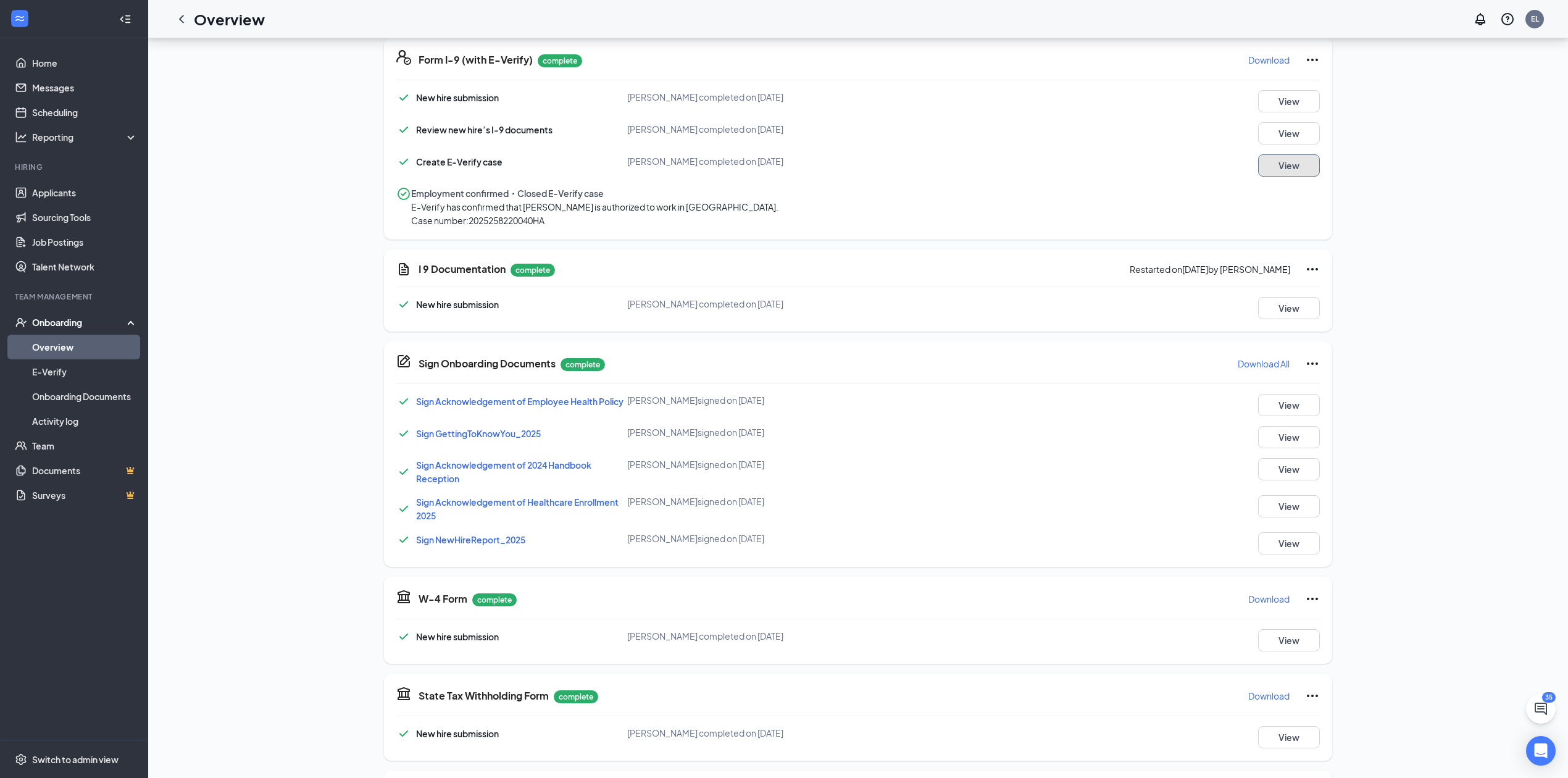
scroll to position [634, 0]
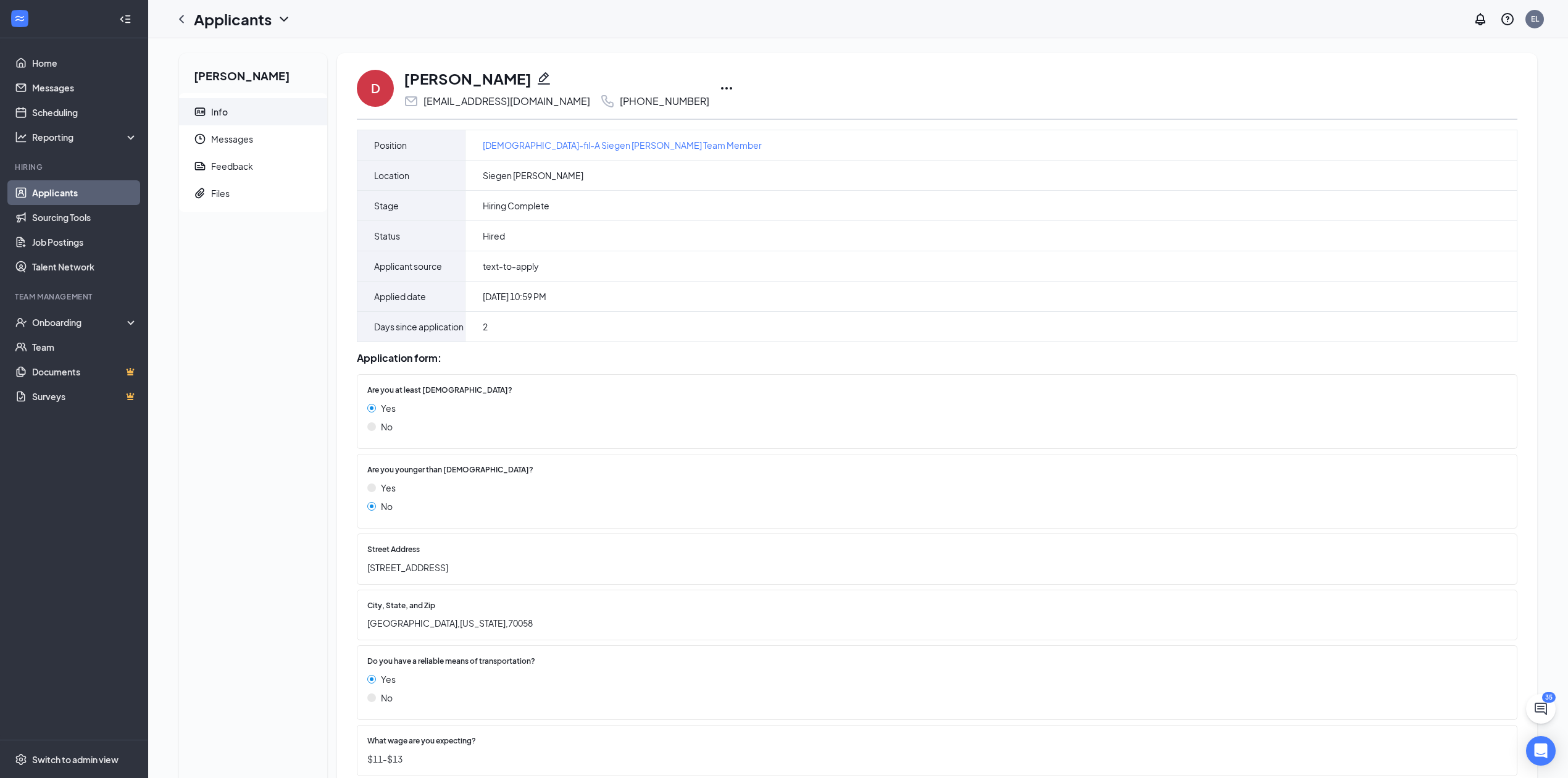
click at [721, 88] on icon "Ellipses" at bounding box center [726, 89] width 11 height 2
click at [719, 90] on icon "Ellipses" at bounding box center [726, 88] width 15 height 15
click at [717, 273] on p "Print applicant" at bounding box center [721, 266] width 111 height 14
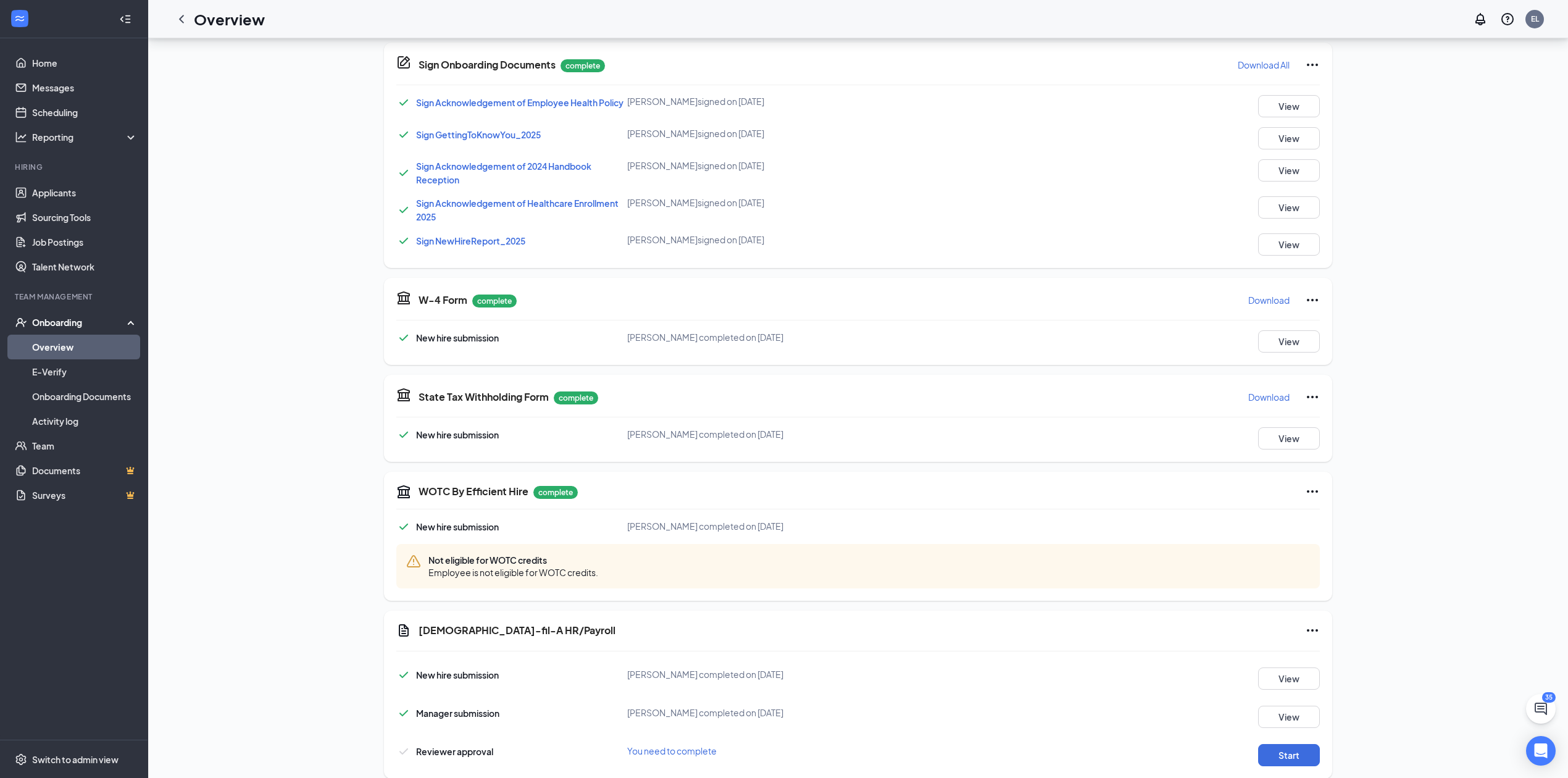
scroll to position [634, 0]
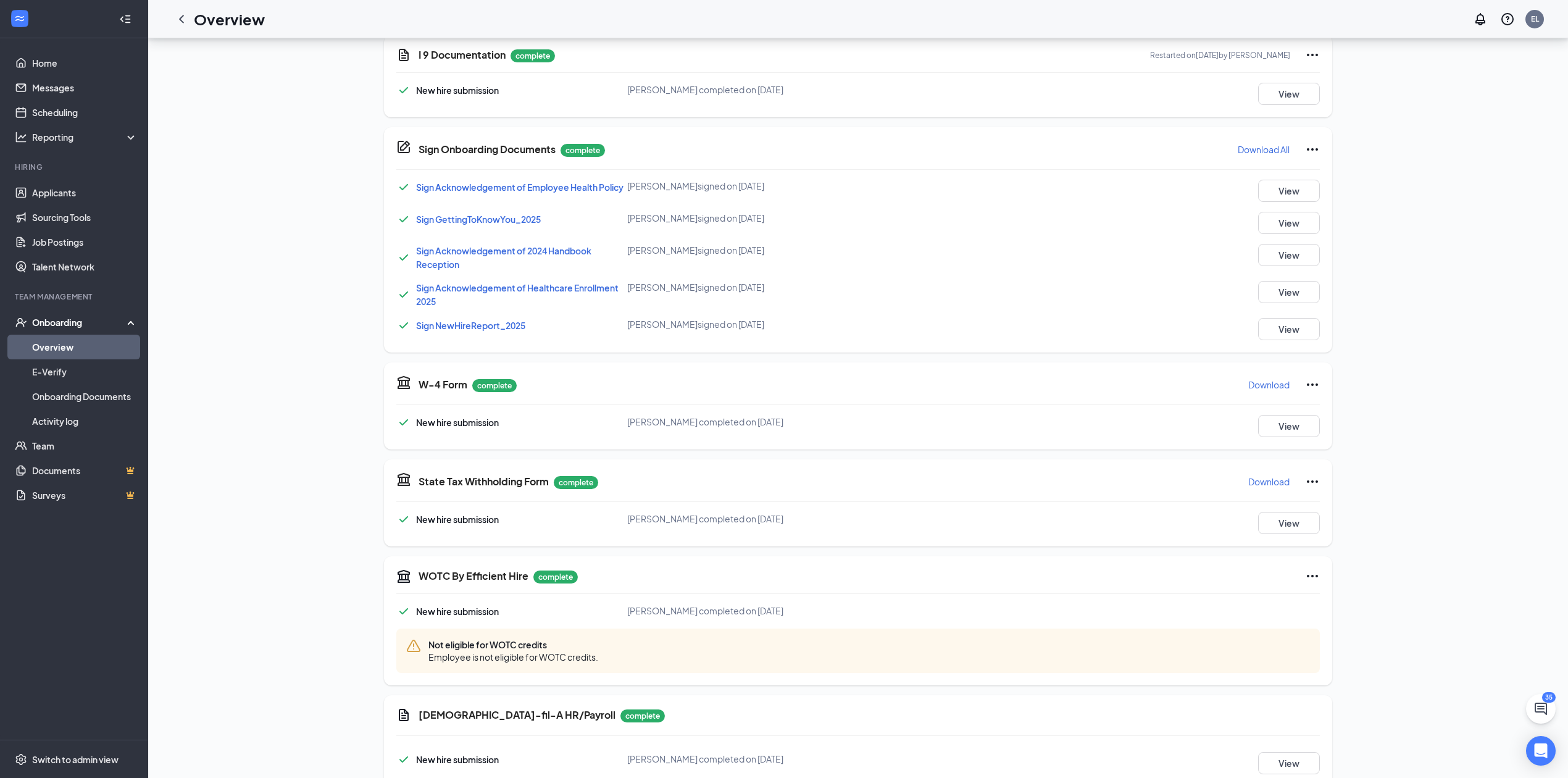
scroll to position [634, 0]
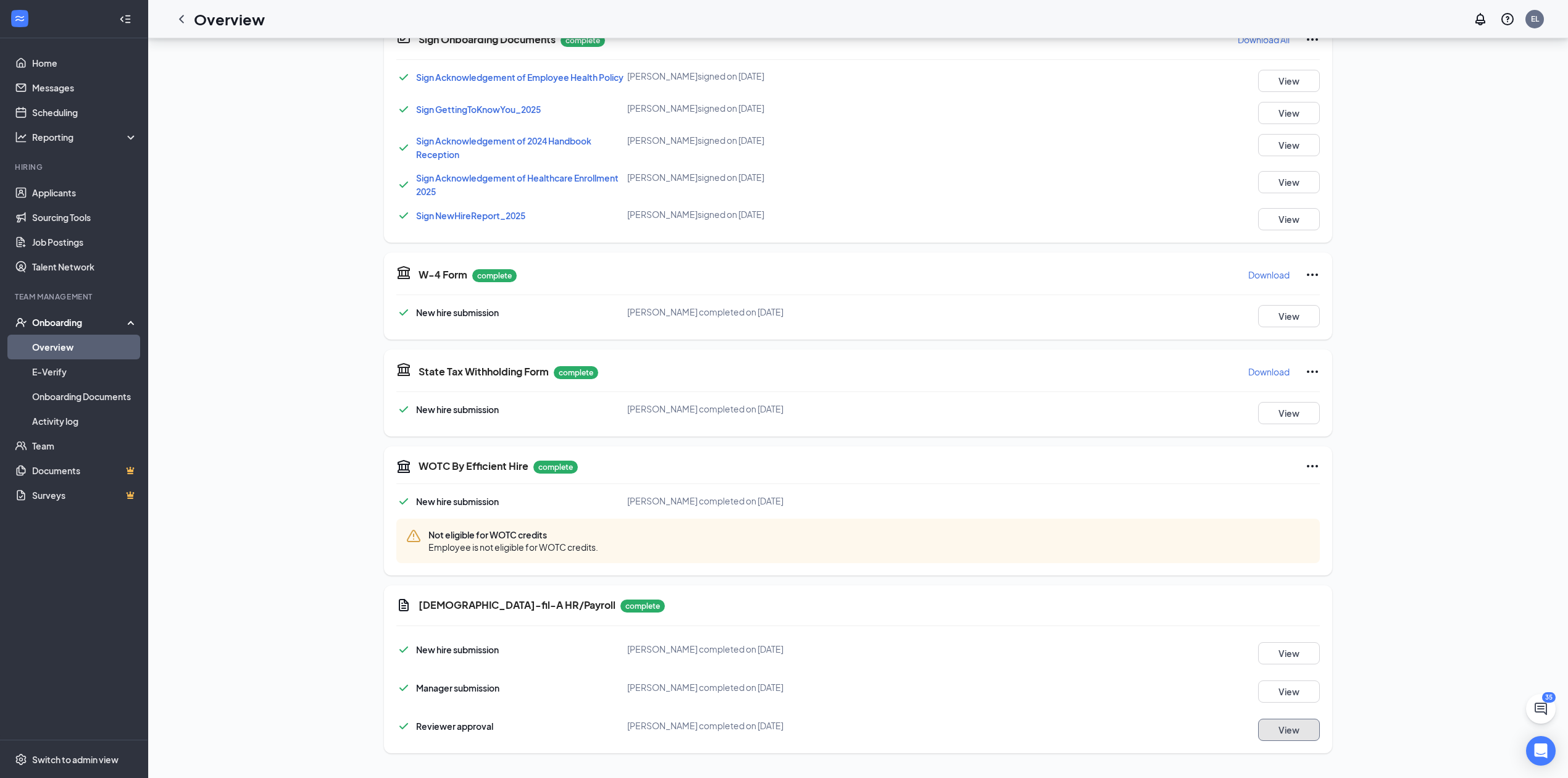
click at [1283, 732] on button "View" at bounding box center [1289, 730] width 62 height 22
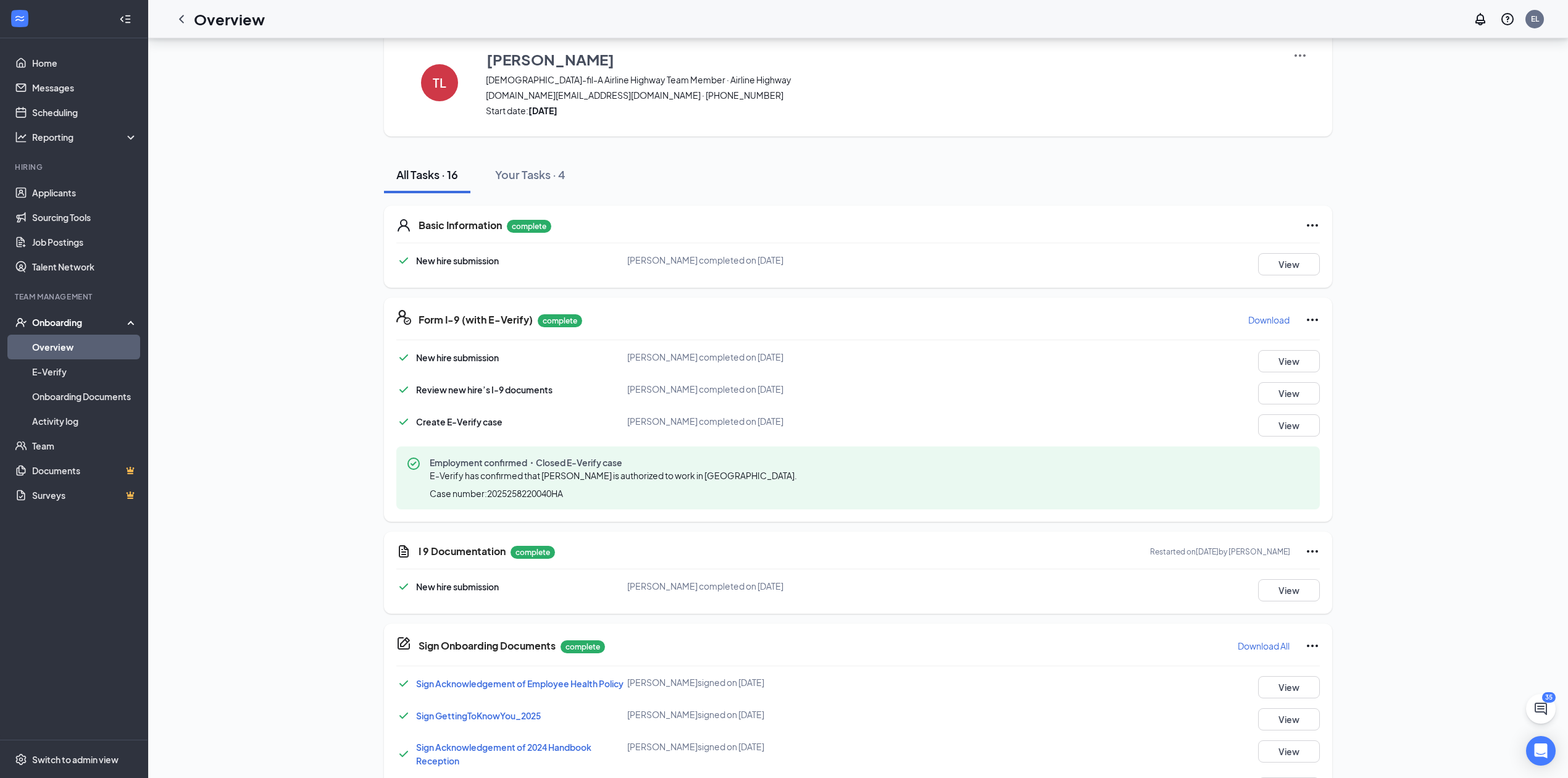
scroll to position [0, 0]
